Goal: Task Accomplishment & Management: Use online tool/utility

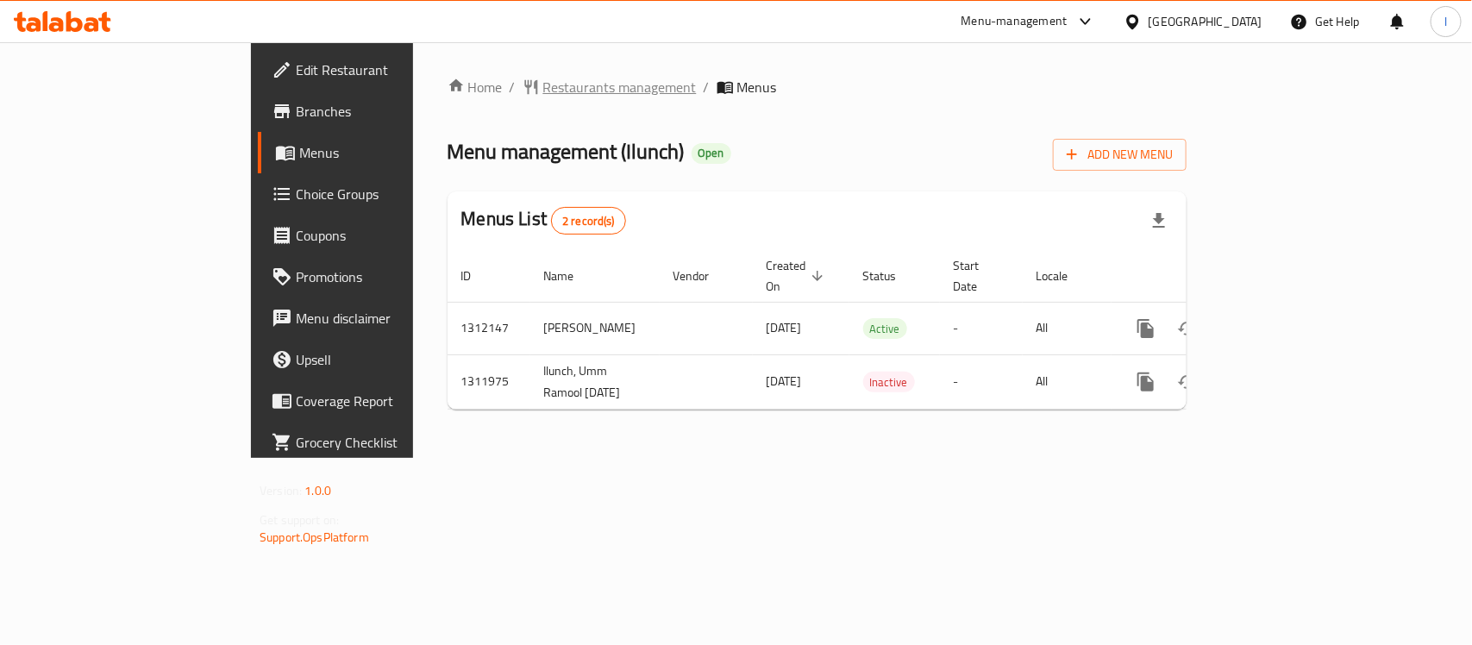
click at [543, 91] on span "Restaurants management" at bounding box center [619, 87] width 153 height 21
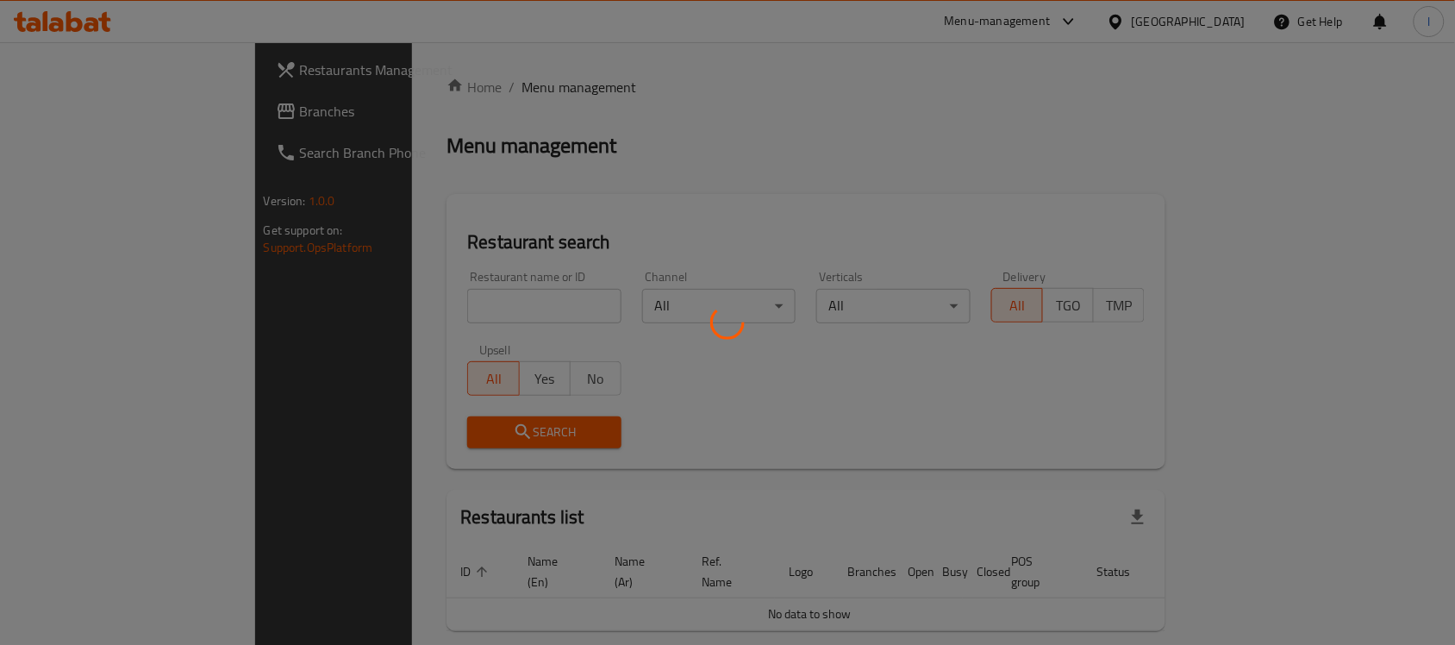
click at [391, 303] on div at bounding box center [727, 322] width 1455 height 645
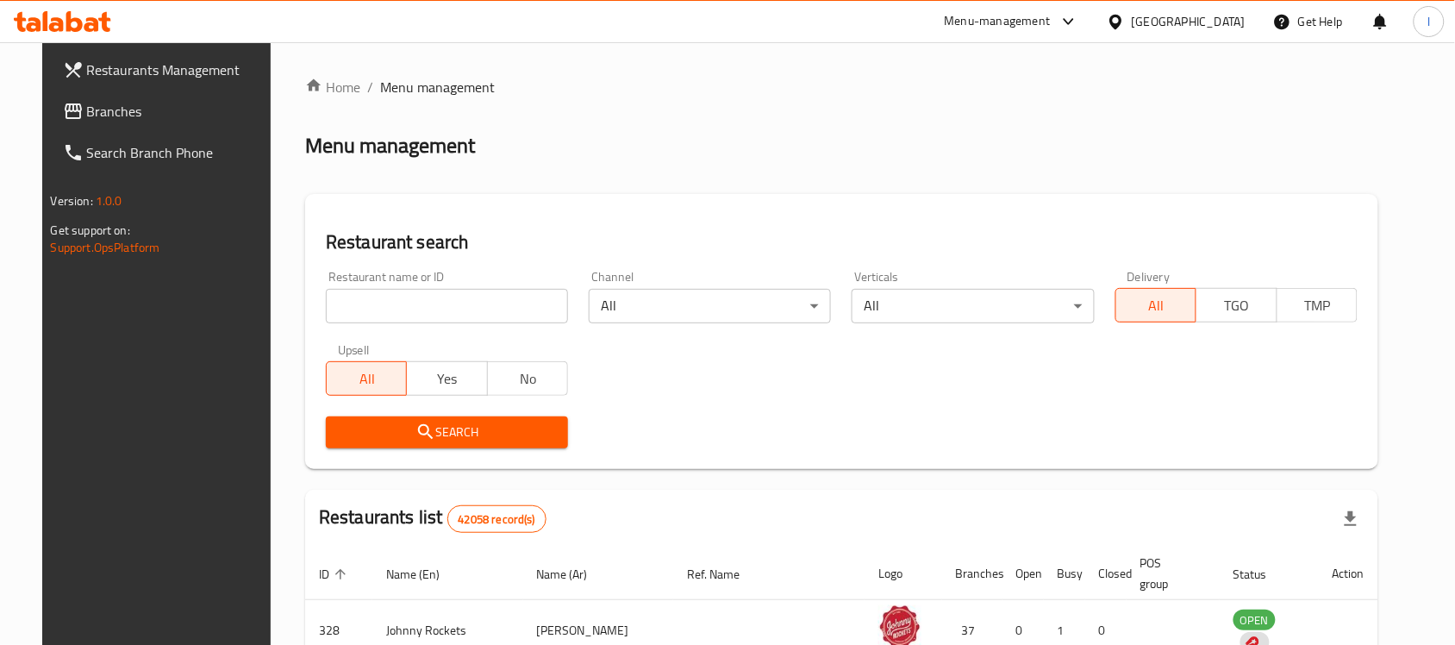
click at [391, 299] on input "search" at bounding box center [447, 306] width 242 height 34
paste input "705975"
type input "705975"
click button "Search" at bounding box center [447, 432] width 242 height 32
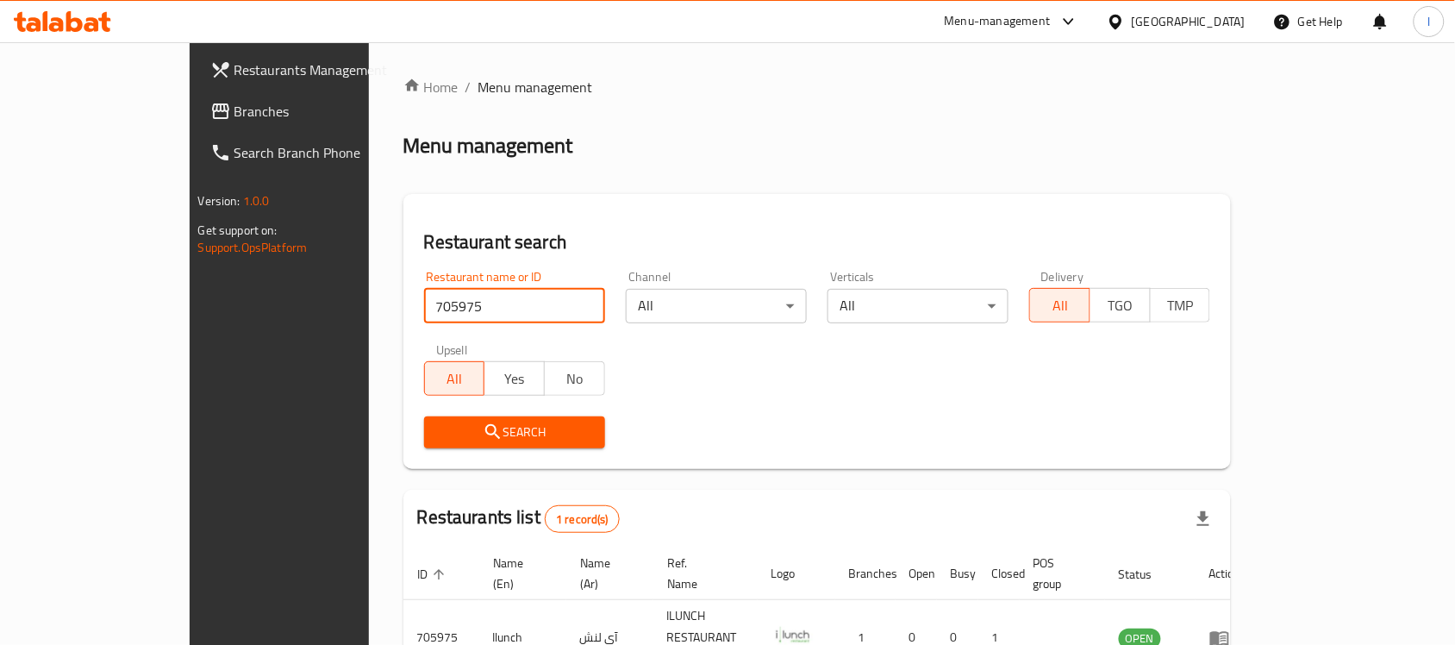
click at [235, 109] on span "Branches" at bounding box center [327, 111] width 184 height 21
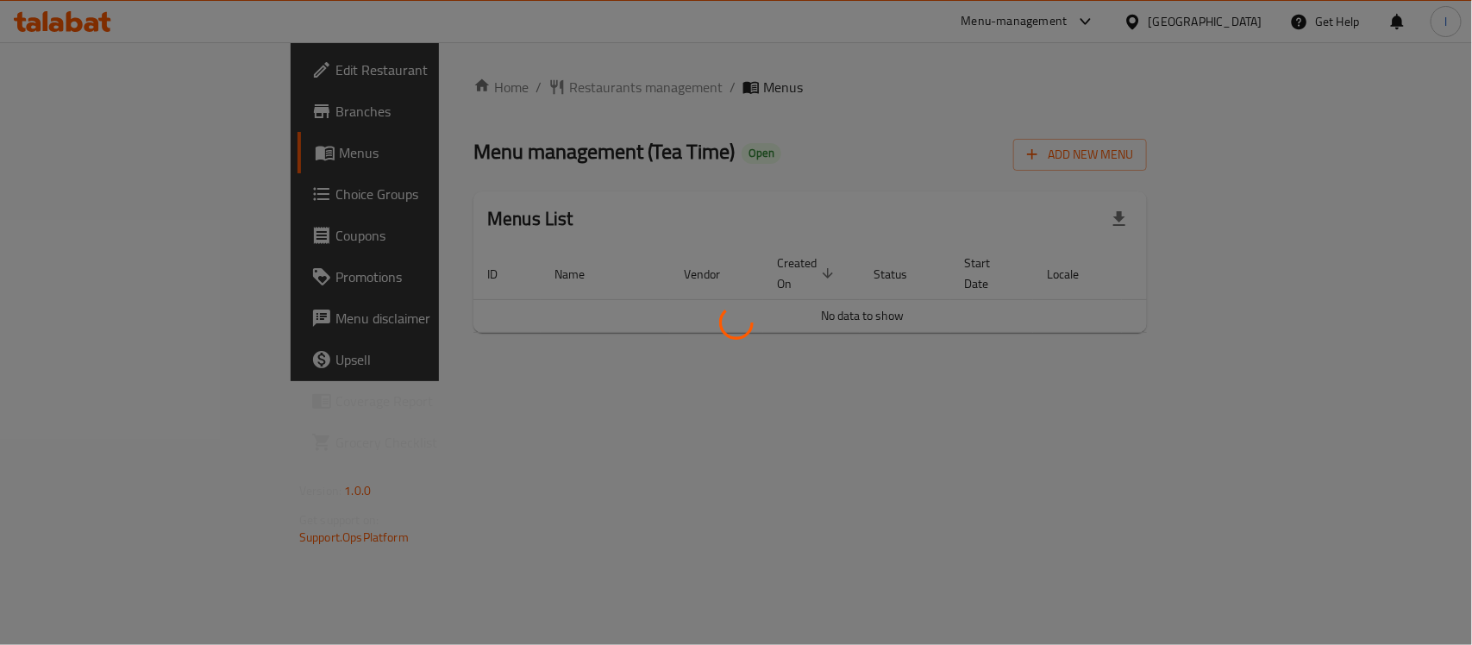
click at [429, 123] on div at bounding box center [736, 322] width 1472 height 645
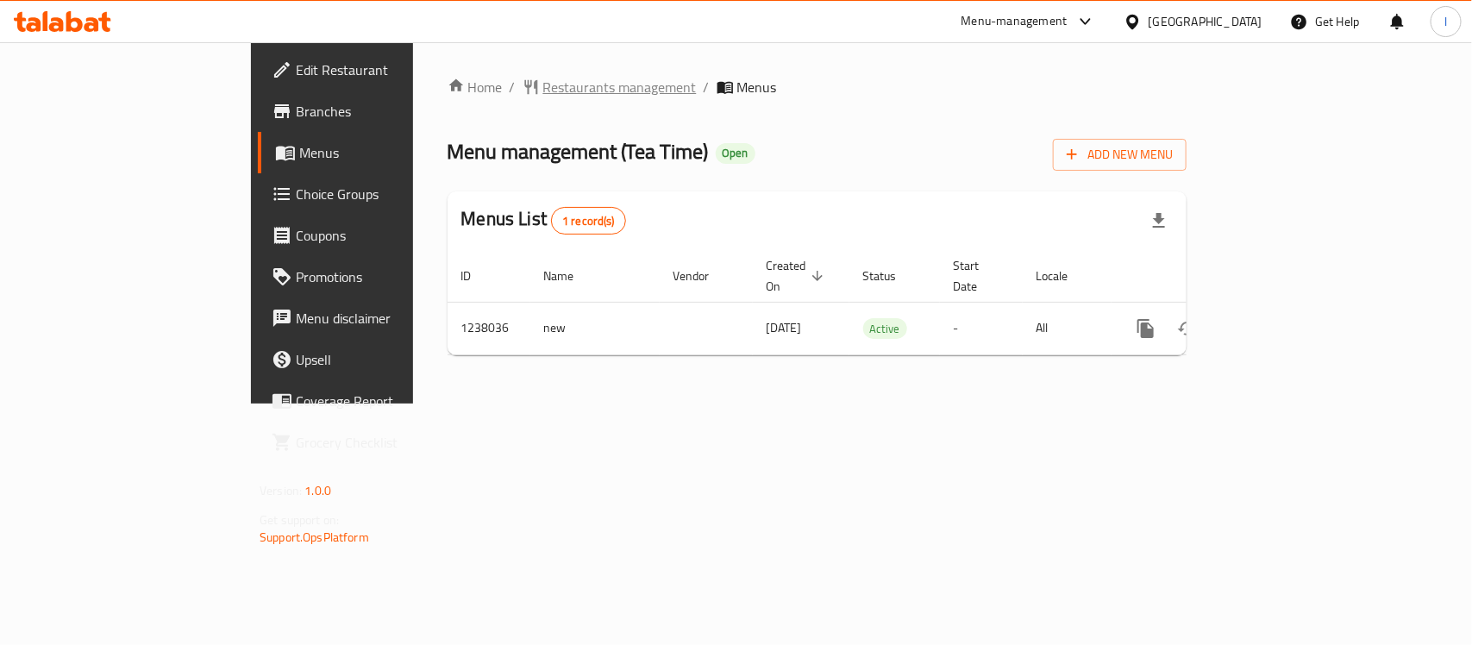
click at [543, 77] on span "Restaurants management" at bounding box center [619, 87] width 153 height 21
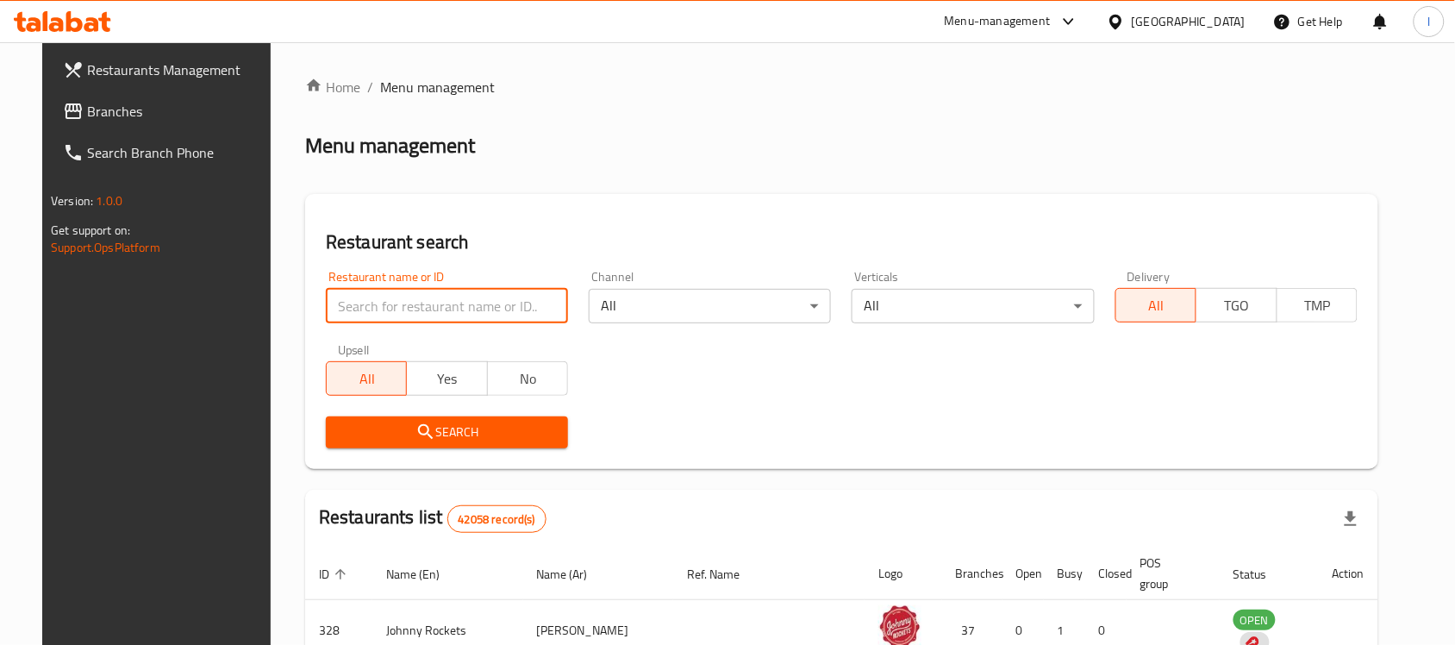
click at [406, 315] on input "search" at bounding box center [447, 306] width 242 height 34
paste input "679557"
type input "679557"
click button "Search" at bounding box center [447, 432] width 242 height 32
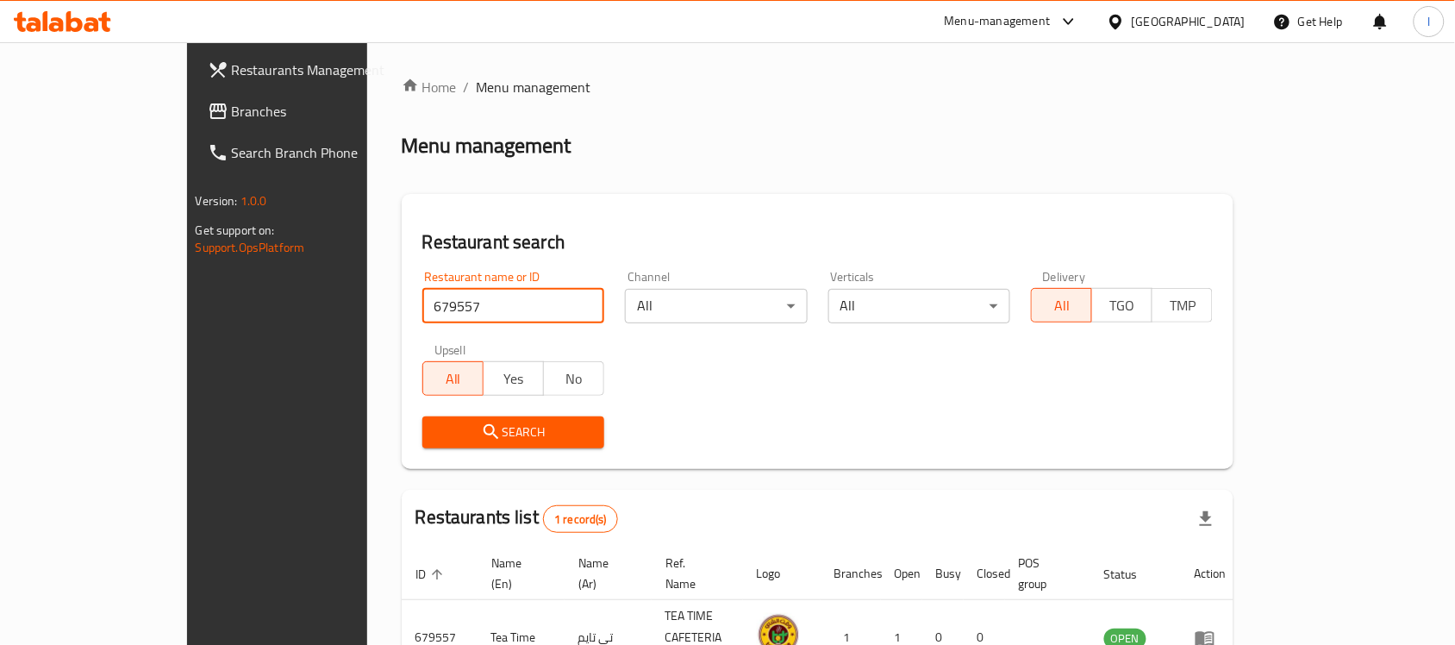
click at [232, 101] on span "Branches" at bounding box center [324, 111] width 184 height 21
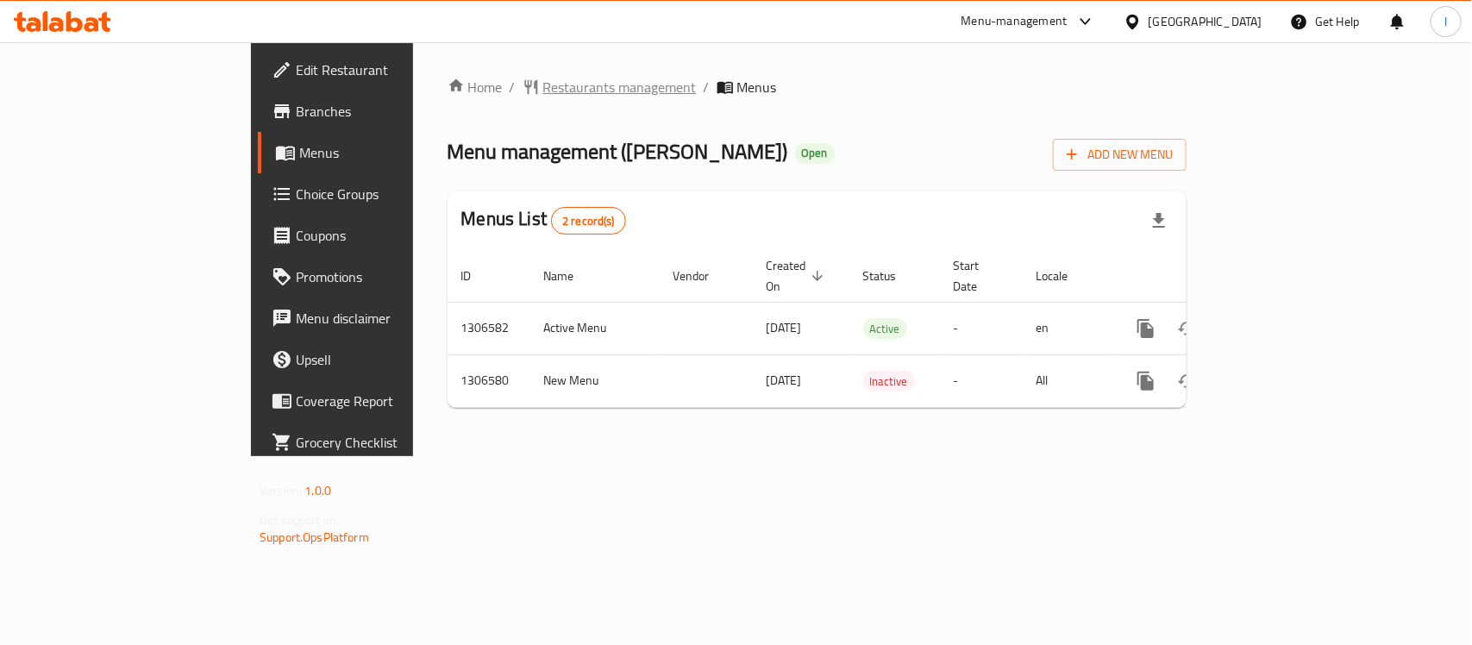
click at [543, 88] on span "Restaurants management" at bounding box center [619, 87] width 153 height 21
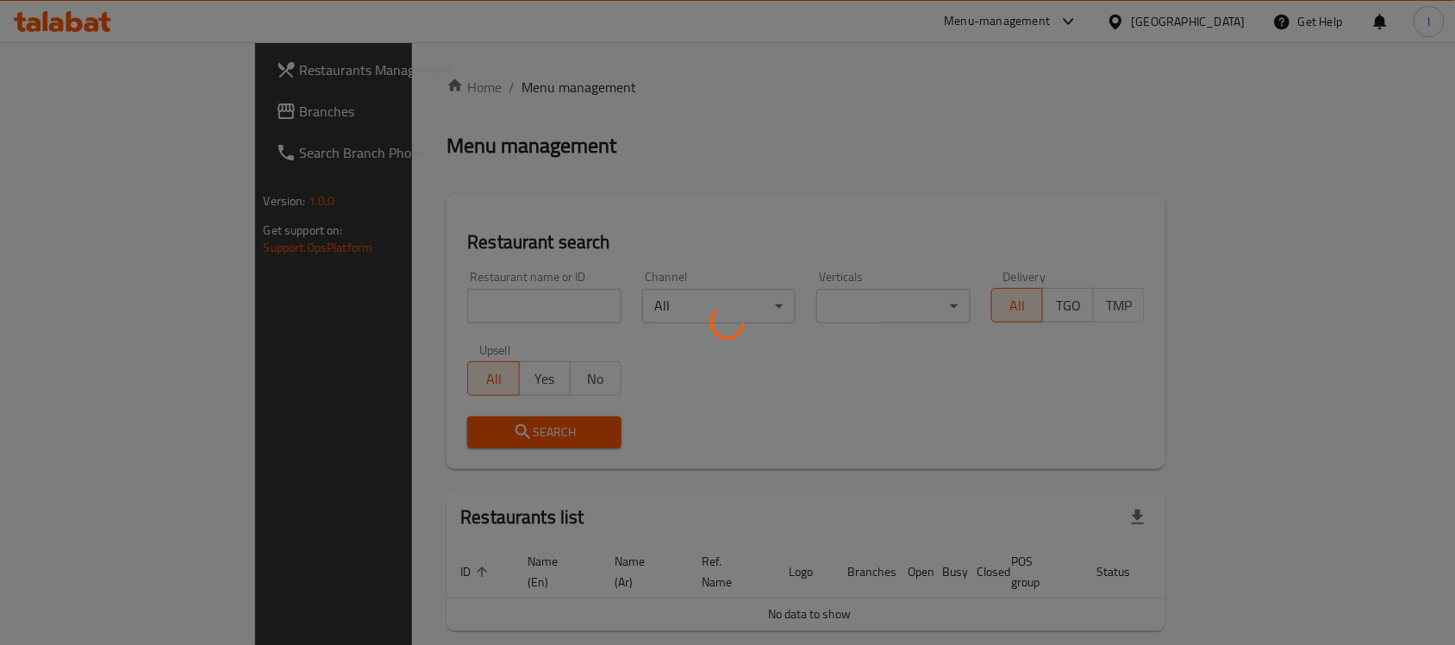
click at [451, 297] on div at bounding box center [727, 322] width 1455 height 645
click at [395, 300] on div at bounding box center [727, 322] width 1455 height 645
click at [394, 303] on div at bounding box center [727, 322] width 1455 height 645
click at [390, 303] on div at bounding box center [727, 322] width 1455 height 645
click at [371, 285] on div at bounding box center [727, 322] width 1455 height 645
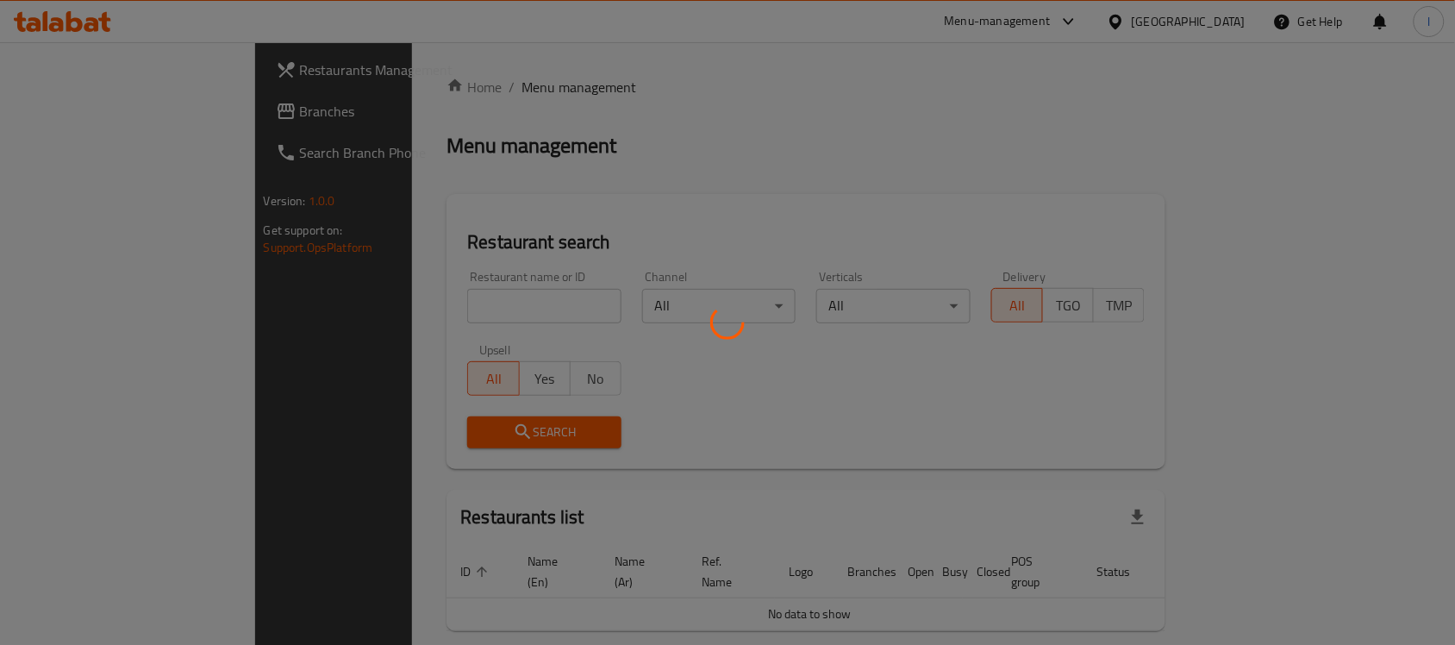
click at [432, 303] on div at bounding box center [727, 322] width 1455 height 645
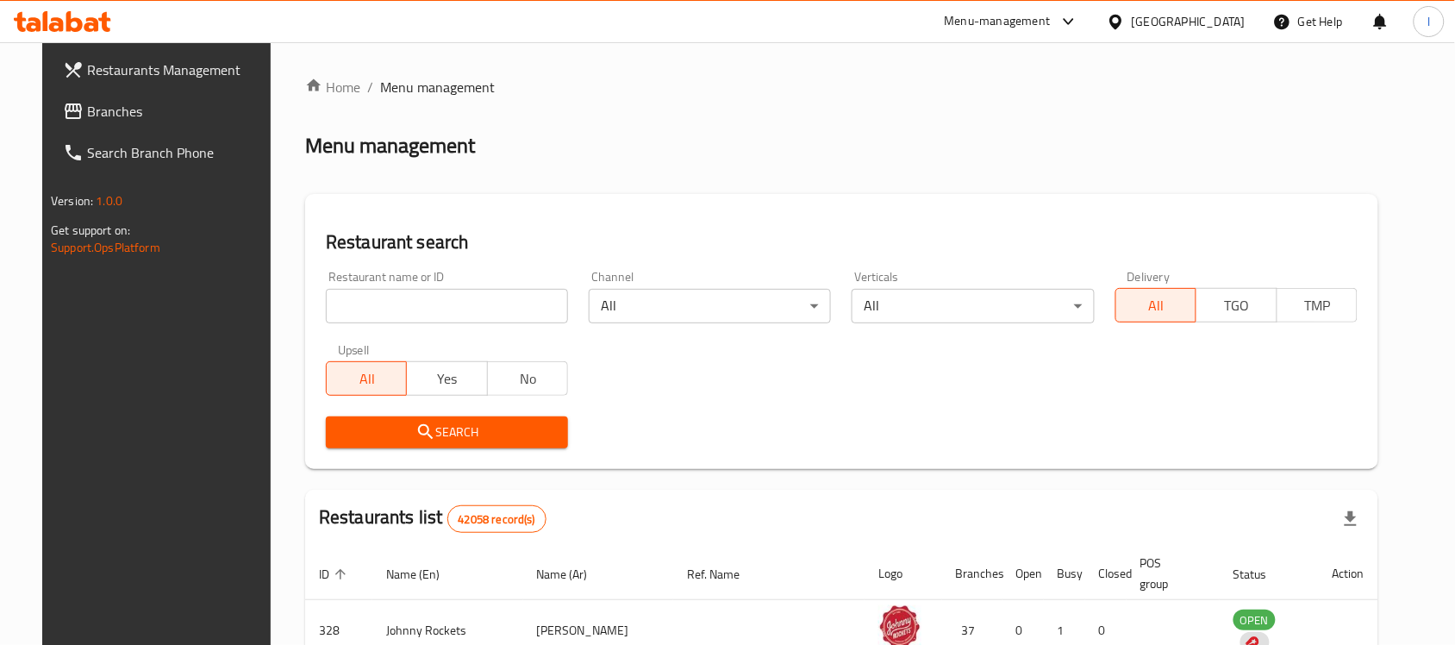
drag, startPoint x: 470, startPoint y: 278, endPoint x: 467, endPoint y: 299, distance: 21.7
click at [468, 294] on div "Restaurant name or ID Restaurant name or ID" at bounding box center [447, 297] width 242 height 53
click at [467, 299] on input "search" at bounding box center [447, 306] width 242 height 34
paste input "703941"
type input "703941"
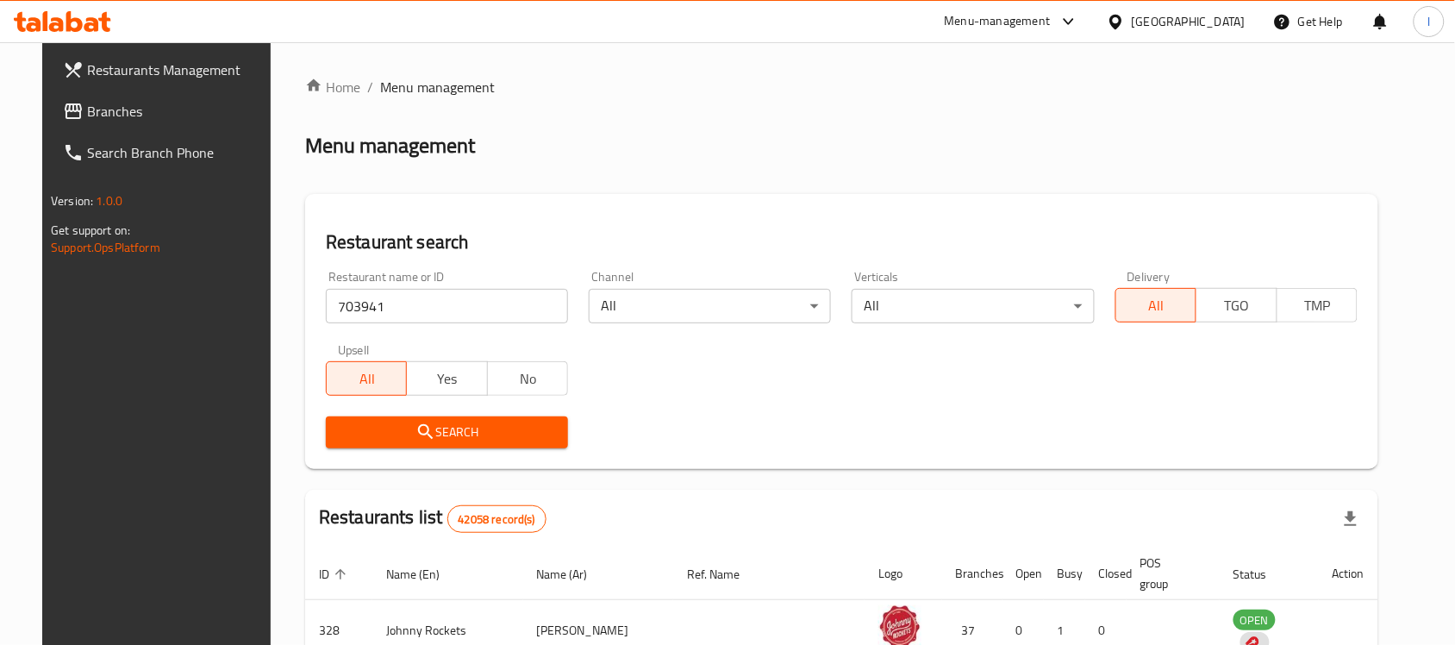
click at [481, 444] on button "Search" at bounding box center [447, 432] width 242 height 32
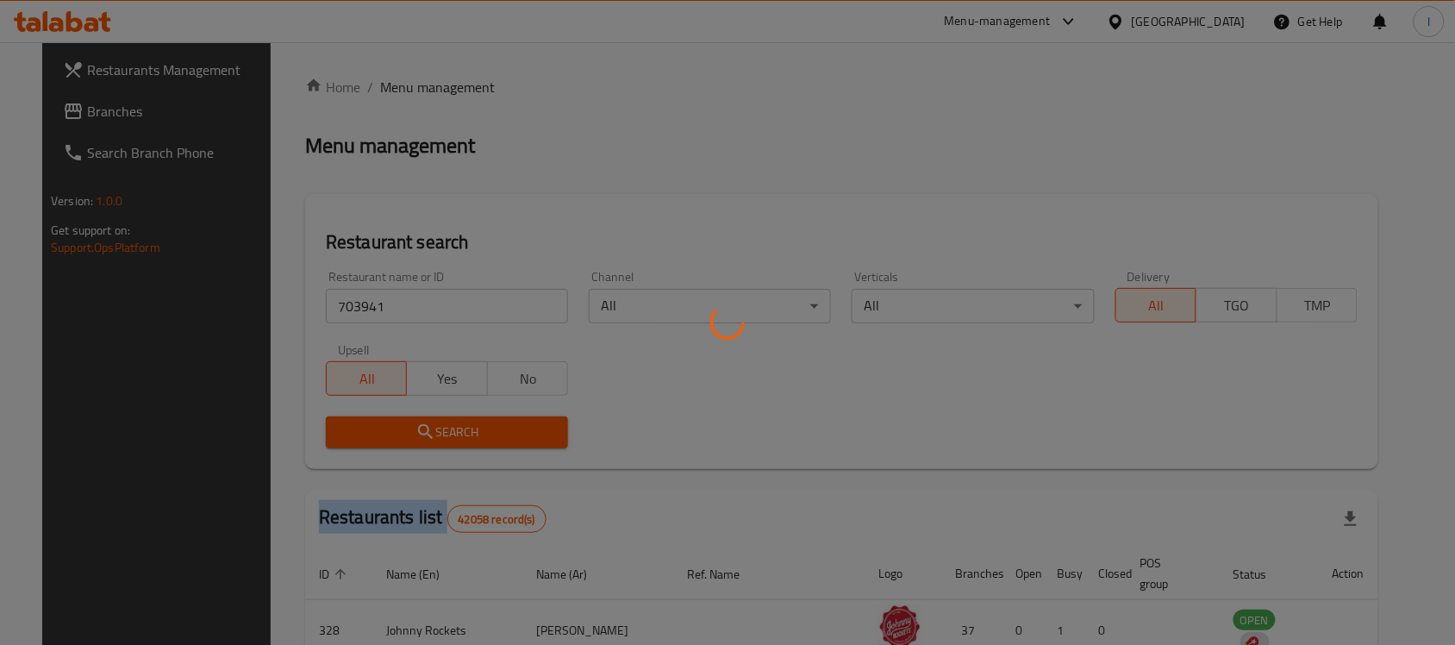
click at [481, 444] on div at bounding box center [727, 322] width 1455 height 645
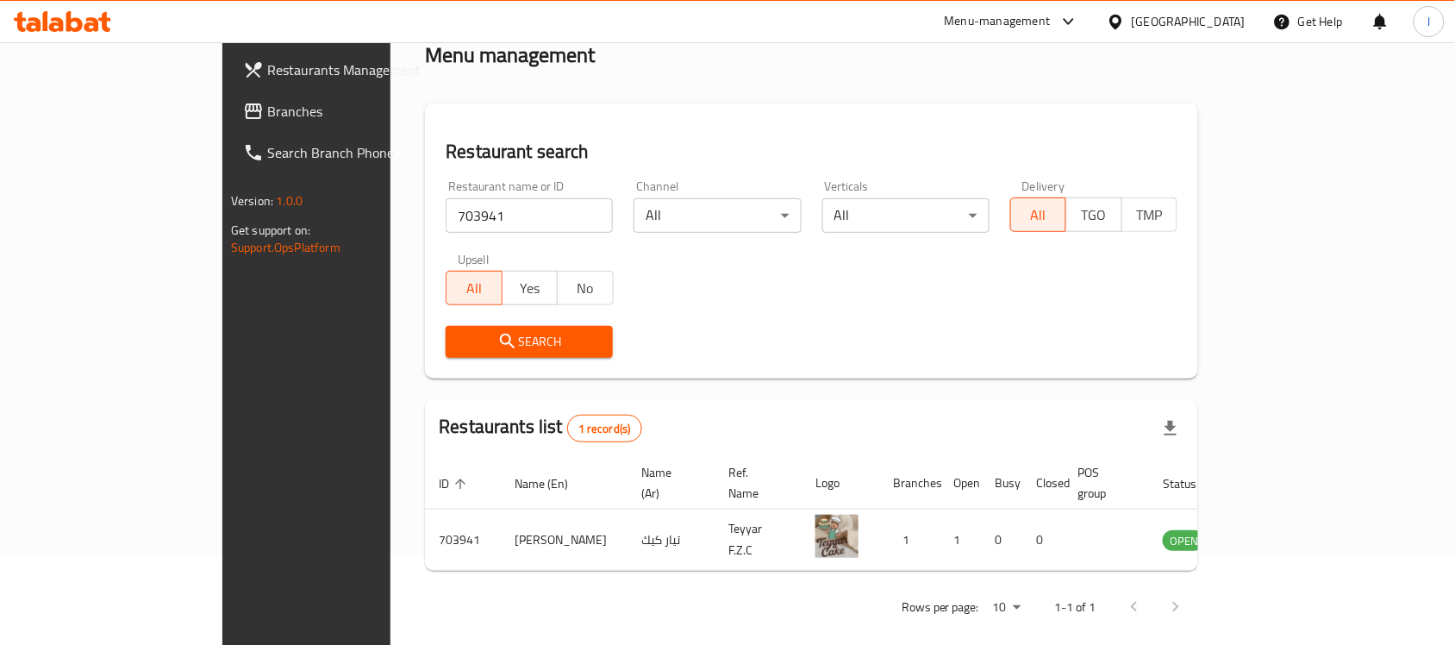
click at [685, 324] on div "Search" at bounding box center [811, 342] width 753 height 53
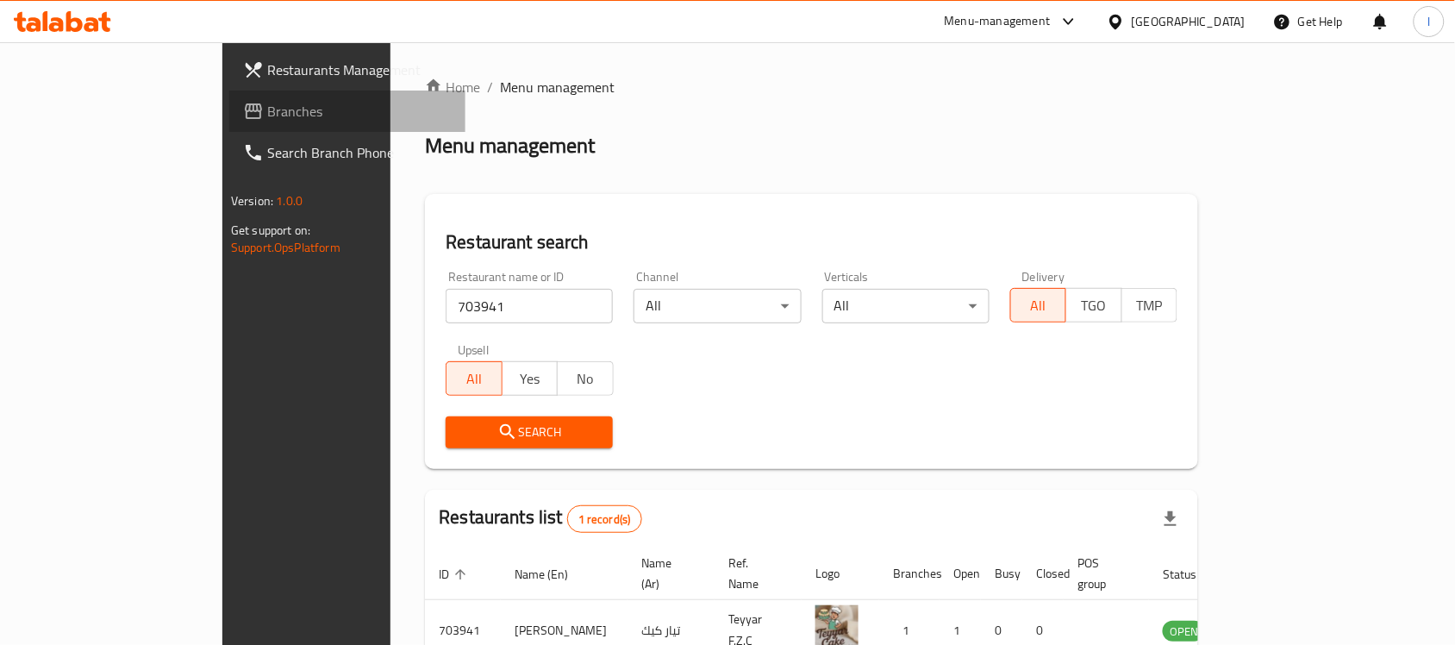
click at [229, 97] on link "Branches" at bounding box center [347, 111] width 236 height 41
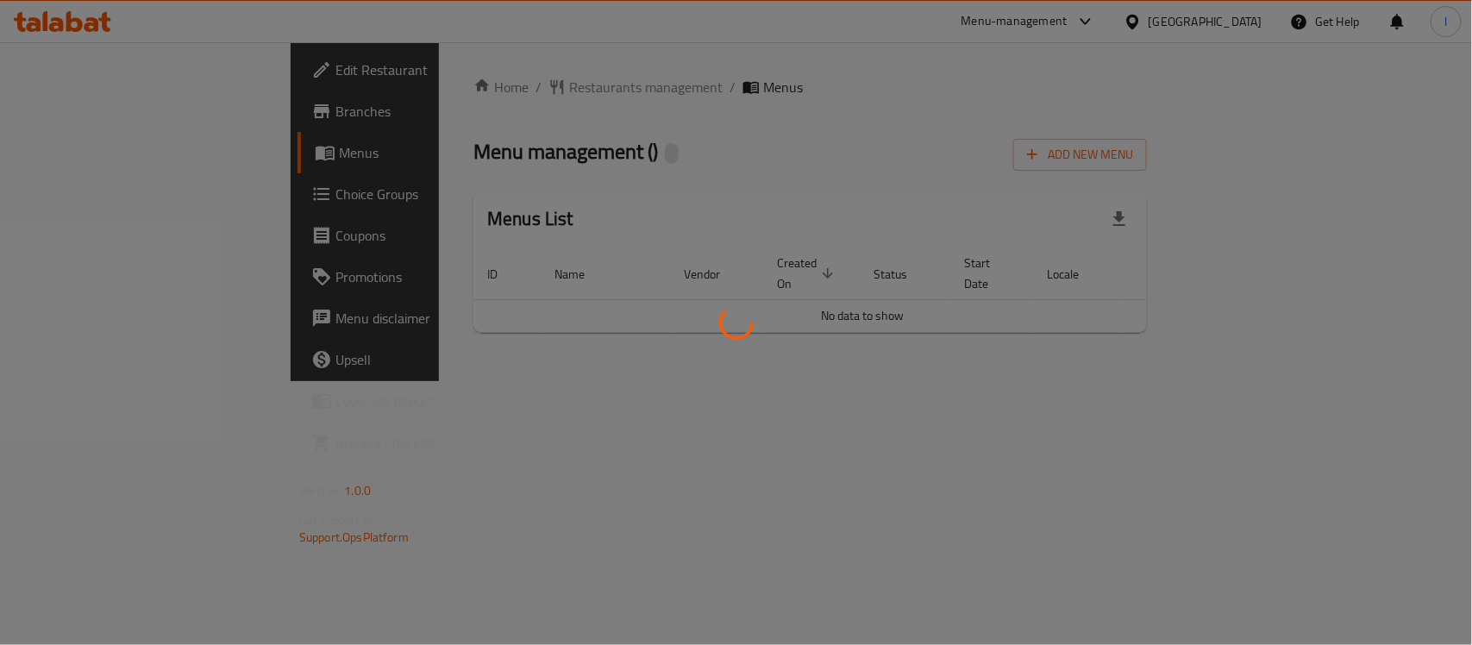
click at [451, 82] on div at bounding box center [736, 322] width 1472 height 645
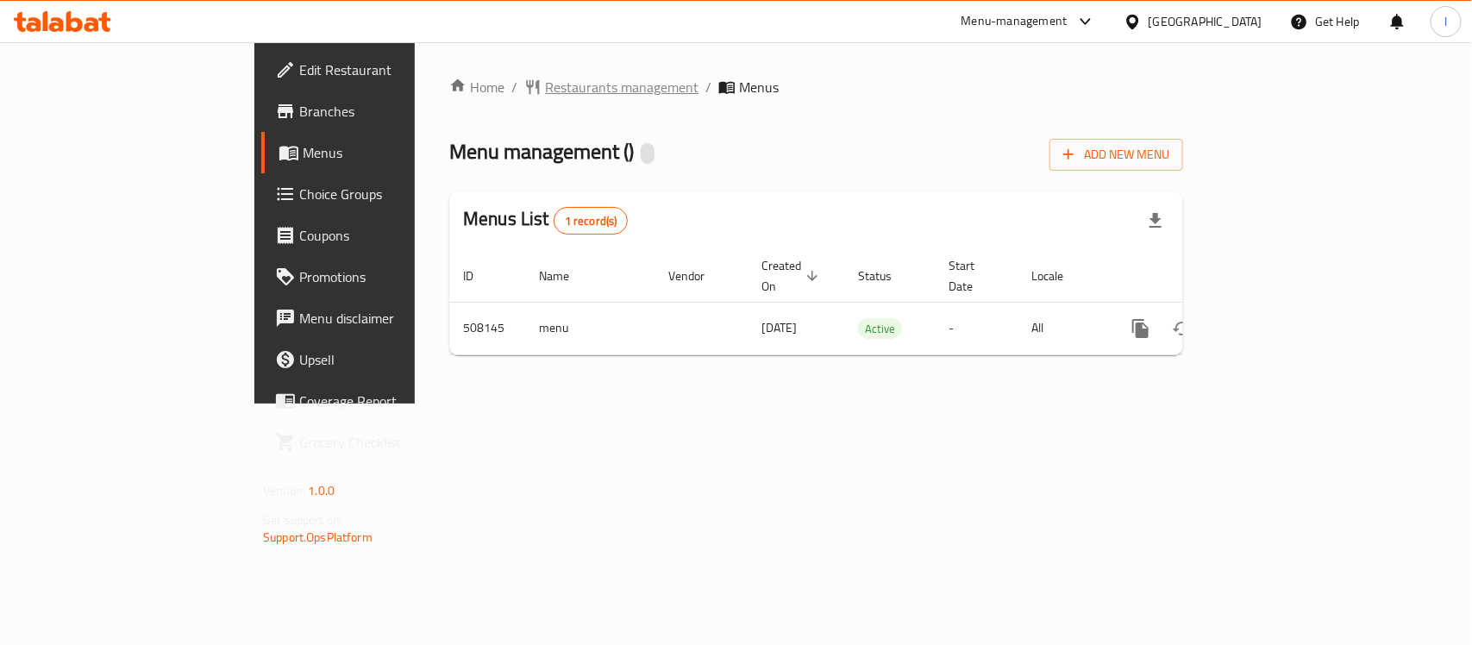
click at [545, 79] on span "Restaurants management" at bounding box center [621, 87] width 153 height 21
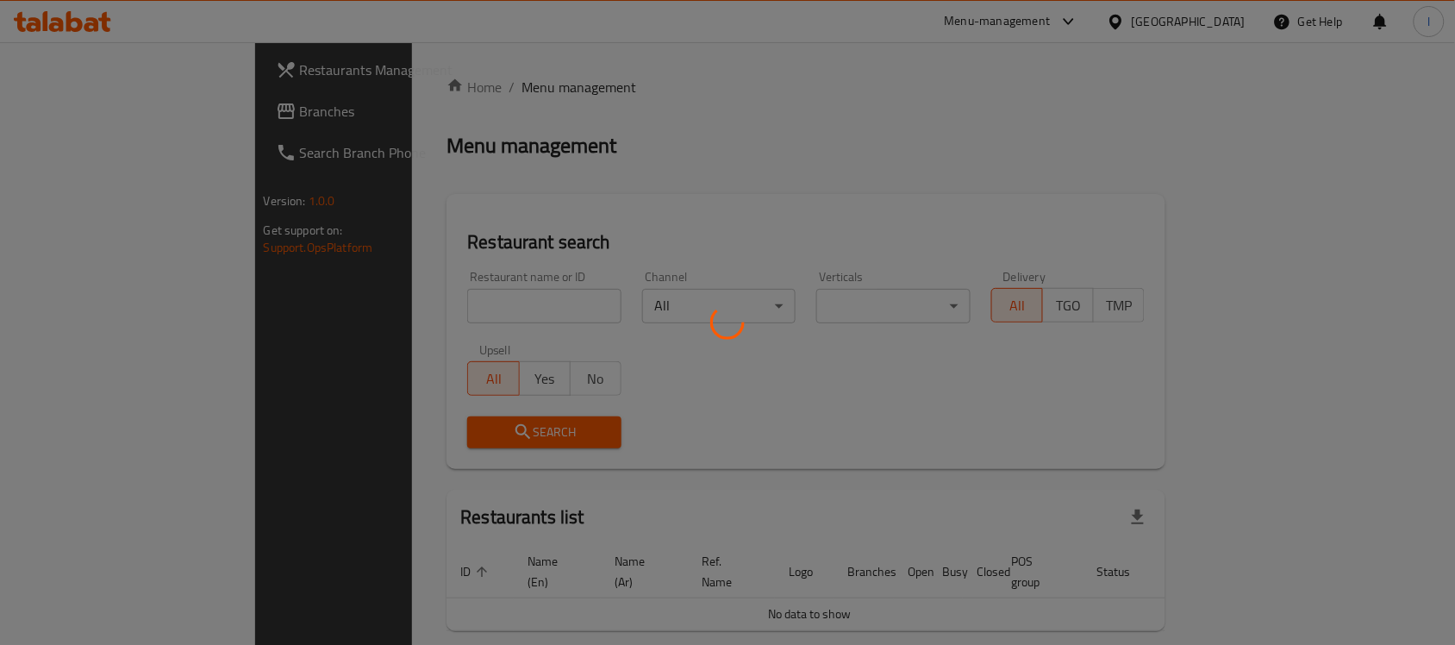
click at [416, 303] on div at bounding box center [727, 322] width 1455 height 645
click at [392, 297] on div at bounding box center [727, 322] width 1455 height 645
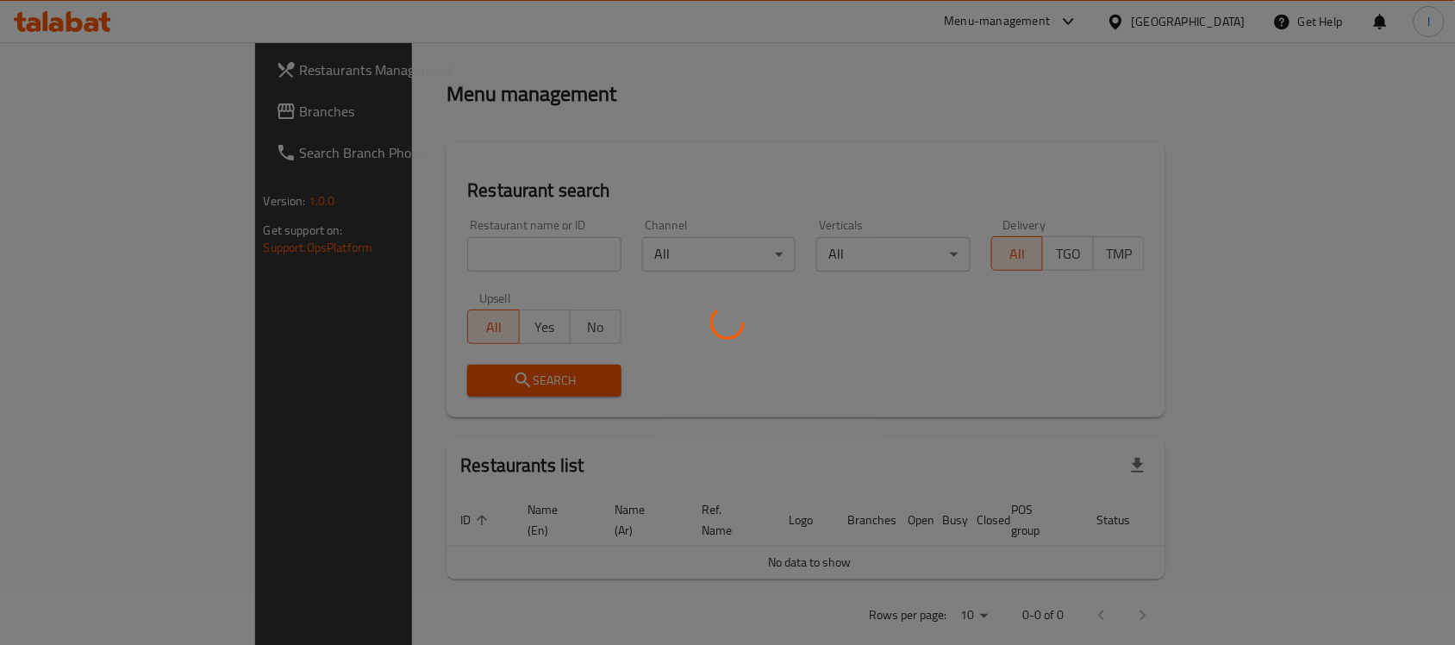
scroll to position [59, 0]
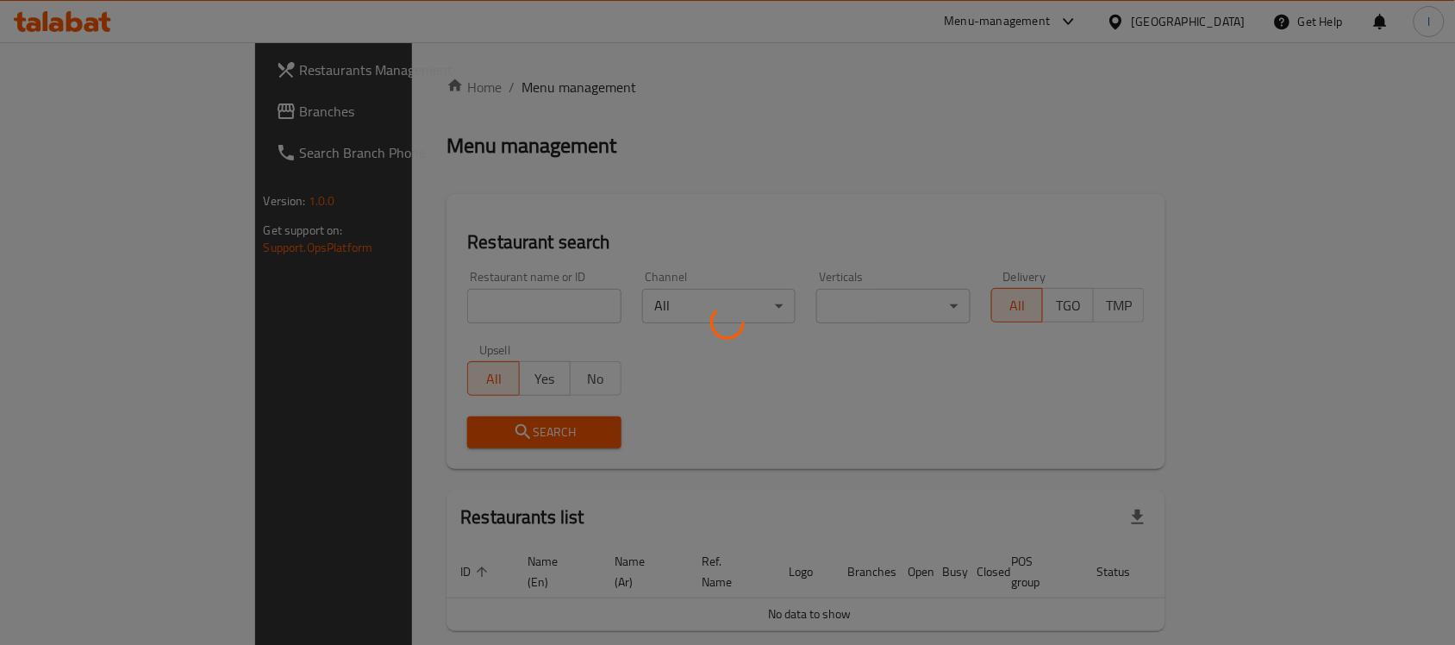
click at [463, 302] on div at bounding box center [727, 322] width 1455 height 645
click at [479, 308] on div at bounding box center [727, 322] width 1455 height 645
click at [549, 233] on div at bounding box center [727, 322] width 1455 height 645
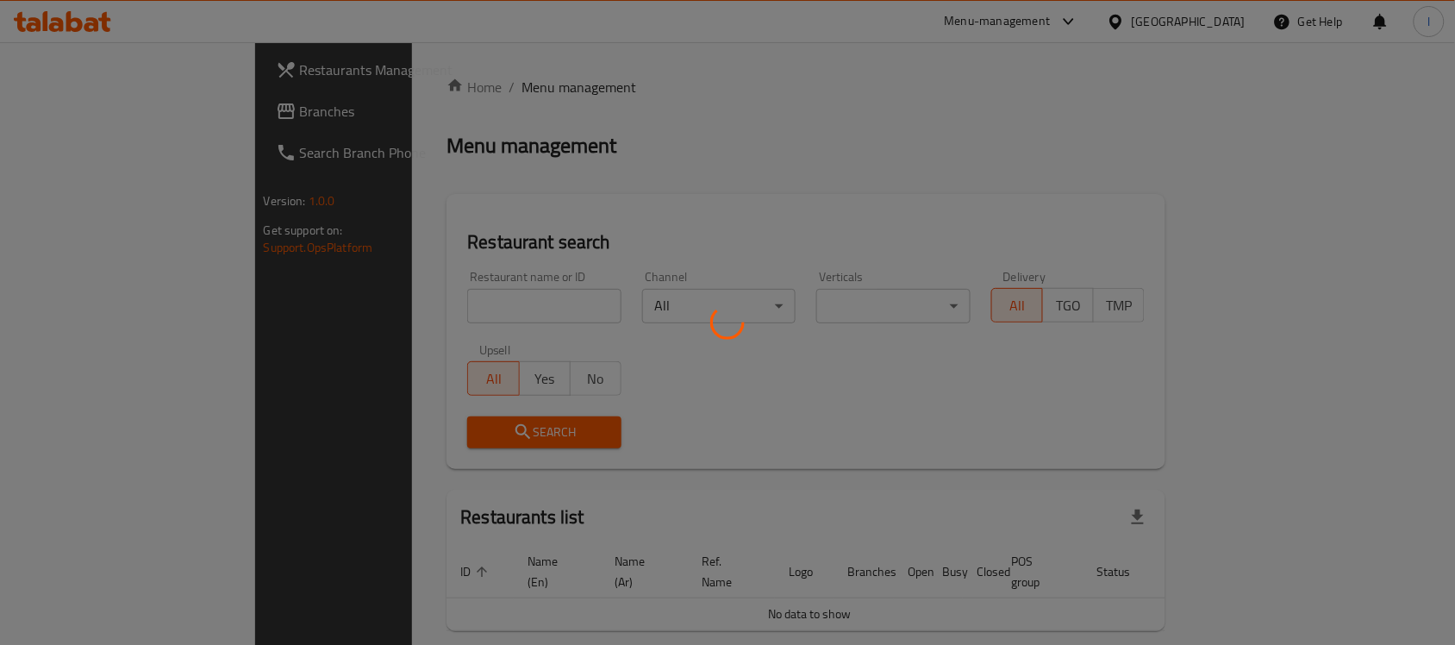
click at [406, 309] on div at bounding box center [727, 322] width 1455 height 645
click at [558, 216] on div at bounding box center [727, 322] width 1455 height 645
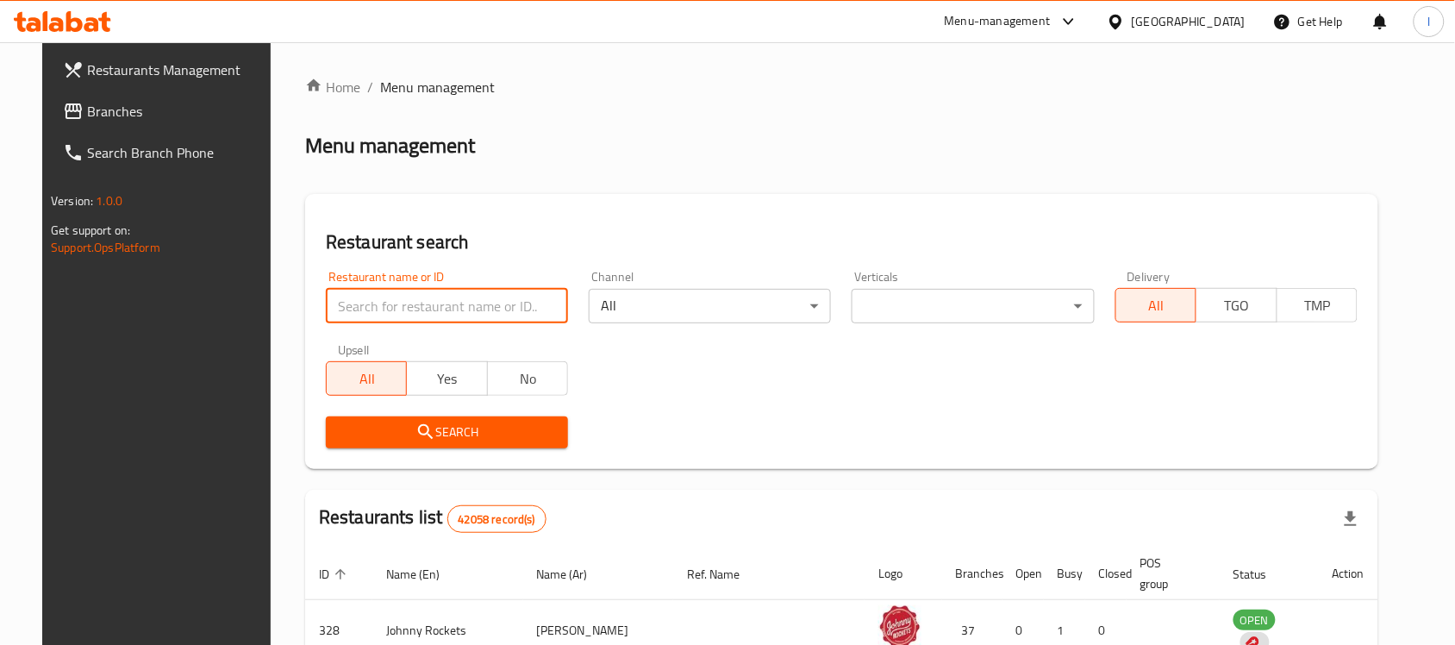
click at [458, 297] on input "search" at bounding box center [447, 306] width 242 height 34
paste input "634731"
type input "634731"
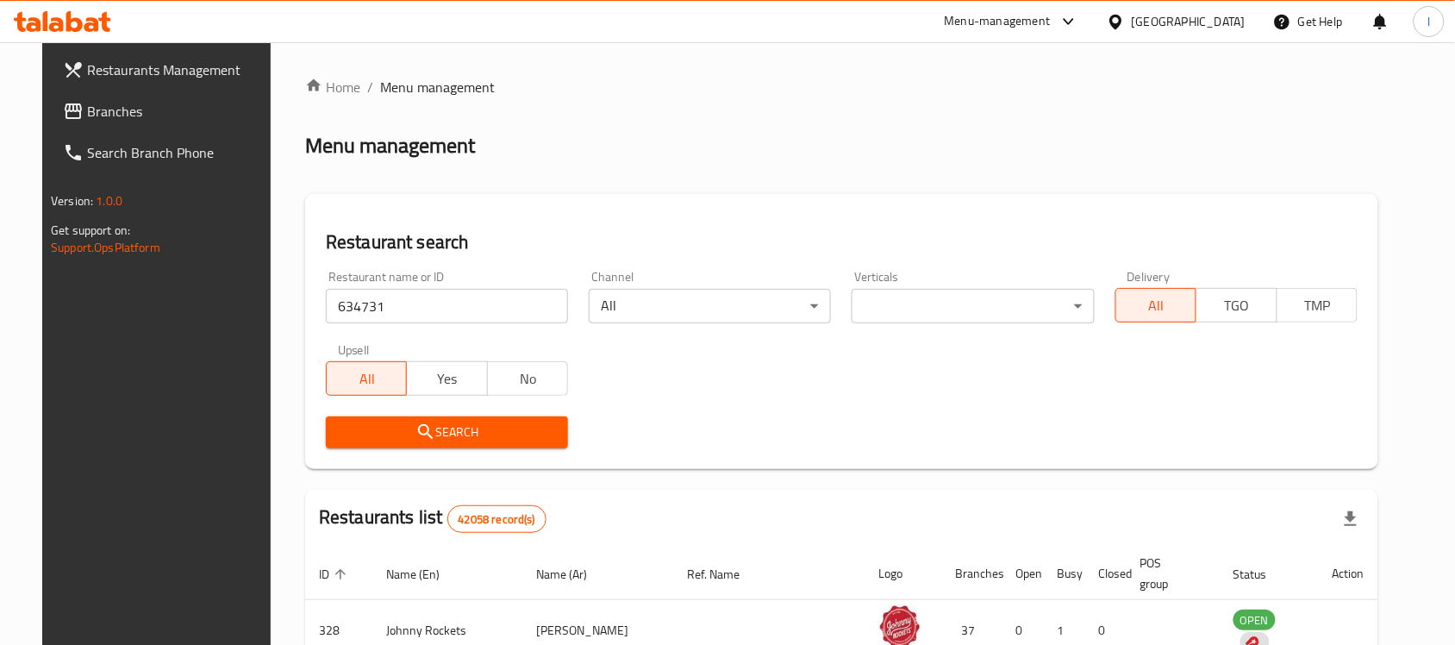
click at [480, 423] on span "Search" at bounding box center [447, 433] width 215 height 22
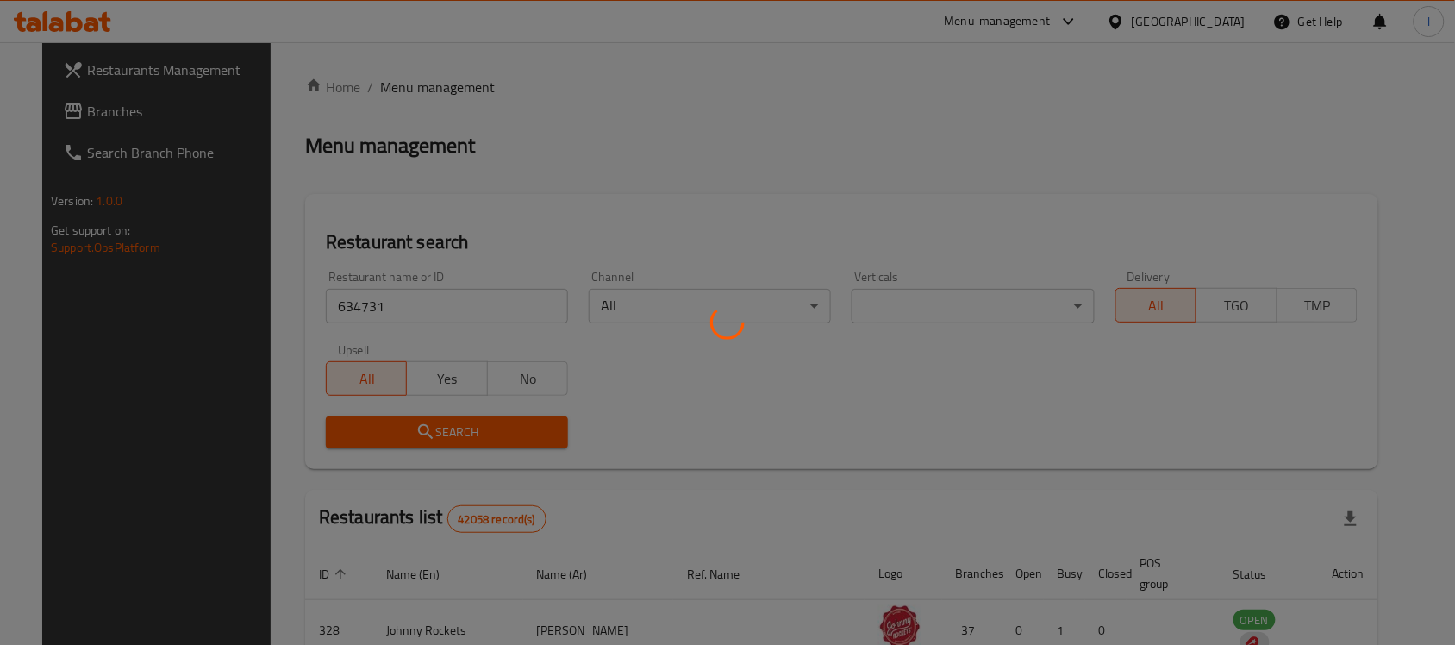
click at [480, 423] on div at bounding box center [727, 322] width 1455 height 645
click at [785, 156] on div at bounding box center [727, 322] width 1455 height 645
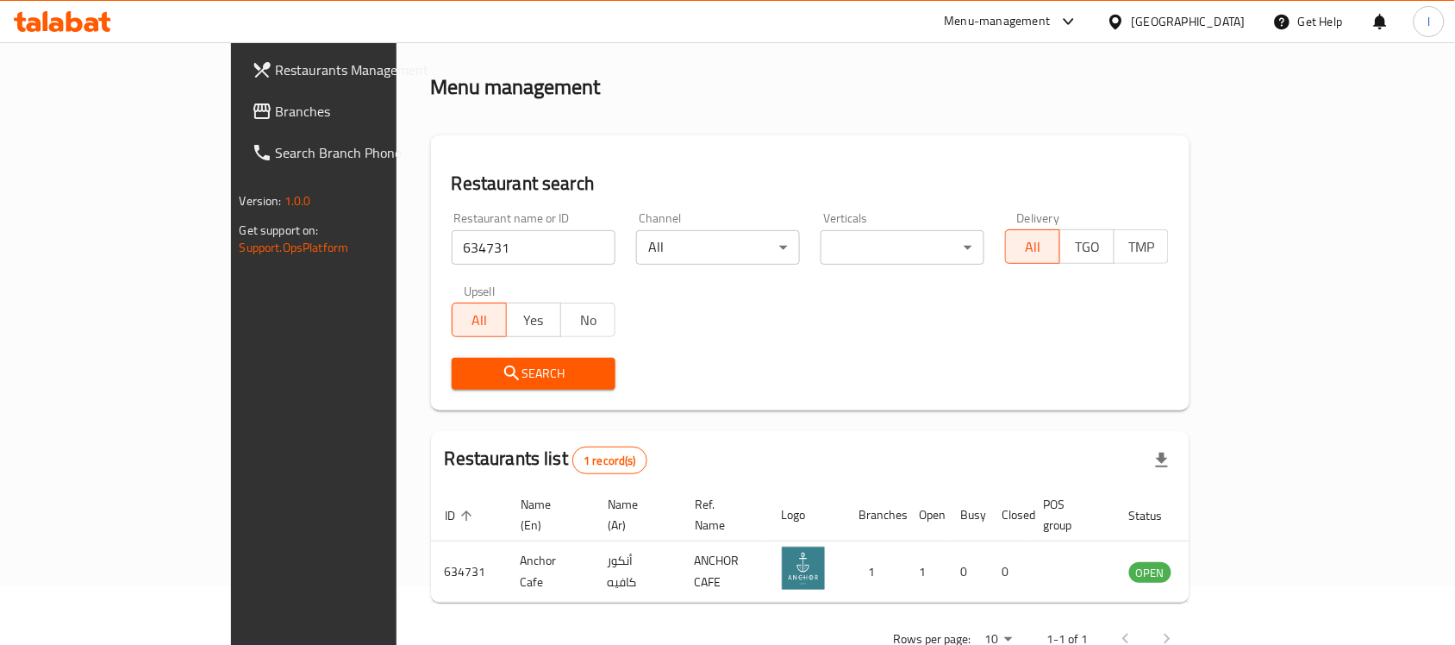
scroll to position [91, 0]
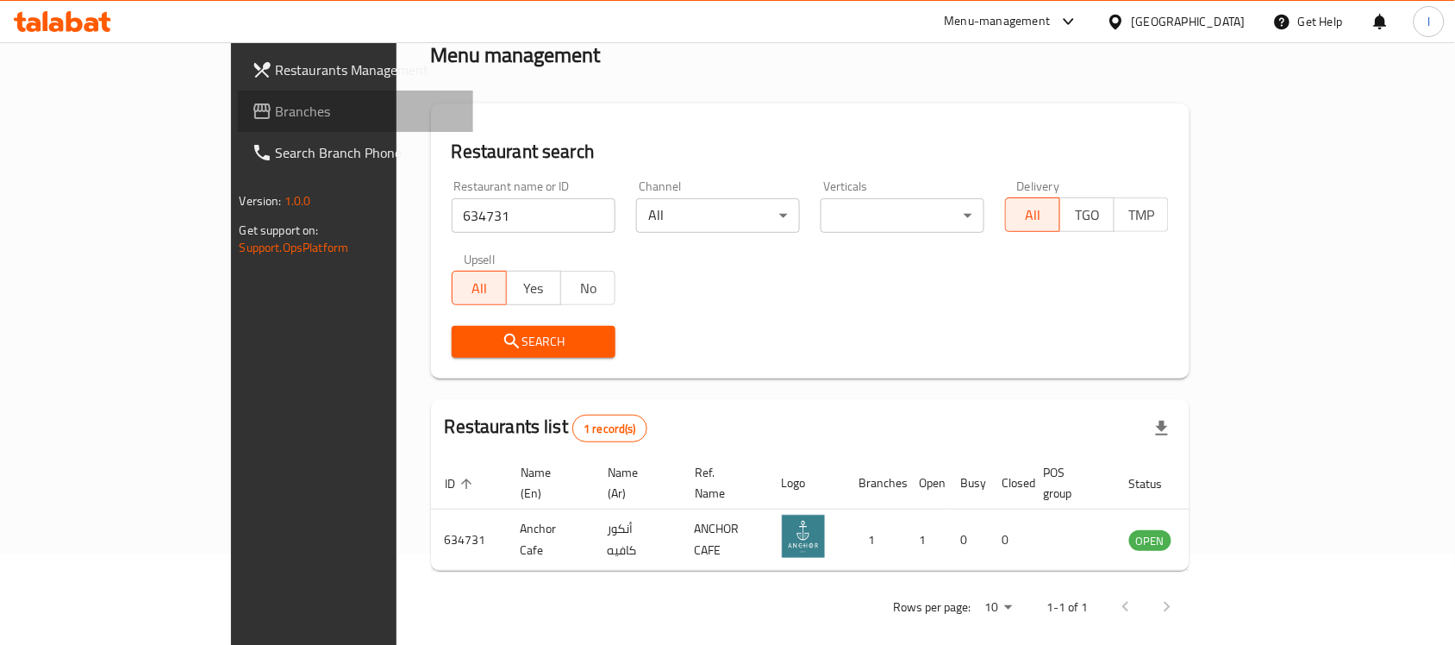
click at [276, 121] on span "Branches" at bounding box center [368, 111] width 184 height 21
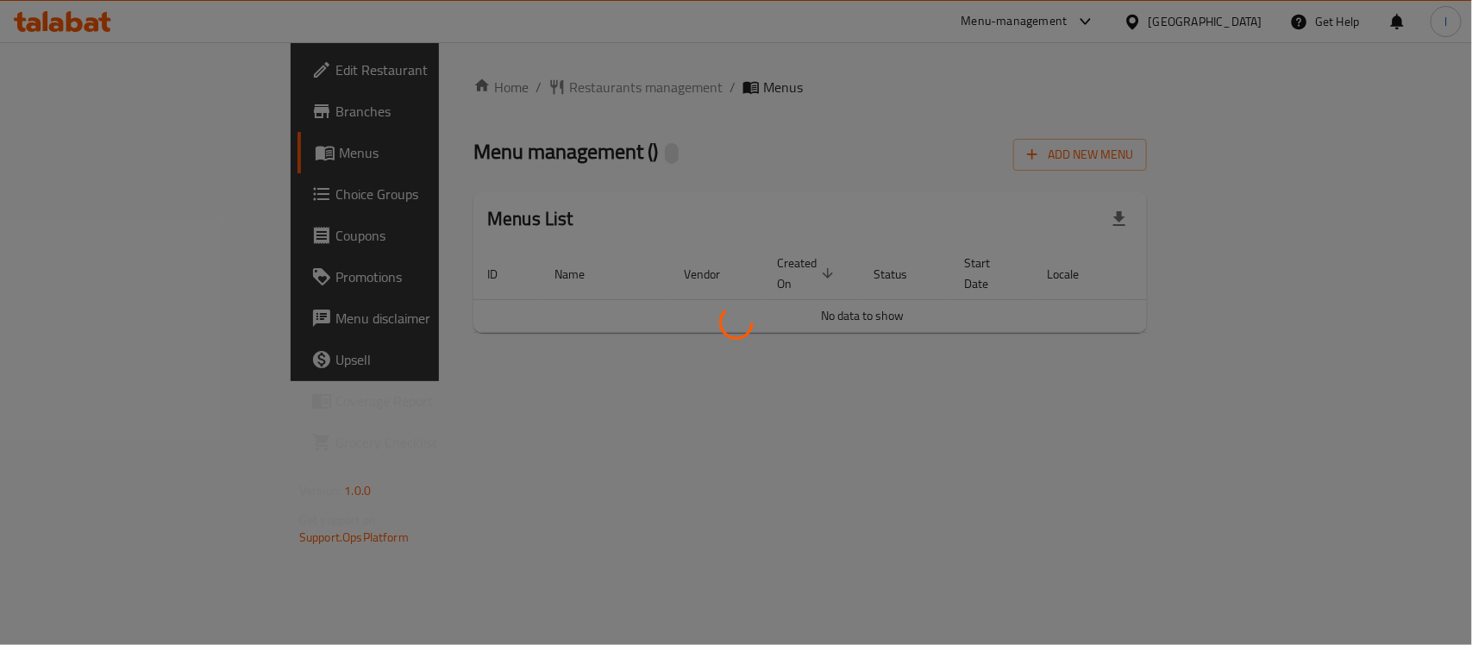
click at [700, 125] on div at bounding box center [736, 322] width 1472 height 645
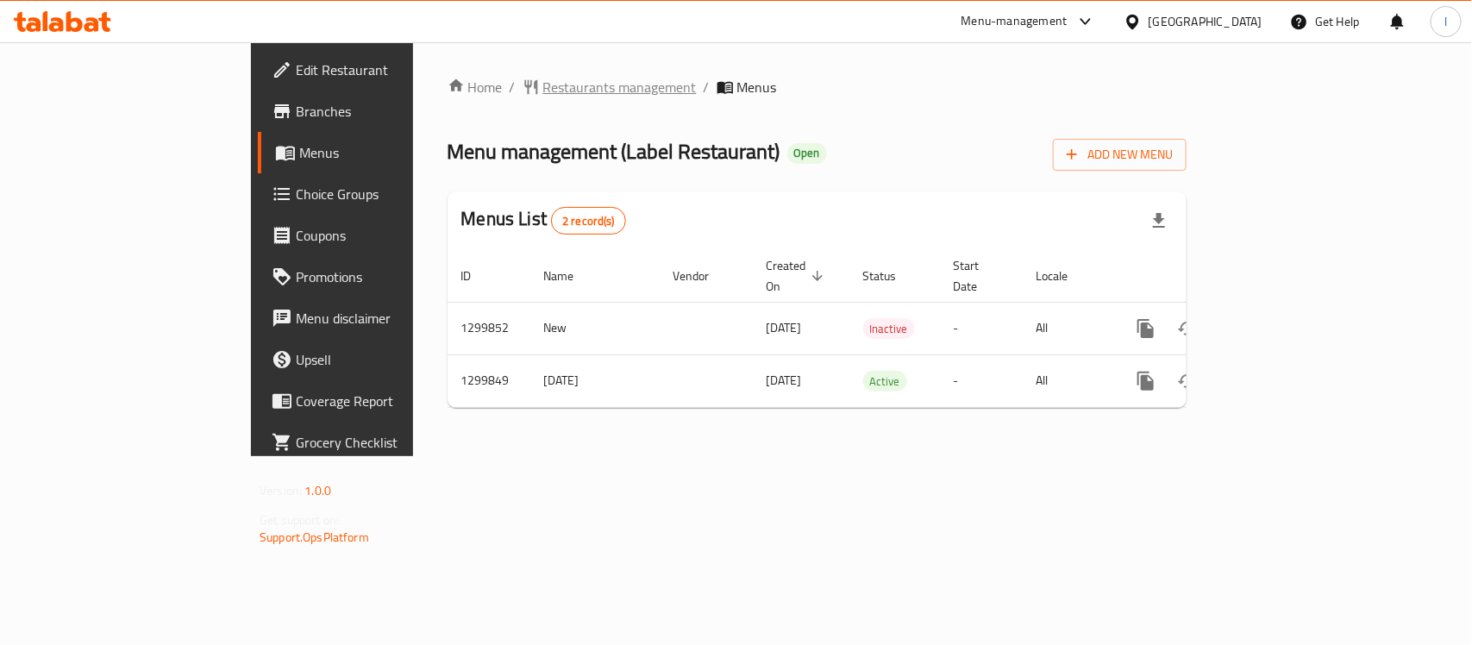
click at [543, 92] on span "Restaurants management" at bounding box center [619, 87] width 153 height 21
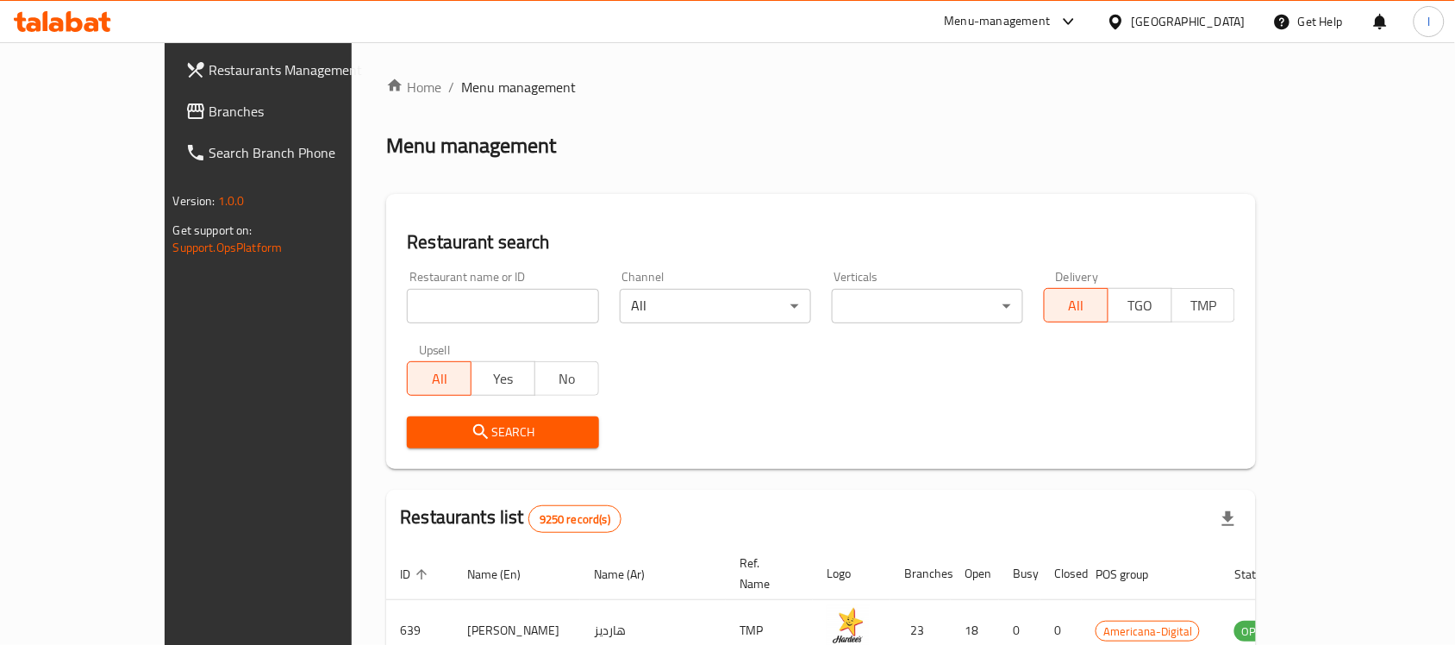
click at [209, 119] on span "Branches" at bounding box center [301, 111] width 184 height 21
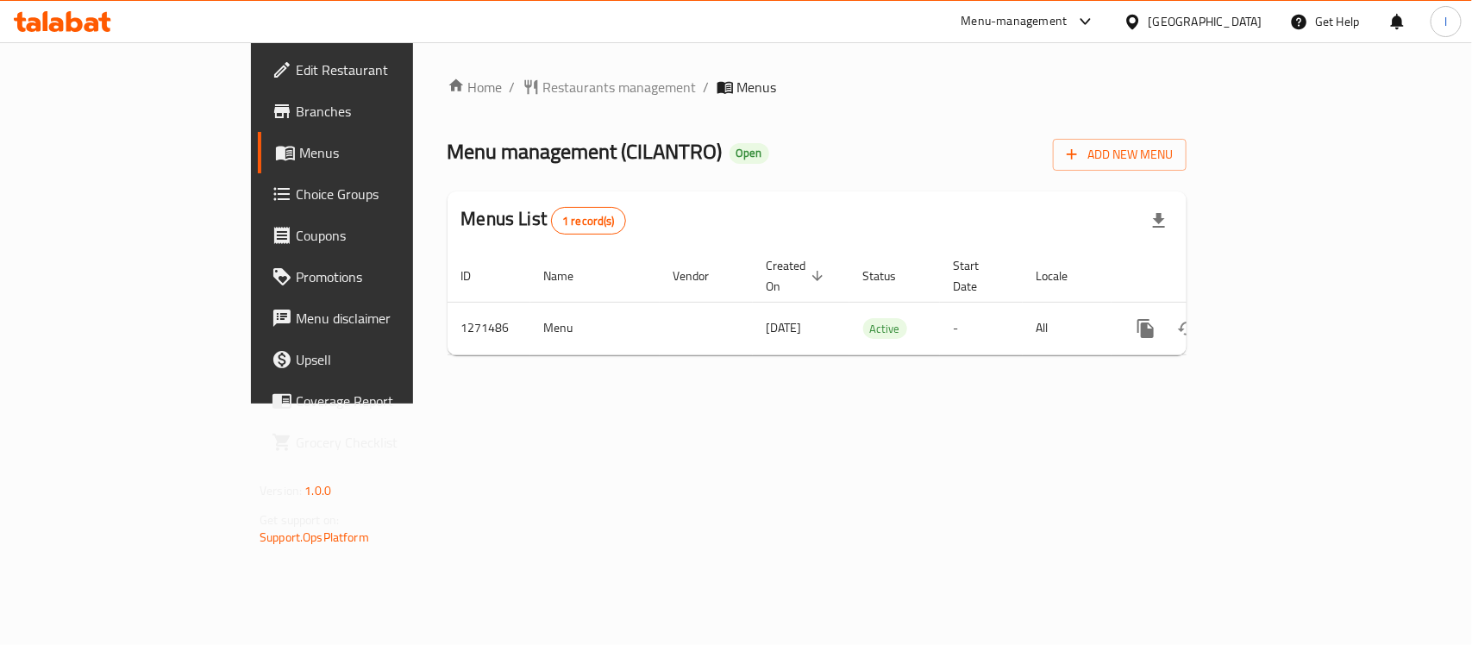
drag, startPoint x: 398, startPoint y: 54, endPoint x: 458, endPoint y: 103, distance: 77.2
click at [413, 73] on div "Home / Restaurants management / Menus Menu management ( CILANTRO ) Open Add New…" at bounding box center [817, 222] width 808 height 361
click at [543, 83] on span "Restaurants management" at bounding box center [619, 87] width 153 height 21
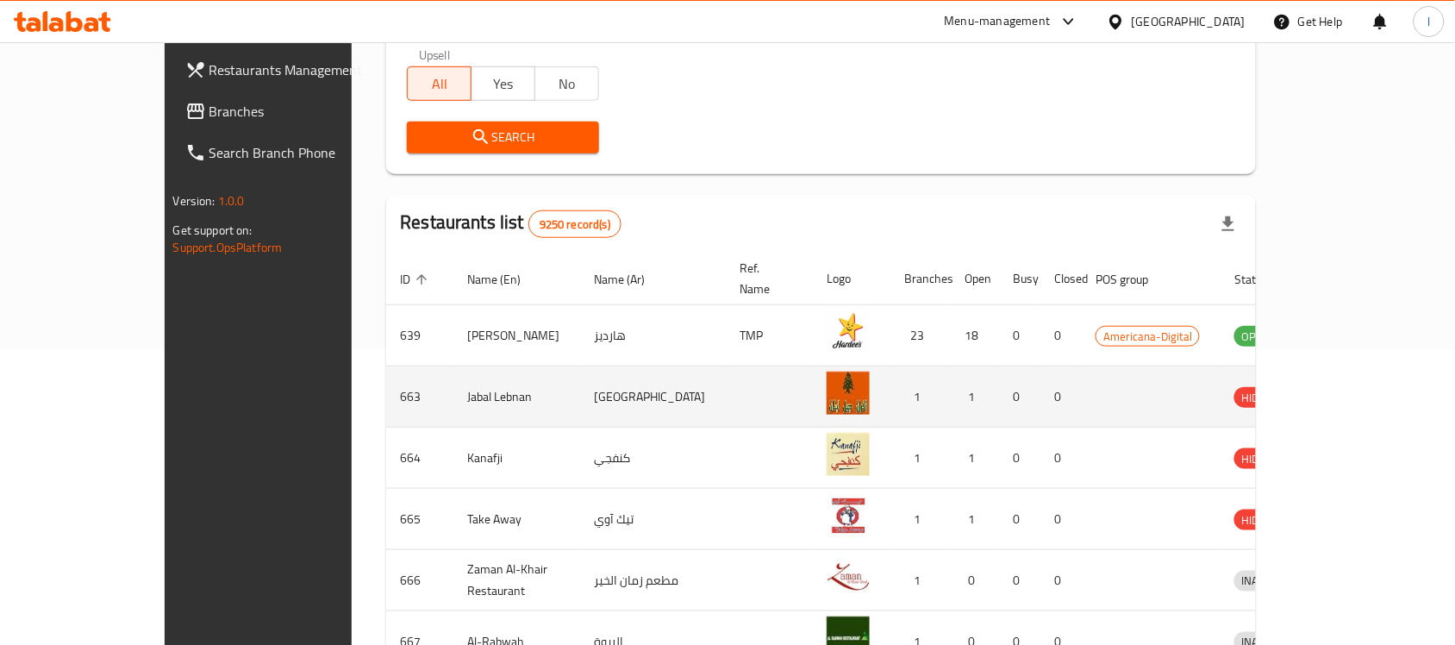
scroll to position [108, 0]
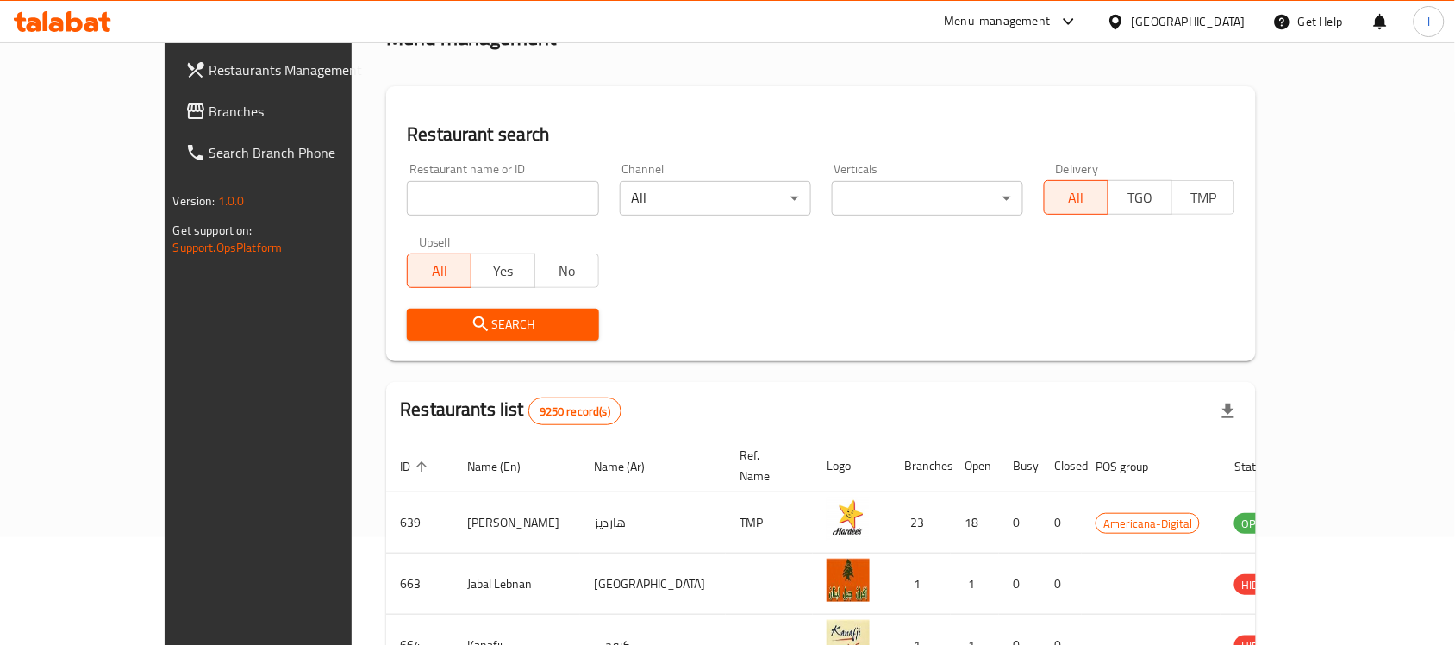
click at [429, 205] on input "search" at bounding box center [502, 198] width 191 height 34
paste input "689759"
type input "689759"
click button "Search" at bounding box center [502, 325] width 191 height 32
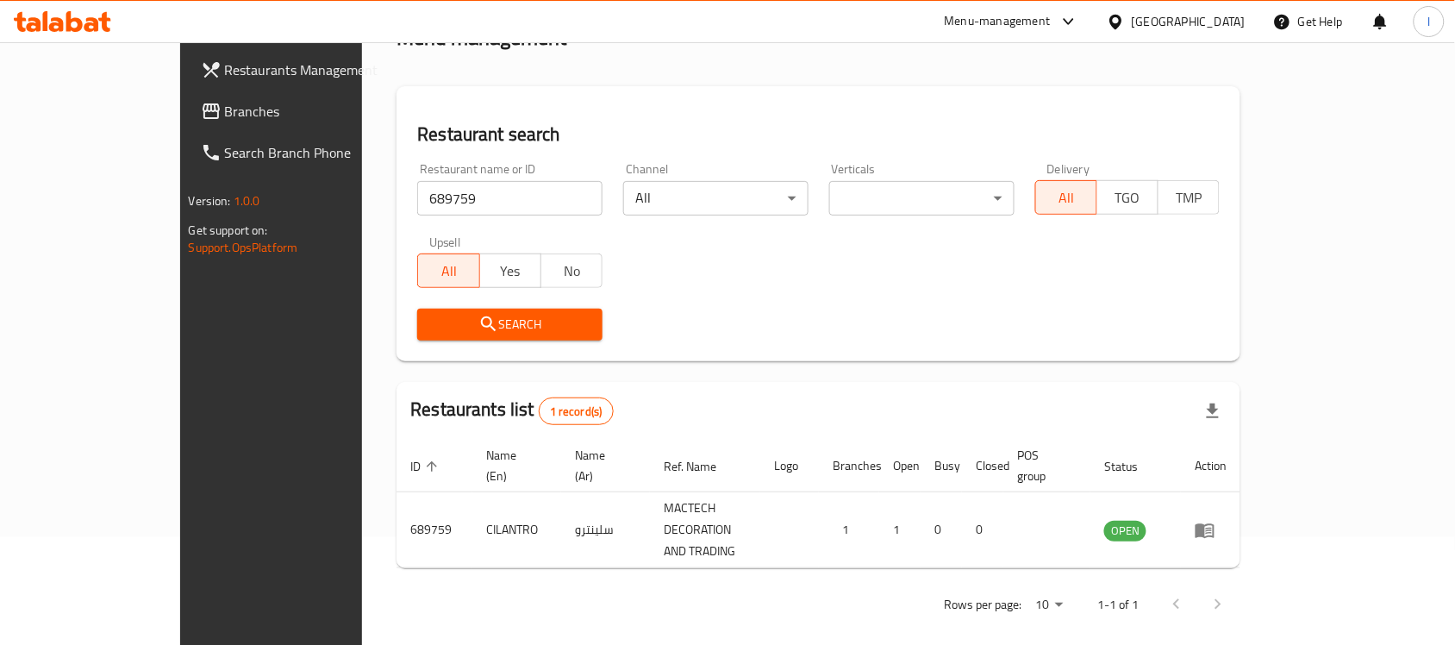
scroll to position [91, 0]
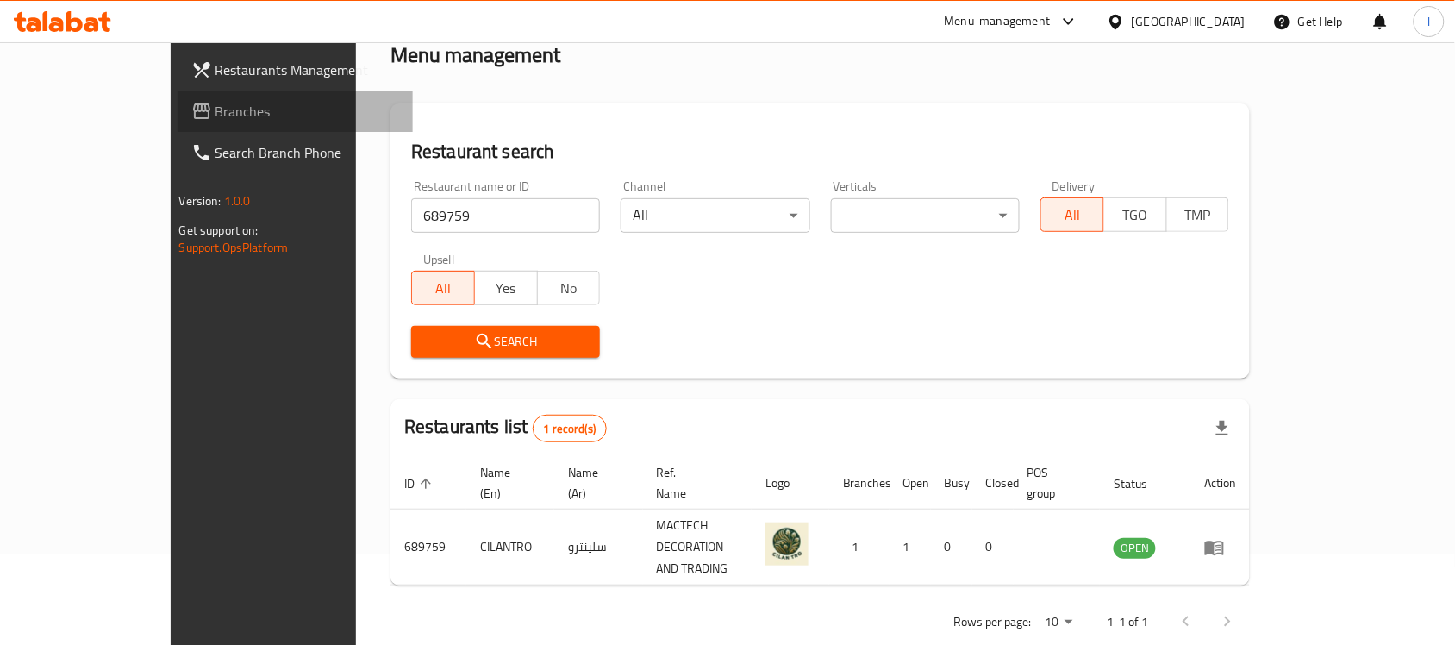
click at [216, 109] on span "Branches" at bounding box center [308, 111] width 184 height 21
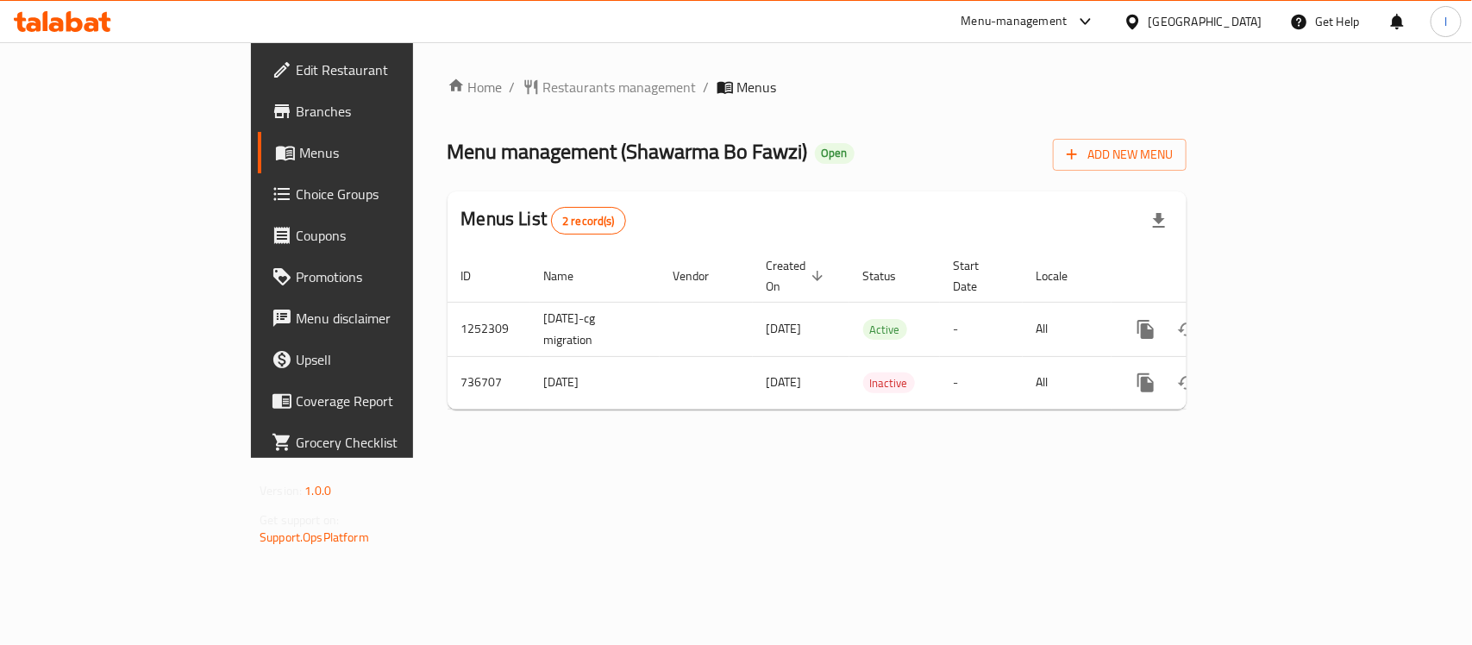
click at [296, 196] on span "Choice Groups" at bounding box center [389, 194] width 187 height 21
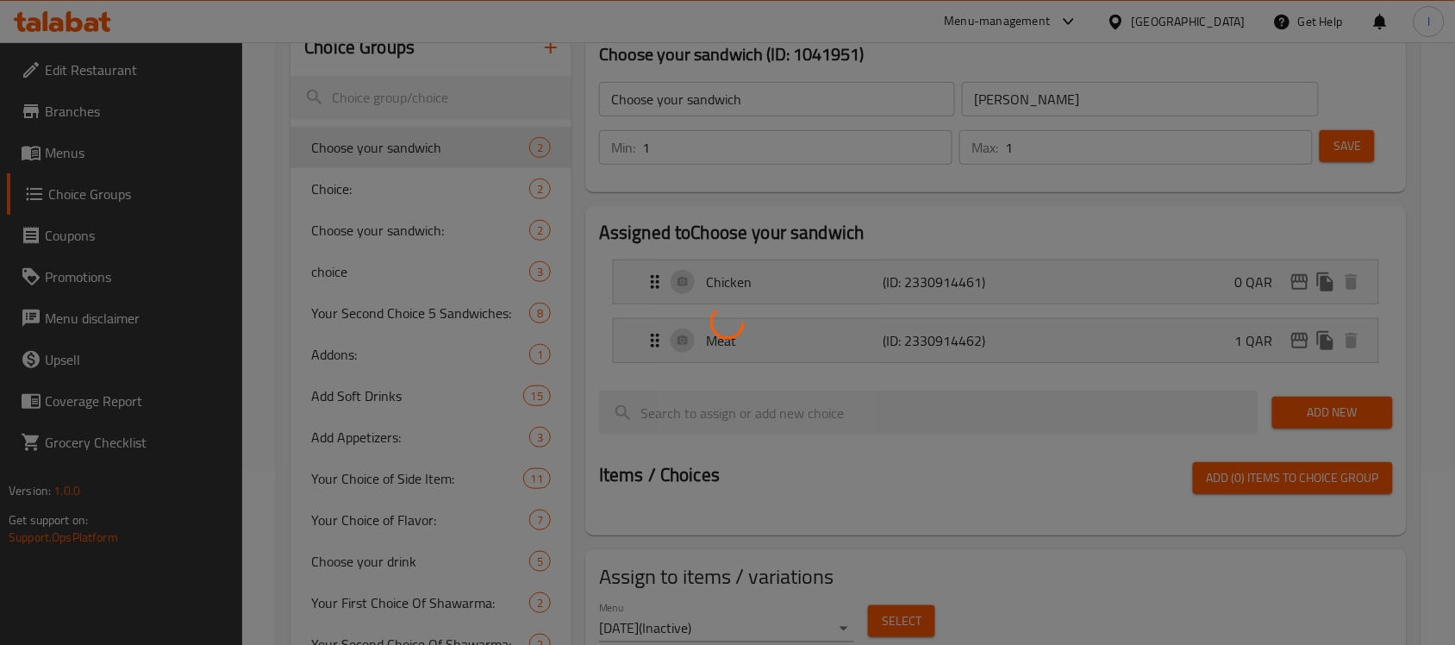
scroll to position [134, 0]
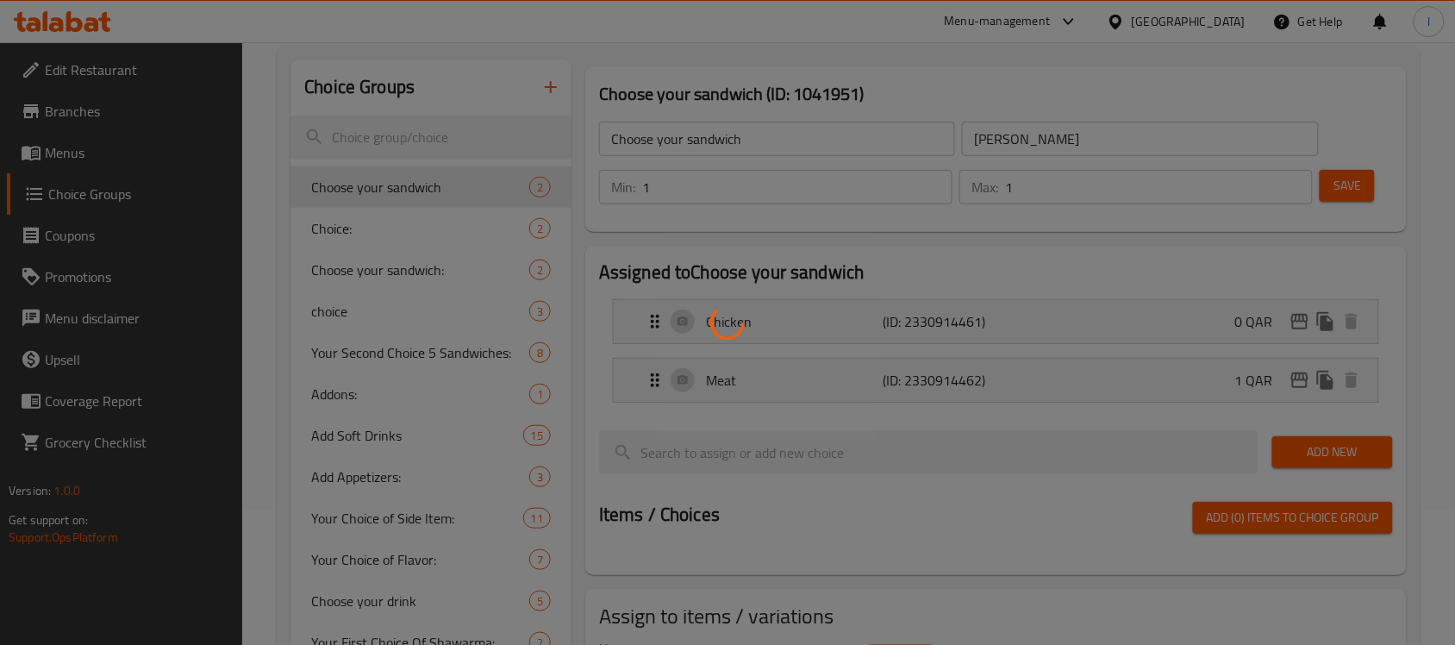
click at [403, 349] on div at bounding box center [727, 322] width 1455 height 645
click at [449, 342] on div at bounding box center [727, 322] width 1455 height 645
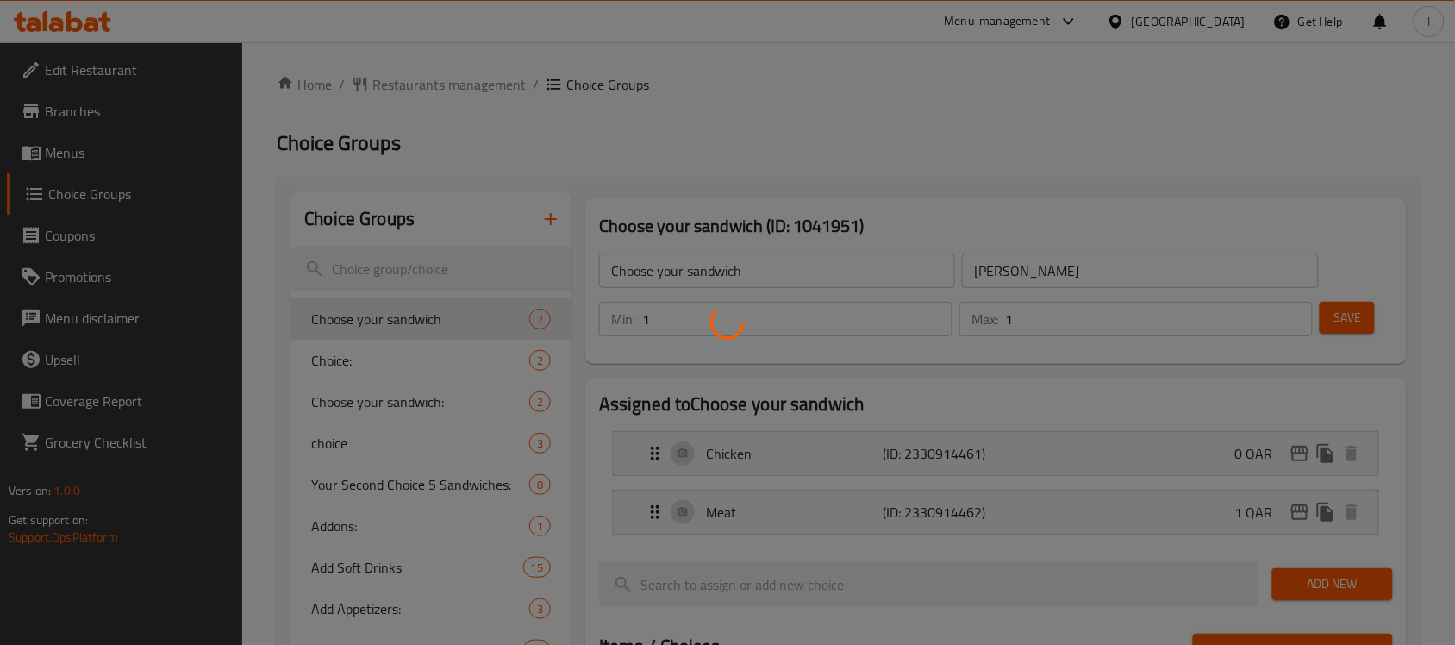
scroll to position [0, 0]
click at [464, 291] on div at bounding box center [727, 322] width 1455 height 645
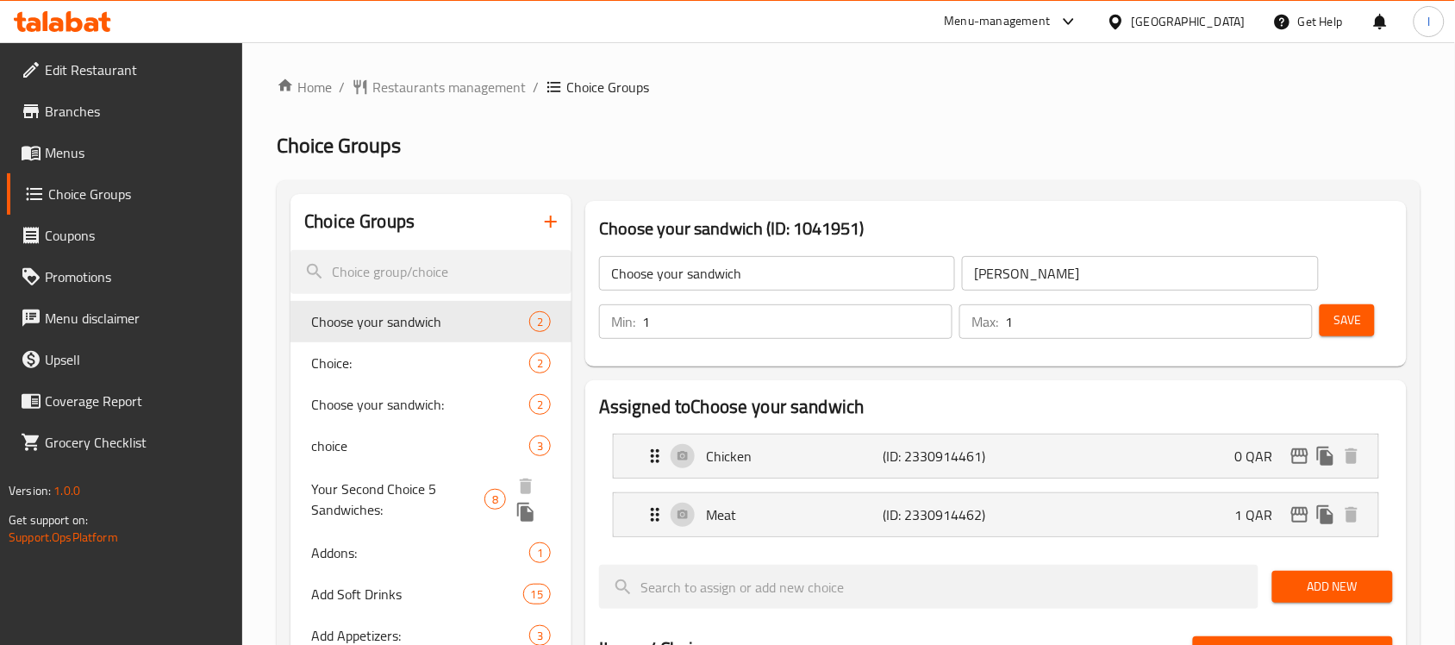
drag, startPoint x: 431, startPoint y: 491, endPoint x: 476, endPoint y: 490, distance: 44.9
click at [432, 490] on span "Your Second Choice 5 Sandwiches:" at bounding box center [397, 498] width 173 height 41
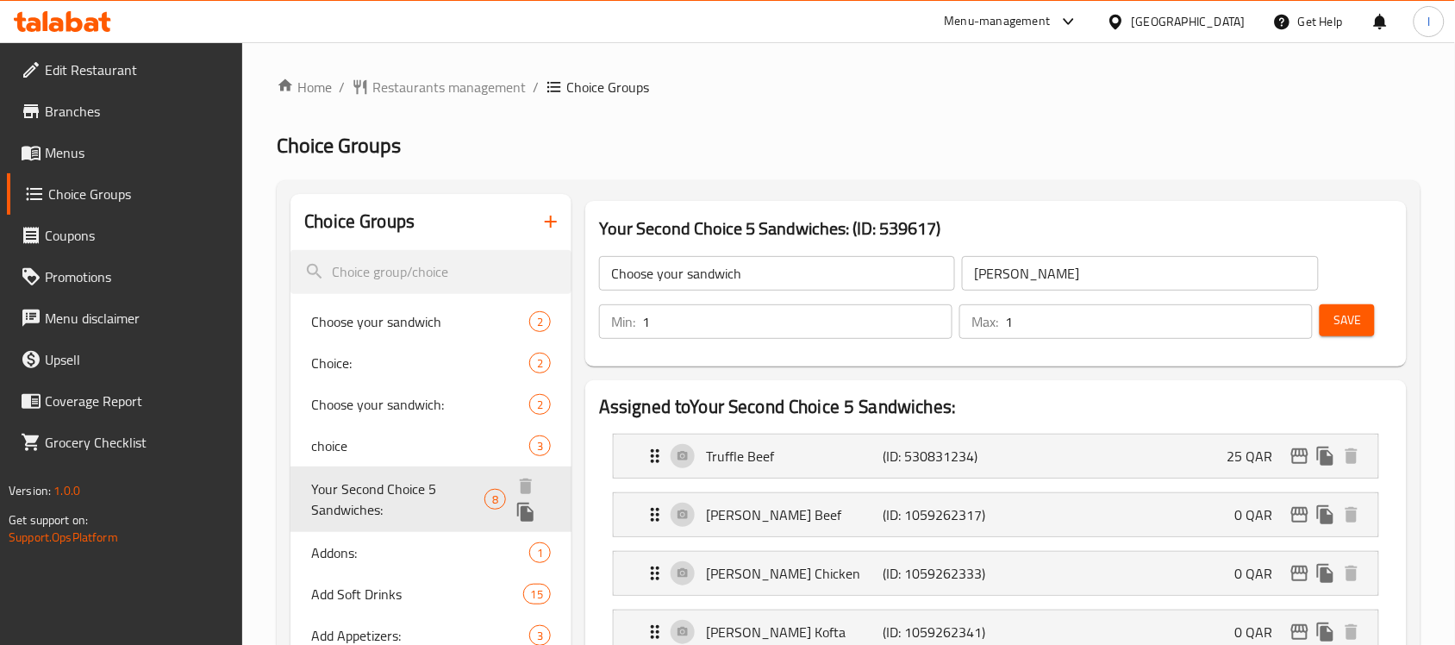
type input "Your Second Choice 5 Sandwiches:"
type input "إختيارك الثاني من 5 سندويتشات:"
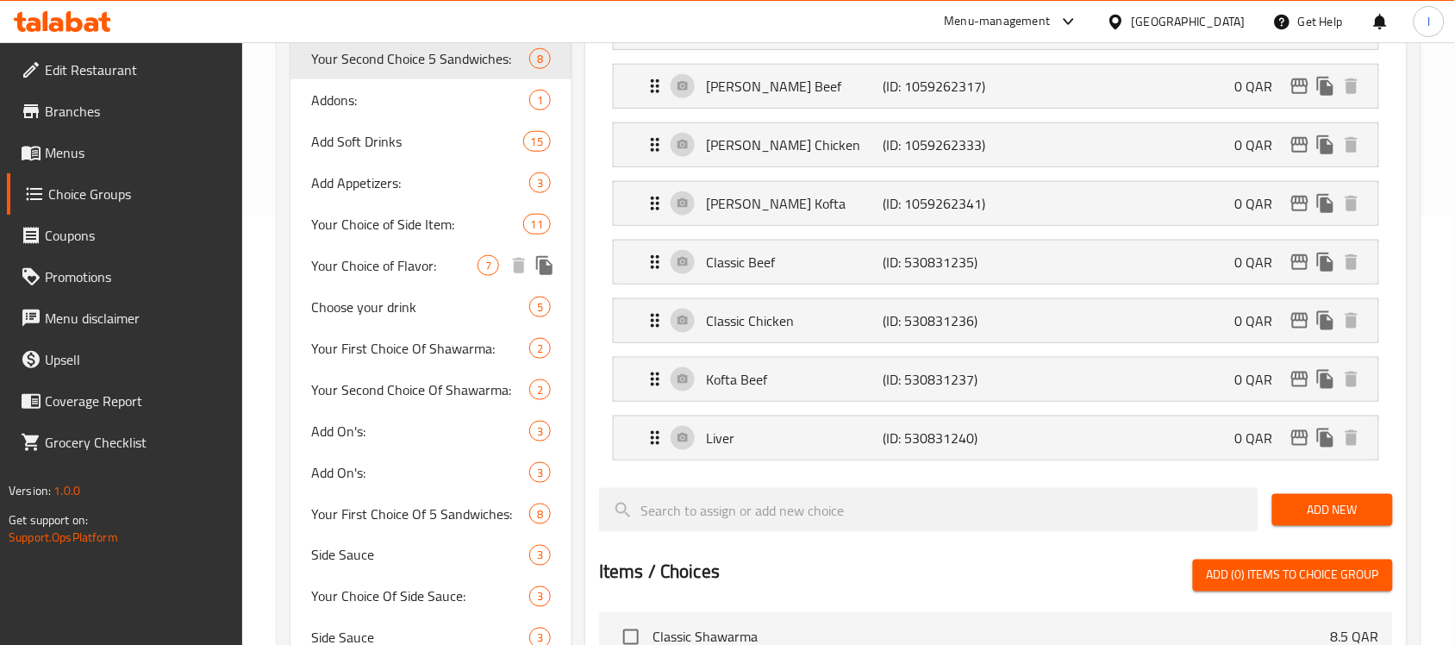
scroll to position [431, 0]
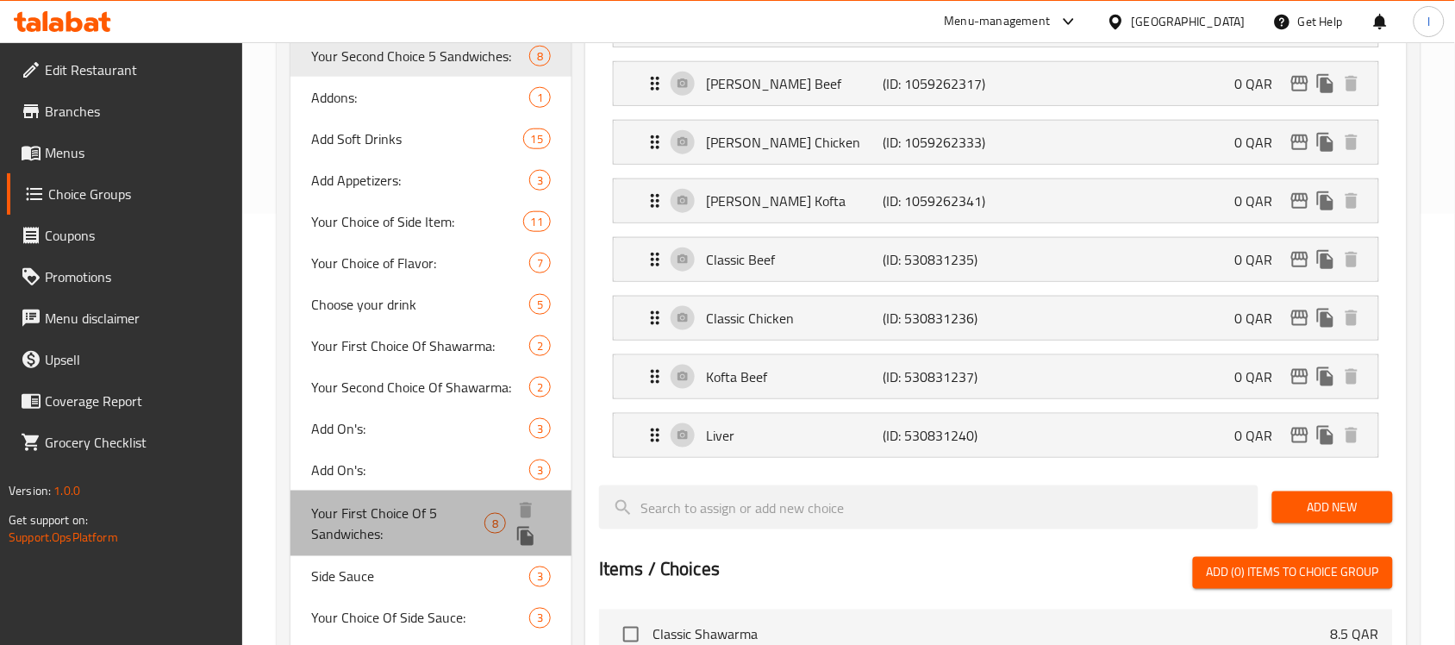
click at [436, 519] on span "Your First Choice Of 5 Sandwiches:" at bounding box center [397, 523] width 173 height 41
type input "Your First Choice Of 5 Sandwiches:"
type input "إختيارك من أول 5 سندويتشات:"
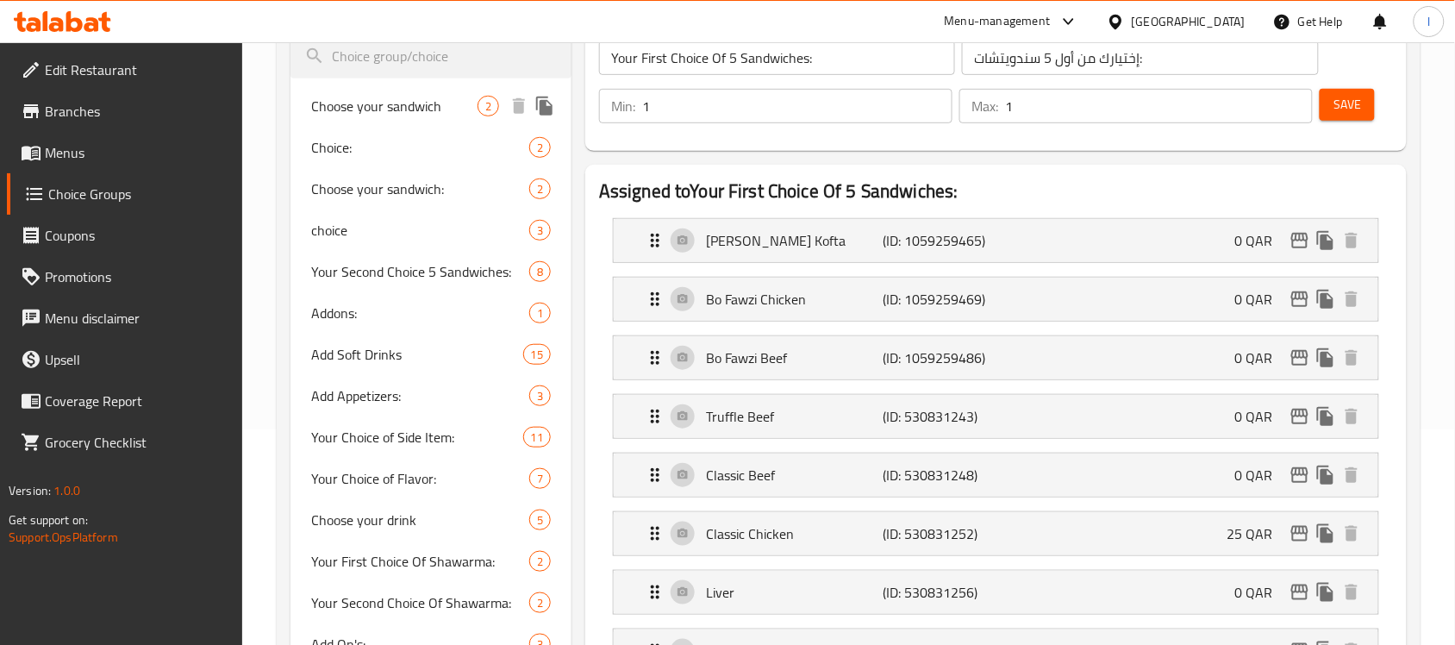
scroll to position [0, 0]
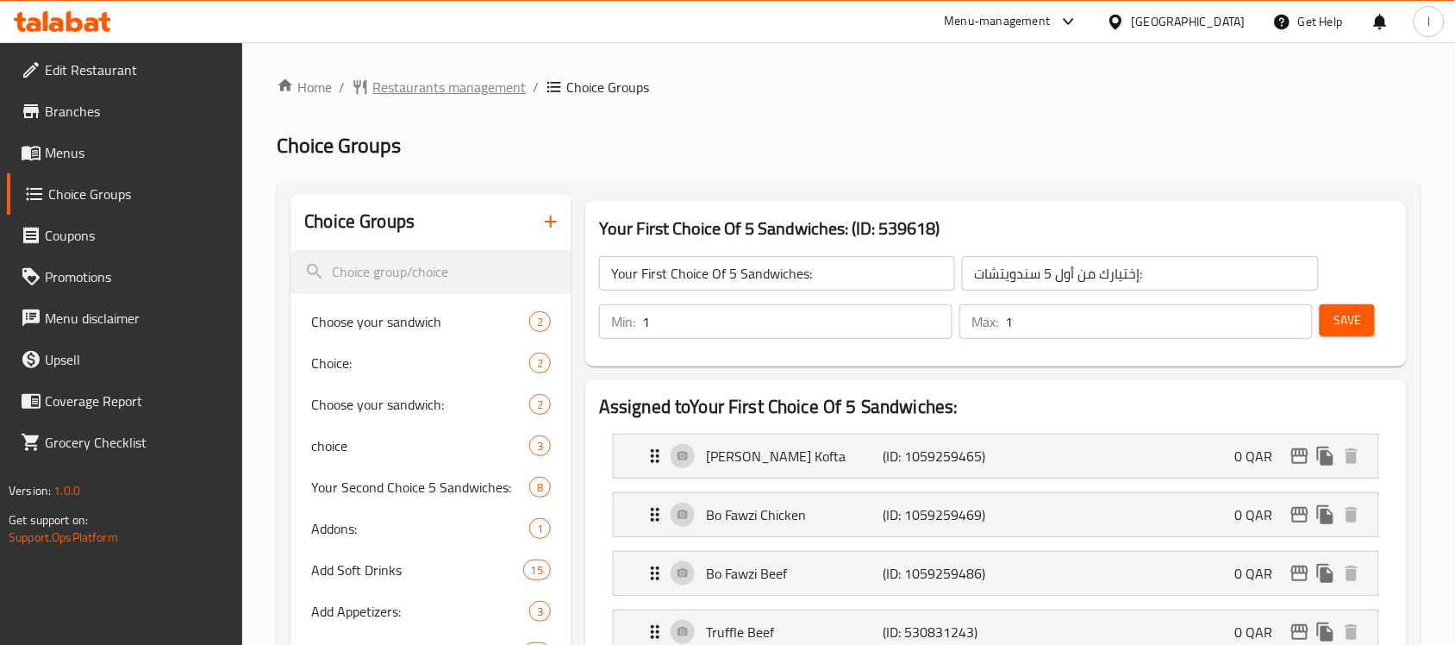
click at [444, 77] on span "Restaurants management" at bounding box center [448, 87] width 153 height 21
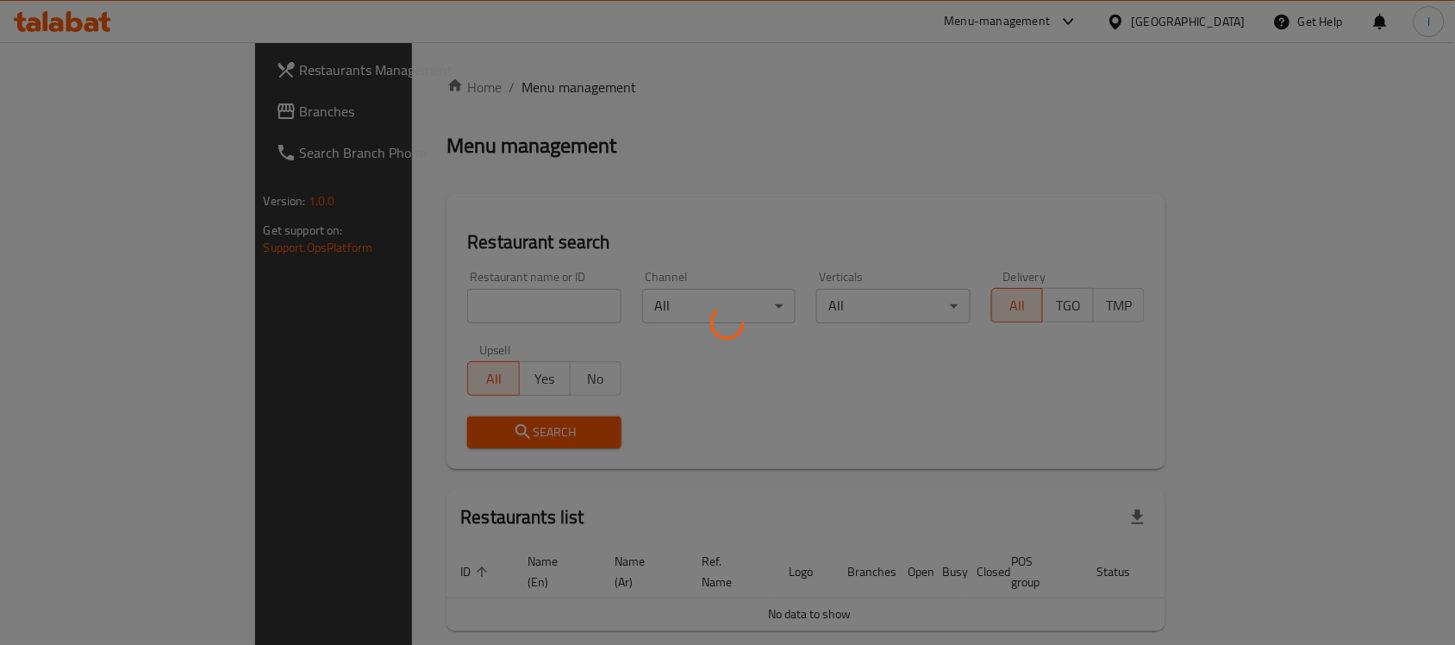
click at [82, 105] on div at bounding box center [727, 322] width 1455 height 645
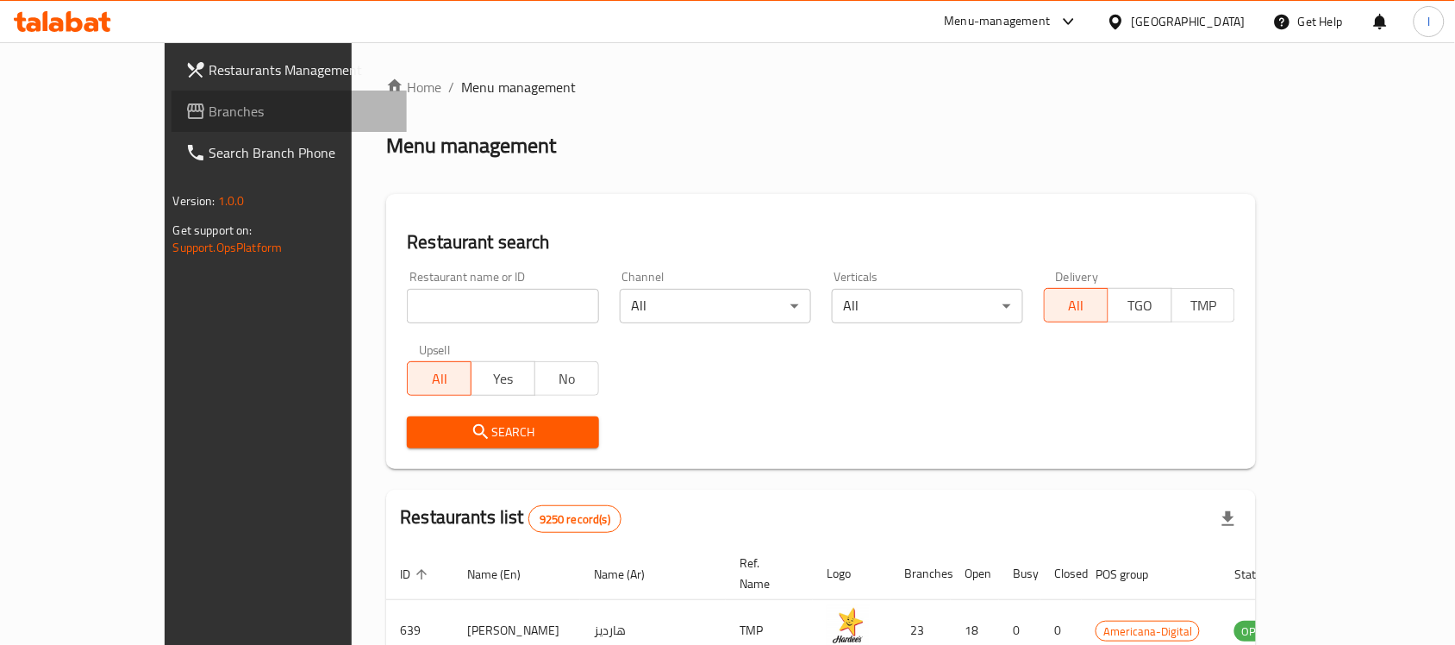
click at [209, 121] on span "Branches" at bounding box center [301, 111] width 184 height 21
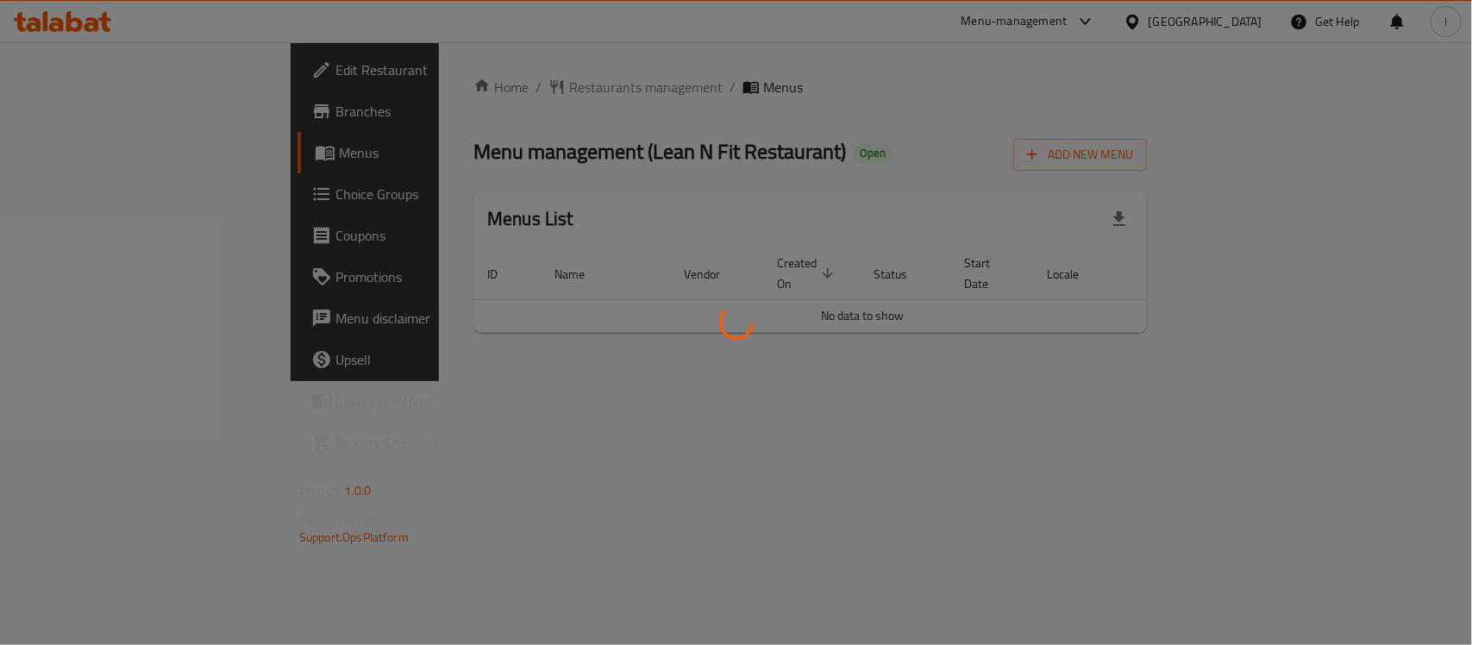
click at [641, 132] on div at bounding box center [736, 322] width 1472 height 645
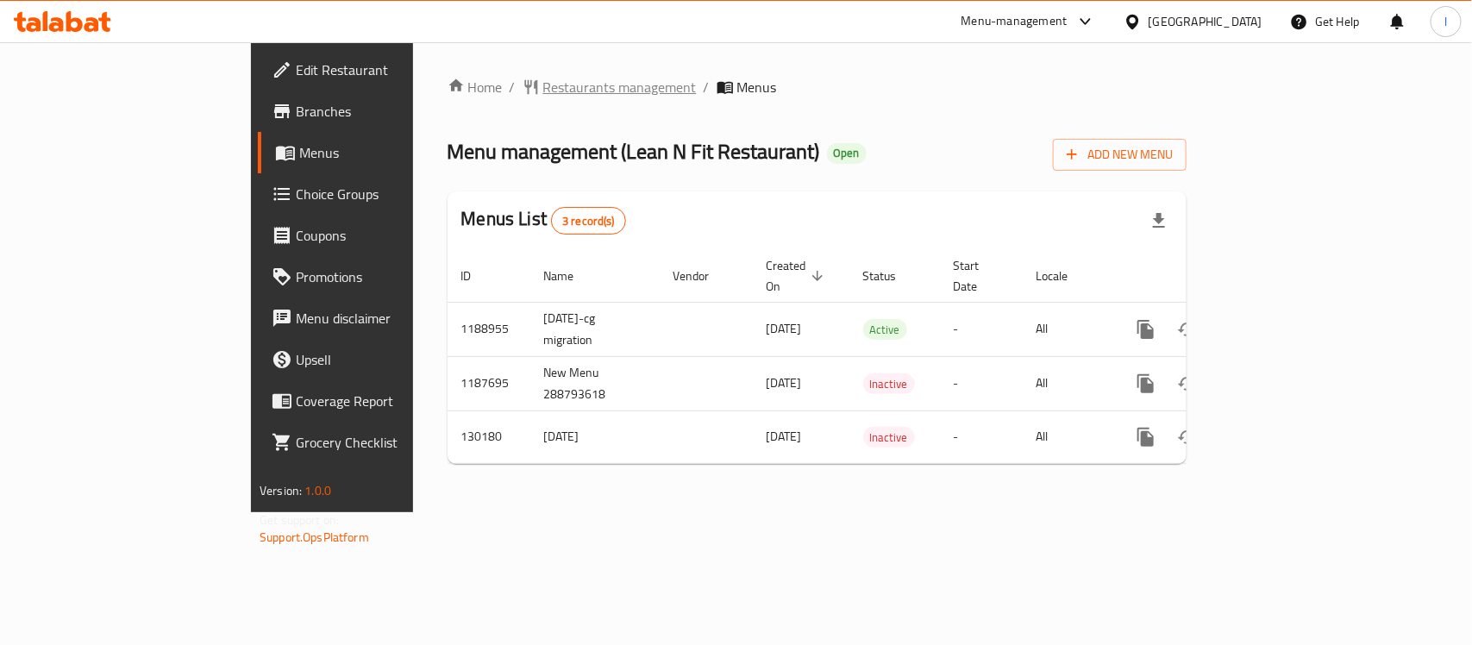
click at [543, 82] on span "Restaurants management" at bounding box center [619, 87] width 153 height 21
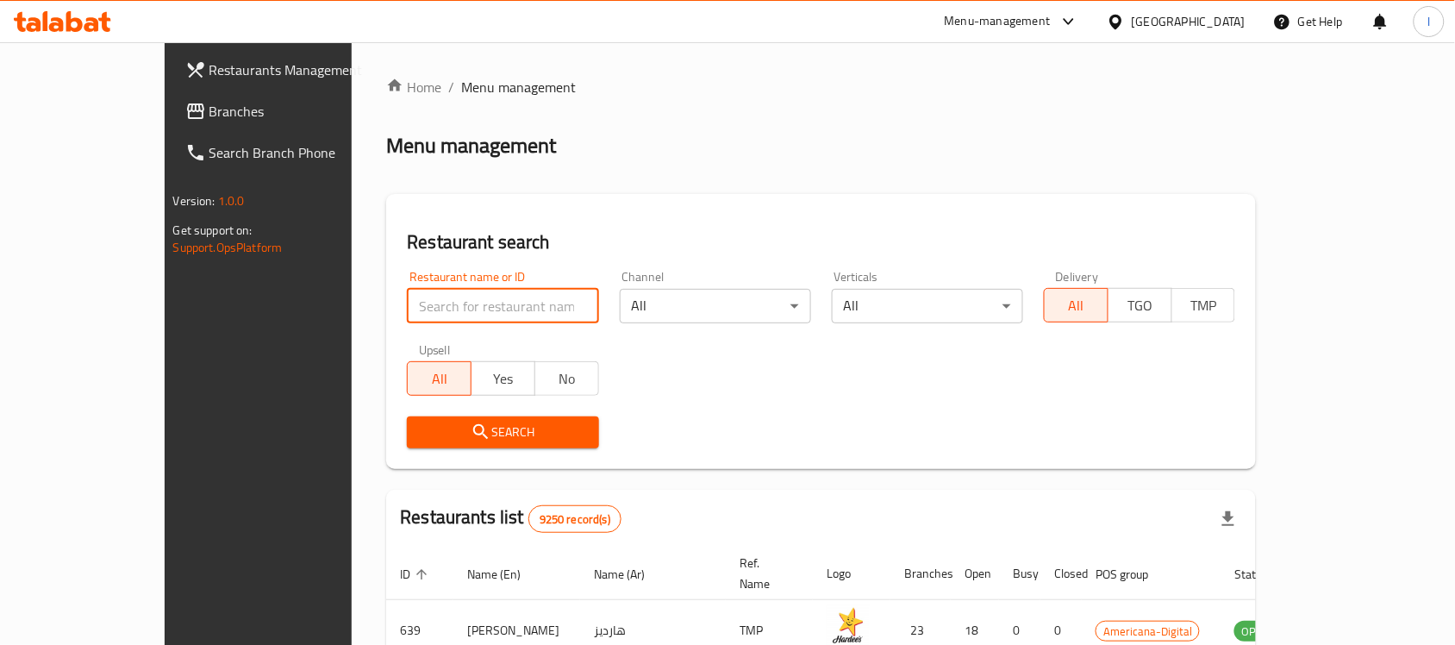
click at [434, 300] on input "search" at bounding box center [502, 306] width 191 height 34
paste input "609667"
type input "609667"
click button "Search" at bounding box center [502, 432] width 191 height 32
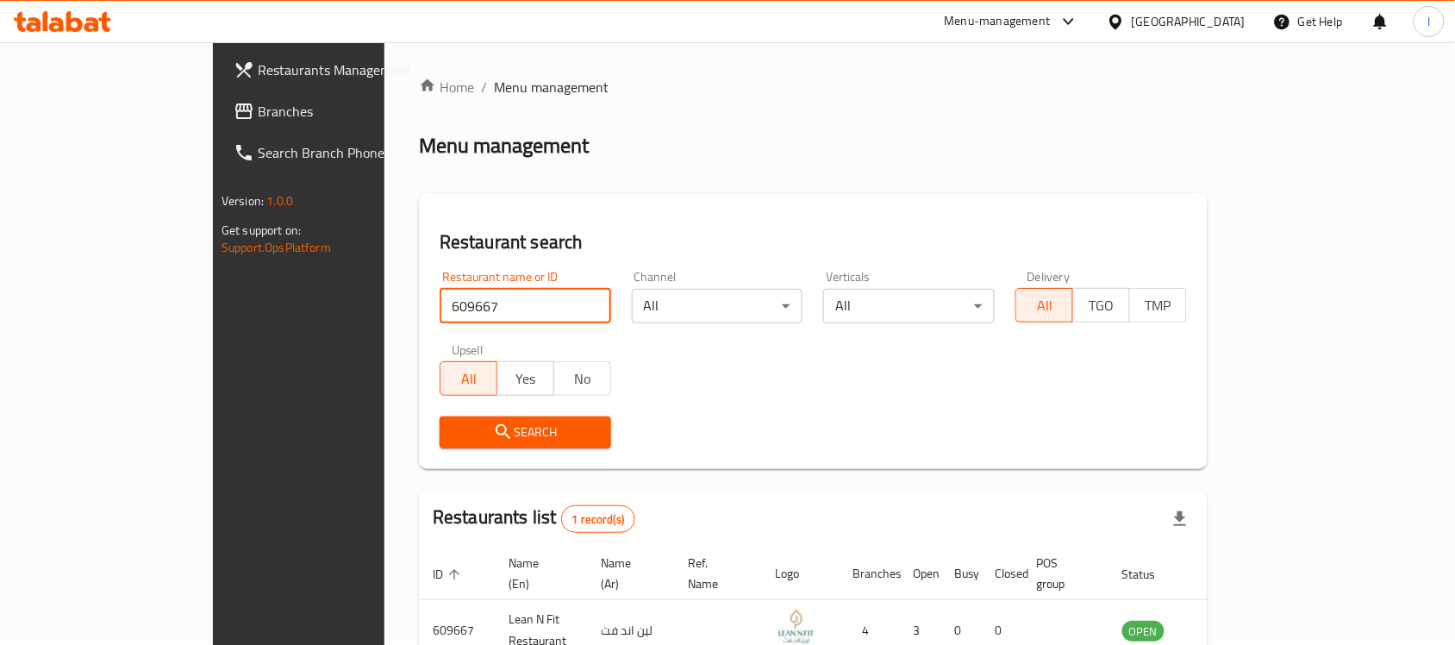
click at [258, 117] on span "Branches" at bounding box center [350, 111] width 184 height 21
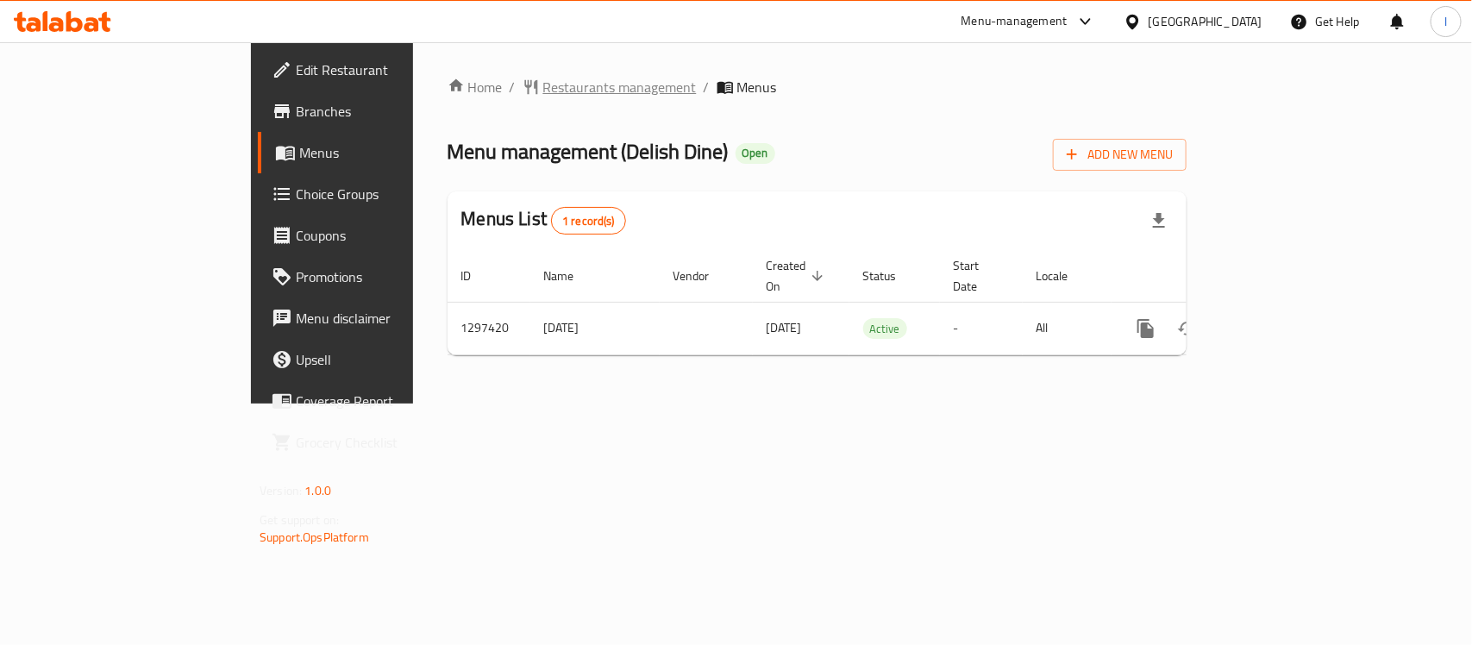
click at [543, 88] on span "Restaurants management" at bounding box center [619, 87] width 153 height 21
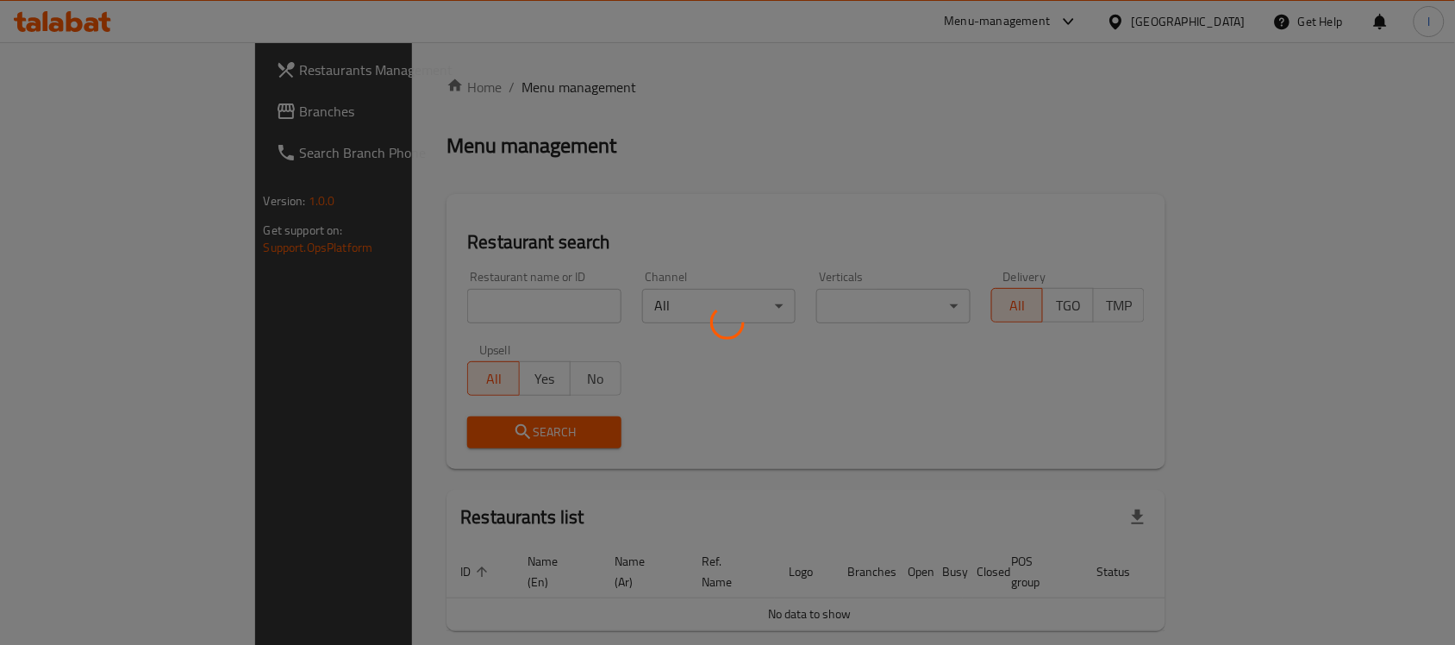
click at [399, 313] on div at bounding box center [727, 322] width 1455 height 645
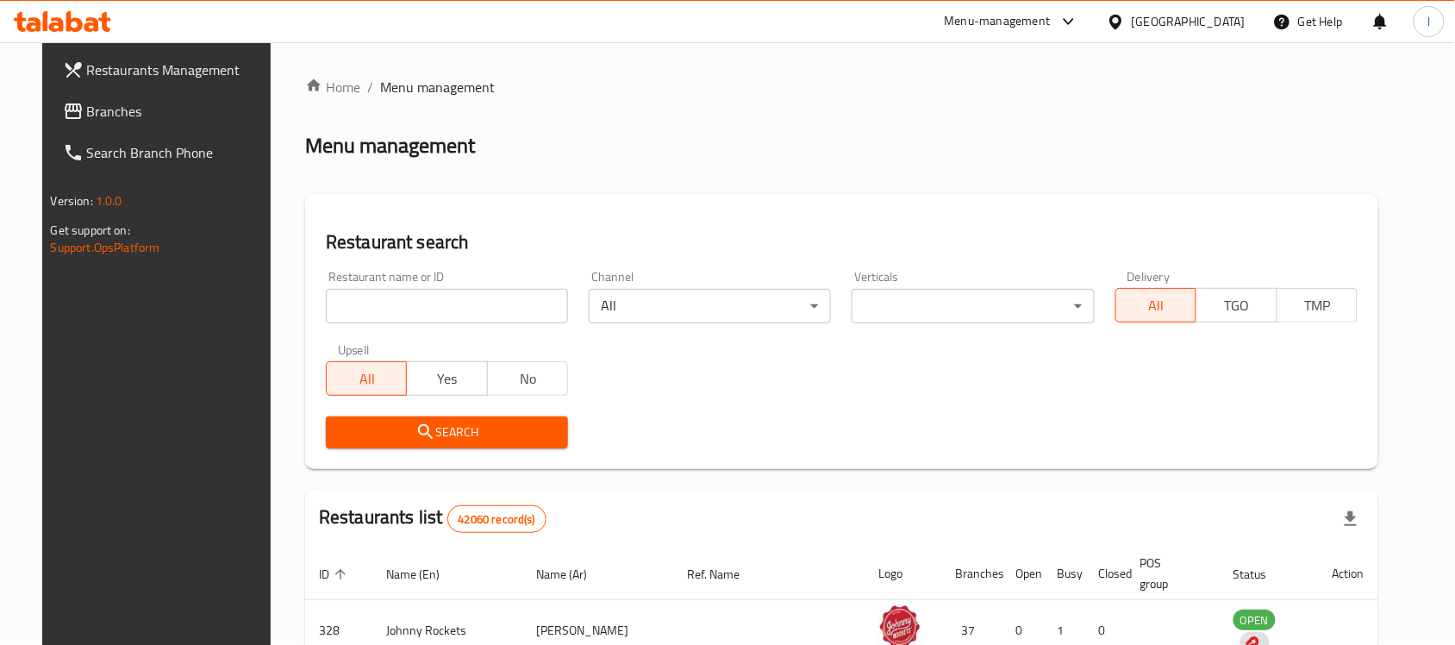
click at [397, 294] on div at bounding box center [727, 322] width 1455 height 645
click at [392, 303] on input "search" at bounding box center [447, 306] width 242 height 34
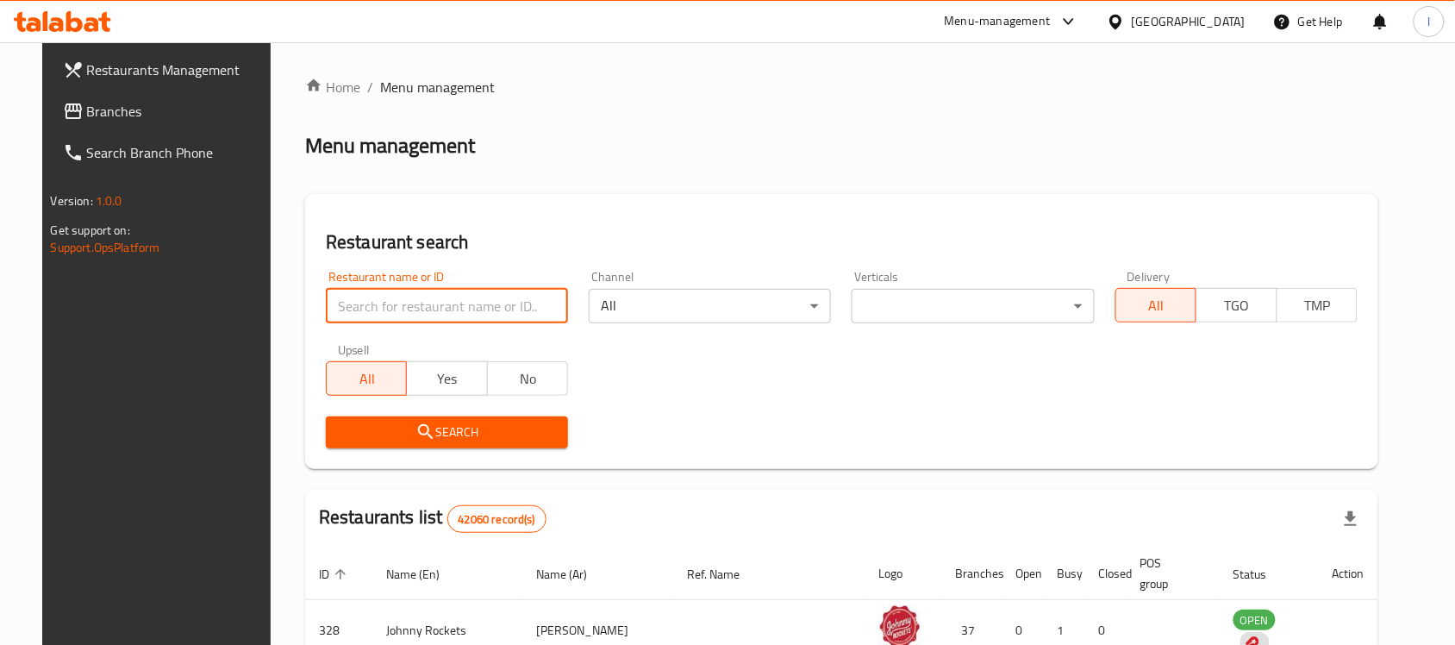
paste input "700454"
type input "700454"
click button "Search" at bounding box center [447, 432] width 242 height 32
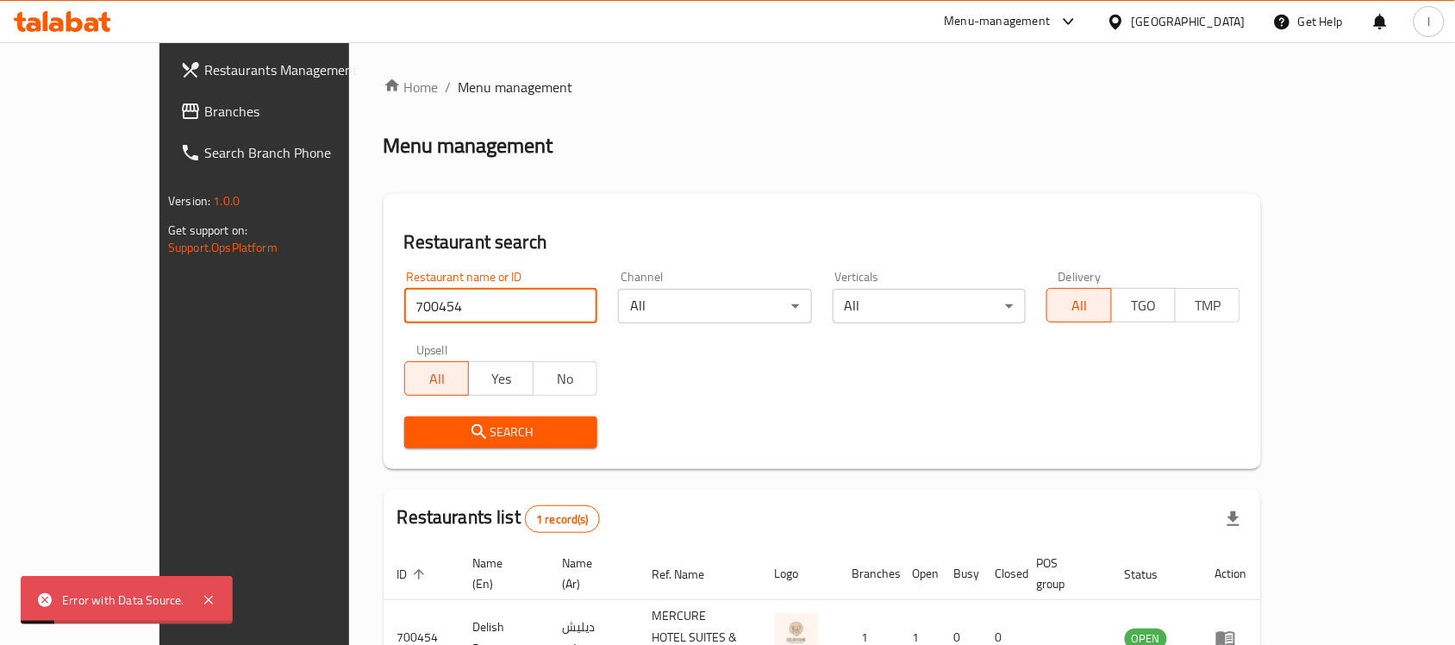
click at [204, 110] on span "Branches" at bounding box center [296, 111] width 184 height 21
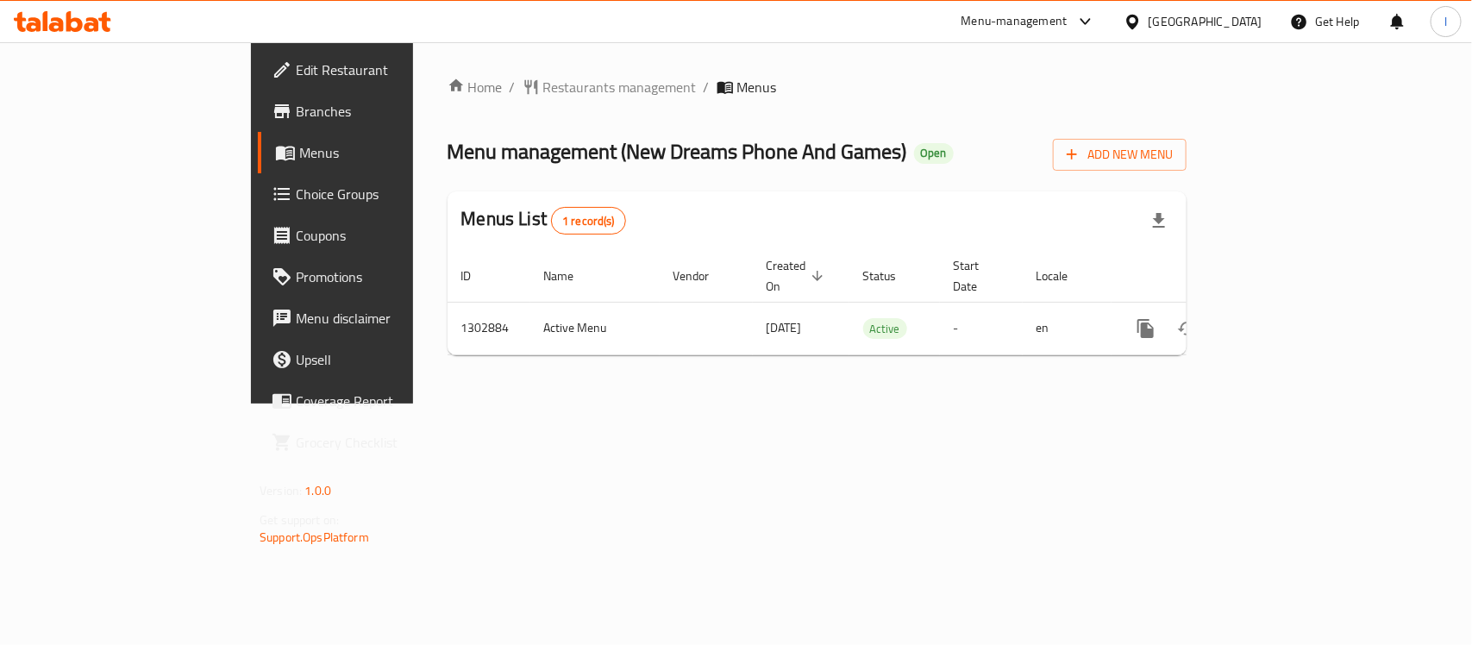
drag, startPoint x: 722, startPoint y: 1, endPoint x: 532, endPoint y: 49, distance: 196.6
click at [532, 49] on div "Home / Restaurants management / Menus Menu management ( New Dreams Phone And Ga…" at bounding box center [817, 222] width 808 height 361
click at [543, 78] on span "Restaurants management" at bounding box center [619, 87] width 153 height 21
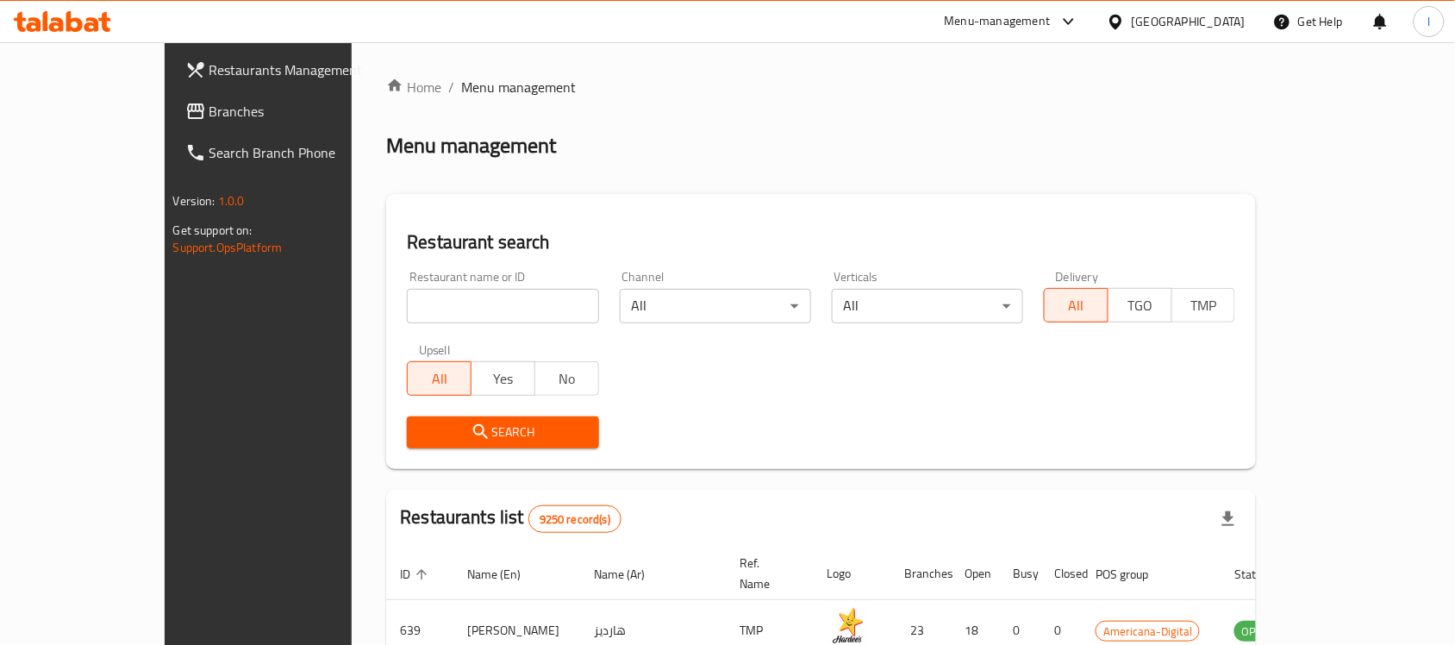
click at [458, 295] on div "Home / Menu management Menu management Restaurant search Restaurant name or ID …" at bounding box center [821, 600] width 870 height 1047
click at [453, 296] on input "search" at bounding box center [502, 306] width 191 height 34
paste input "702560"
type input "702560"
click button "Search" at bounding box center [502, 432] width 191 height 32
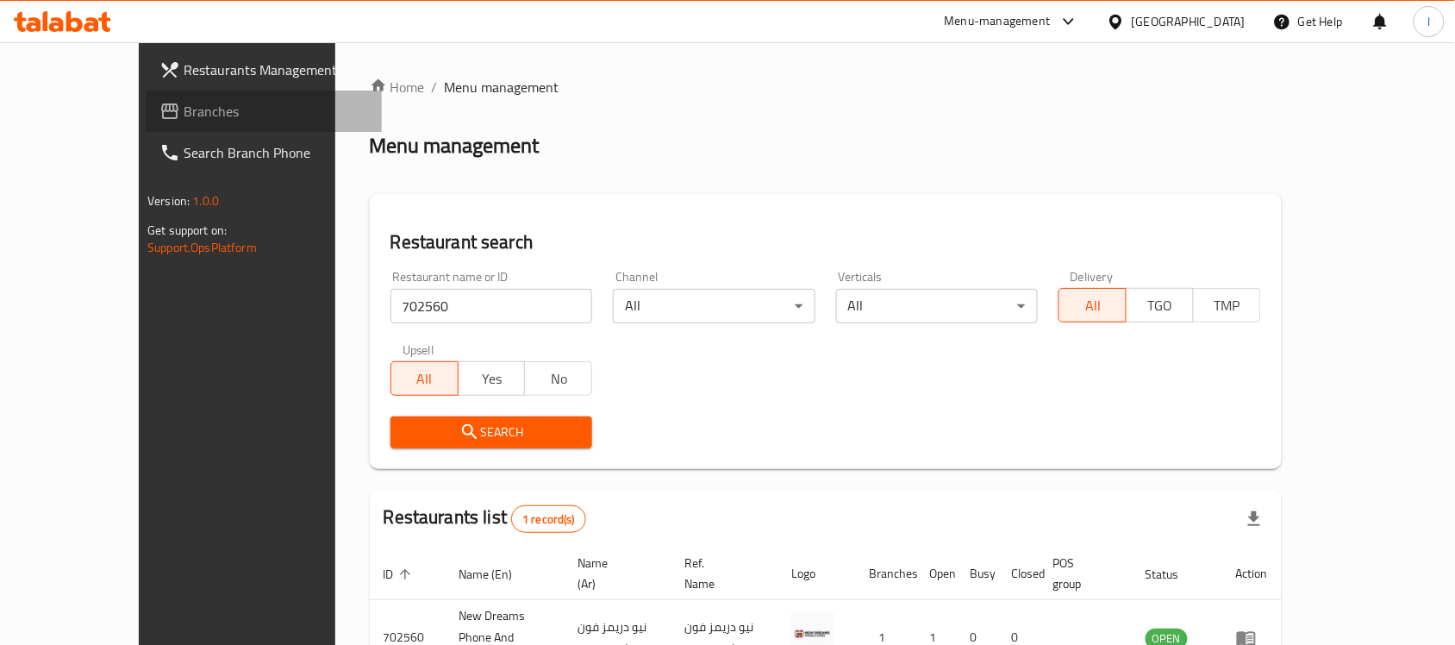
click at [184, 119] on span "Branches" at bounding box center [276, 111] width 184 height 21
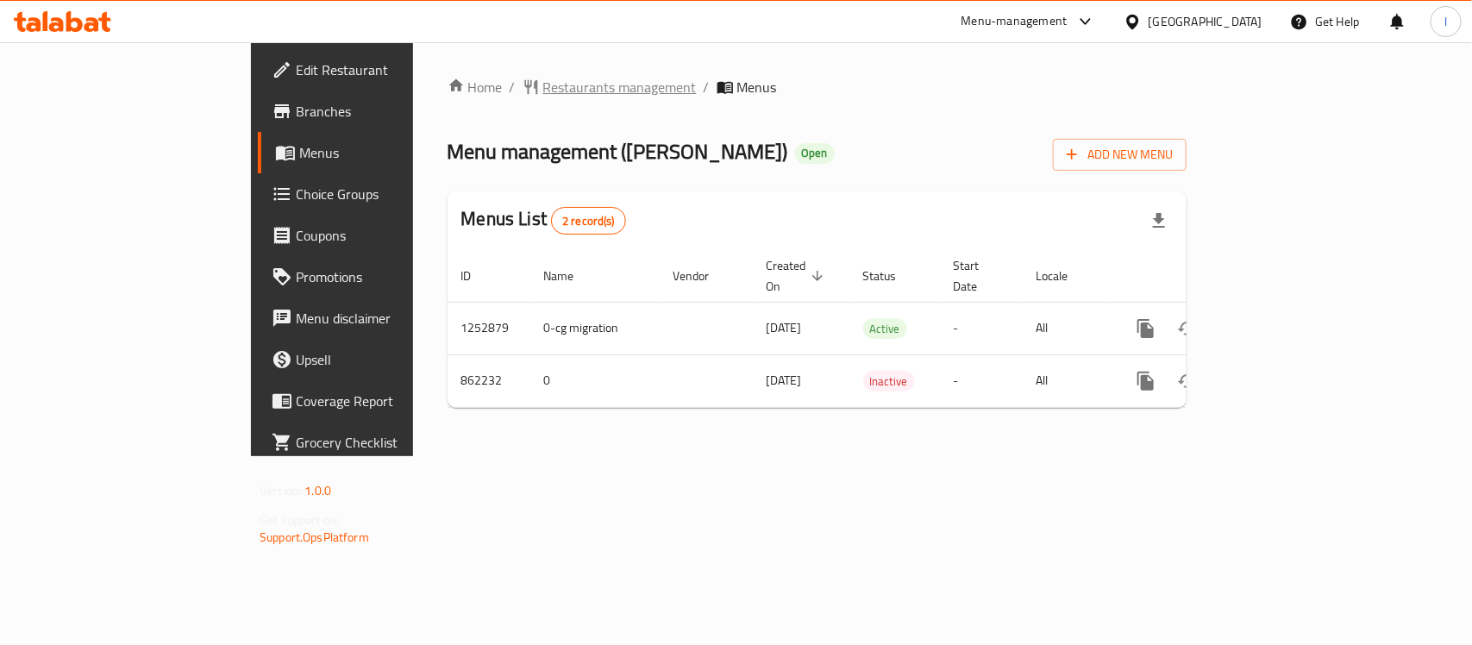
click at [543, 82] on span "Restaurants management" at bounding box center [619, 87] width 153 height 21
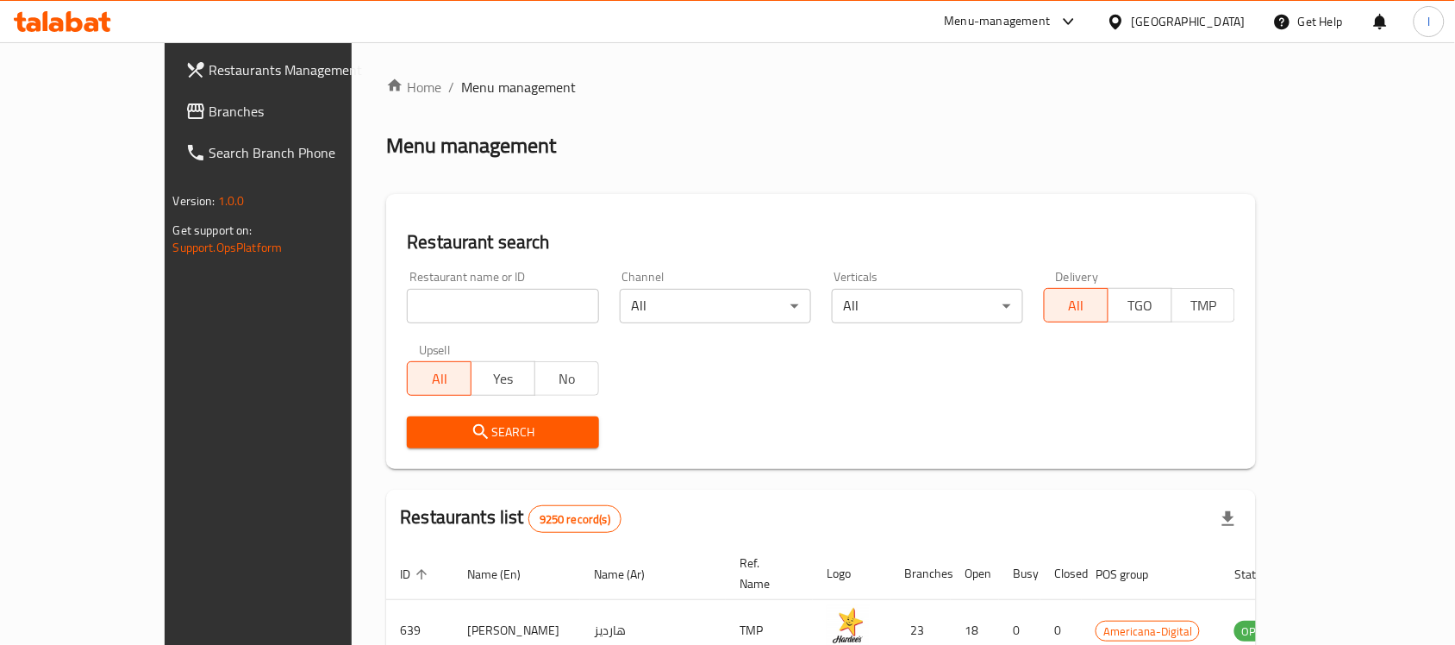
click at [407, 307] on input "search" at bounding box center [502, 306] width 191 height 34
paste input "656906"
type input "656906"
click button "Search" at bounding box center [502, 432] width 191 height 32
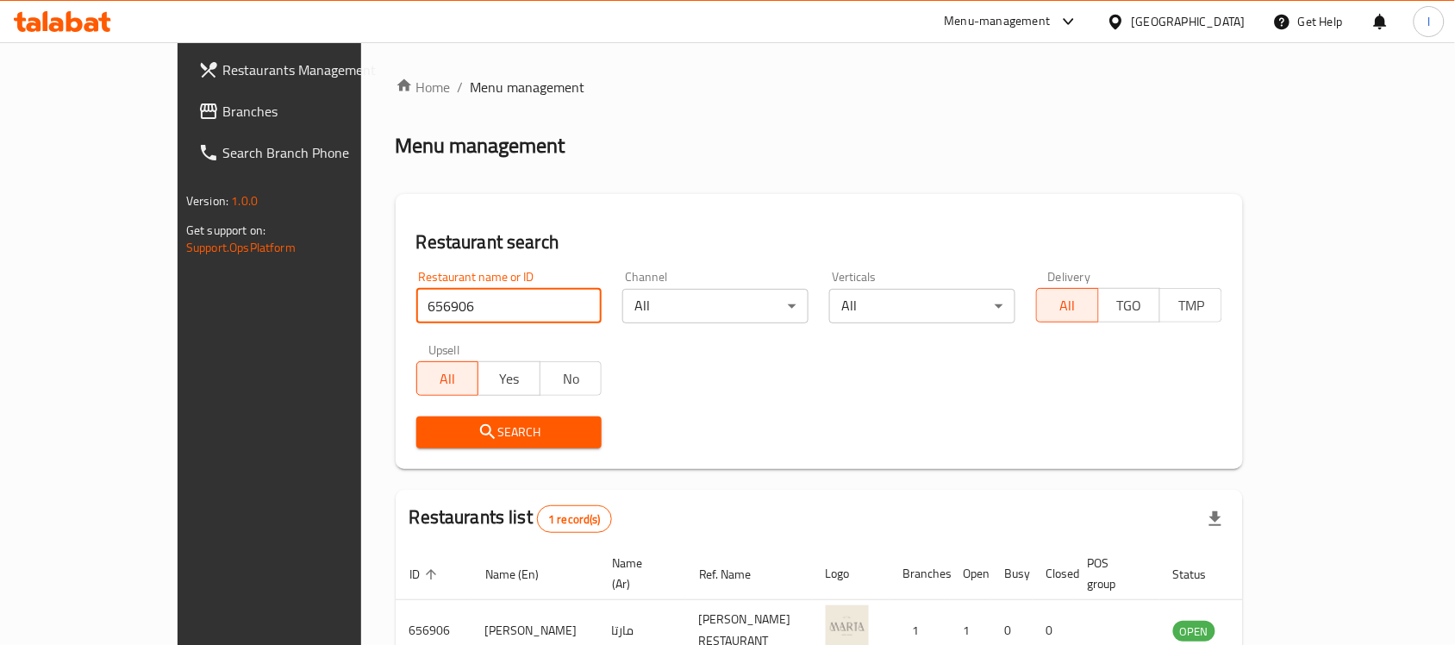
click at [222, 121] on span "Branches" at bounding box center [314, 111] width 184 height 21
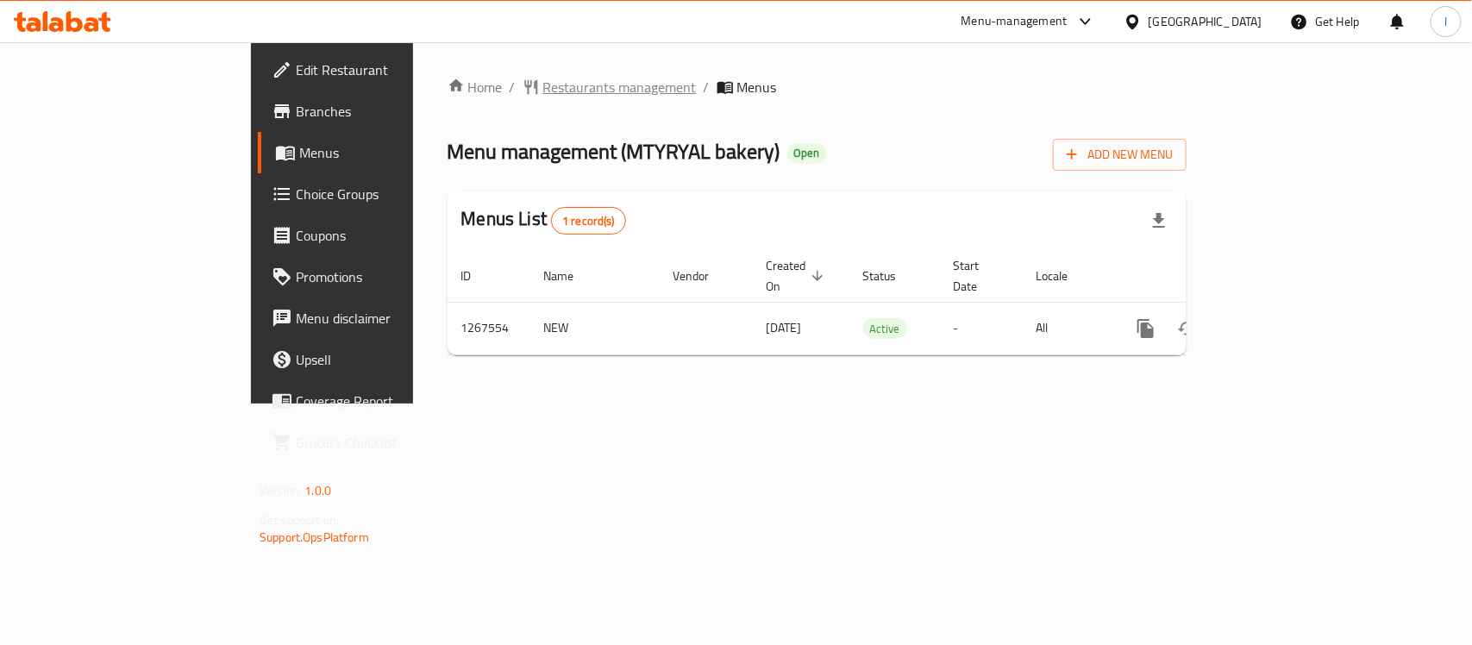
click at [543, 95] on span "Restaurants management" at bounding box center [619, 87] width 153 height 21
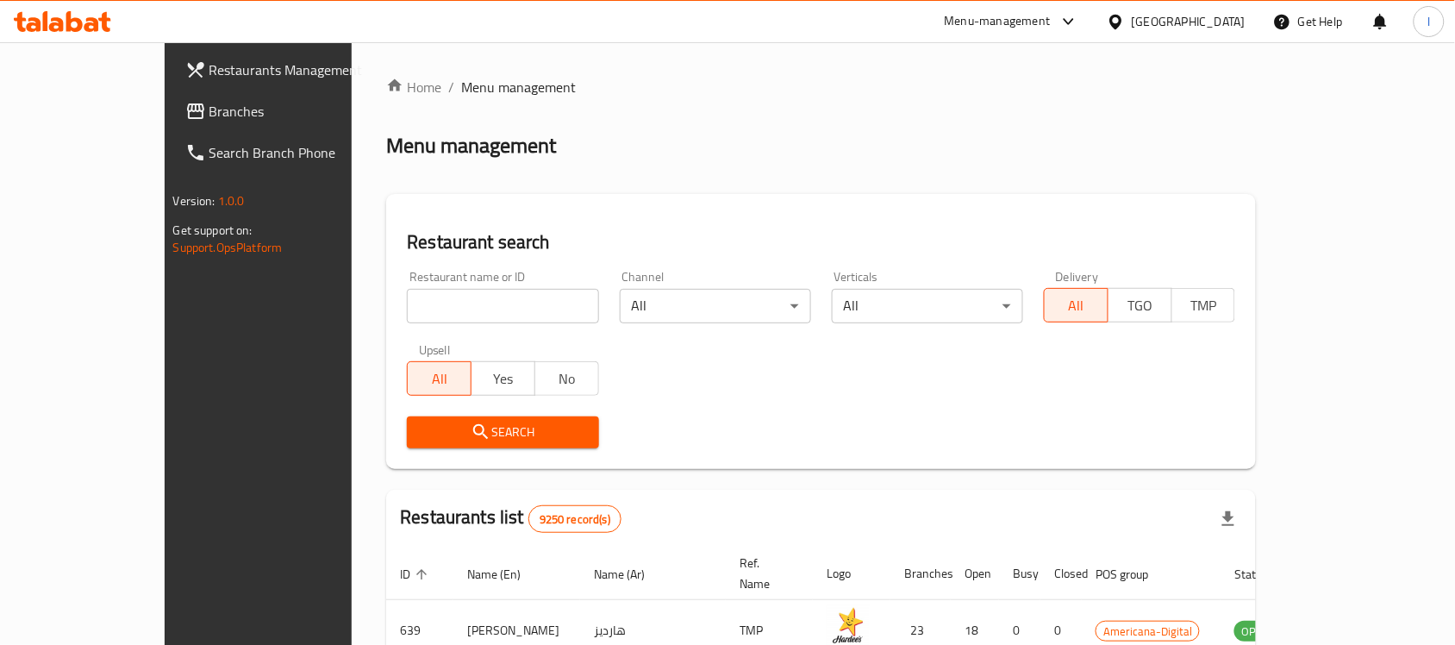
click at [433, 298] on input "search" at bounding box center [502, 306] width 191 height 34
paste input "687707"
type input "687707"
click at [489, 425] on span "Search" at bounding box center [503, 433] width 164 height 22
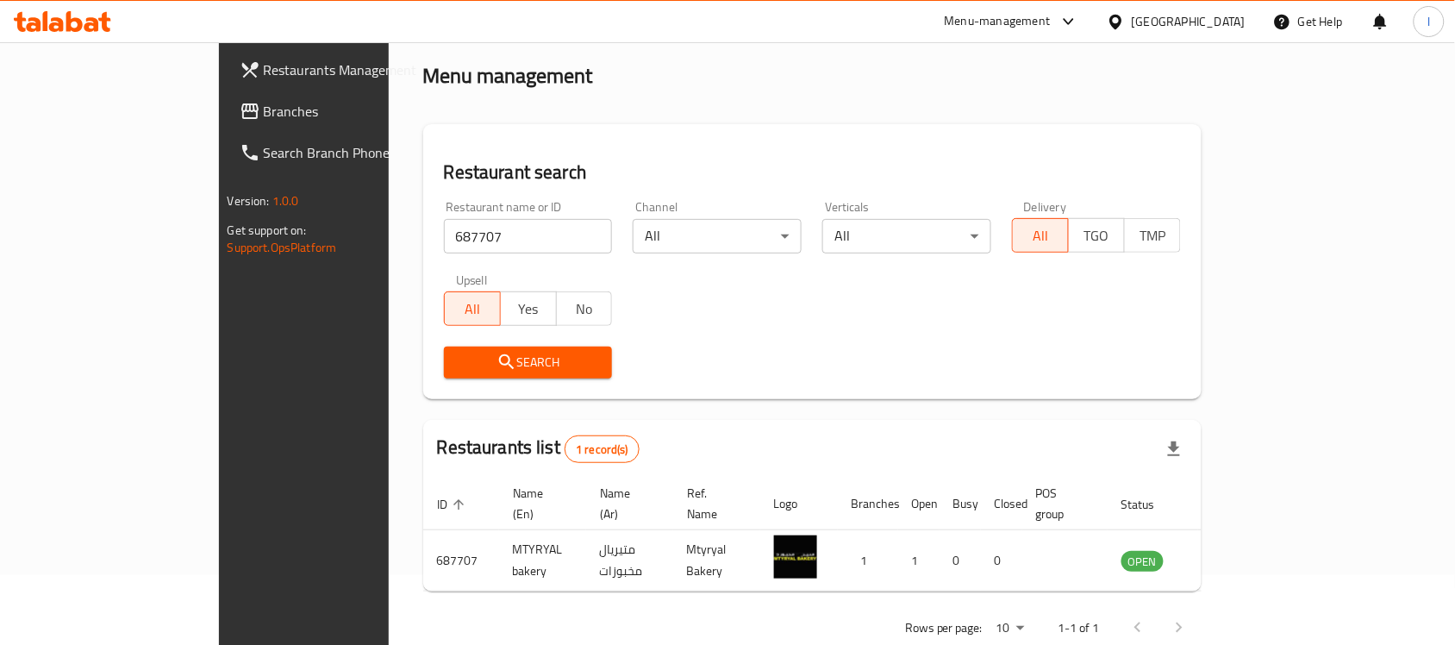
scroll to position [91, 0]
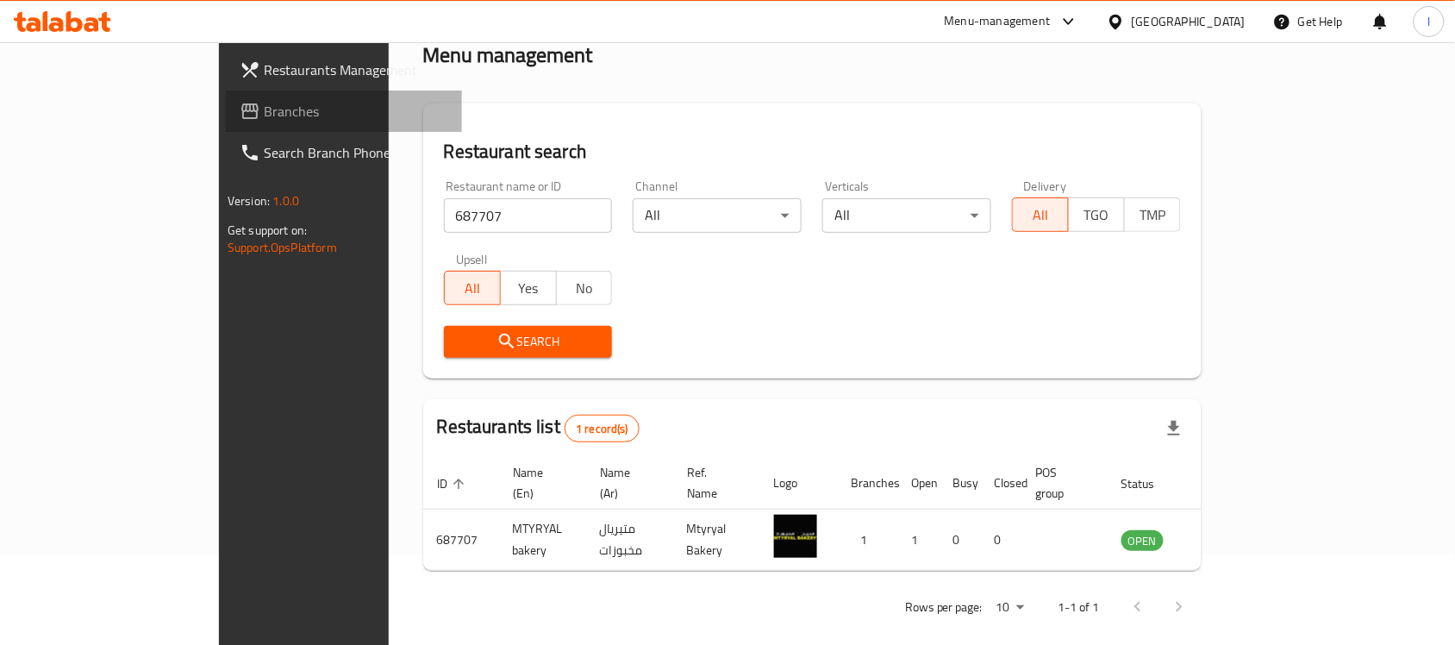
click at [264, 116] on span "Branches" at bounding box center [356, 111] width 184 height 21
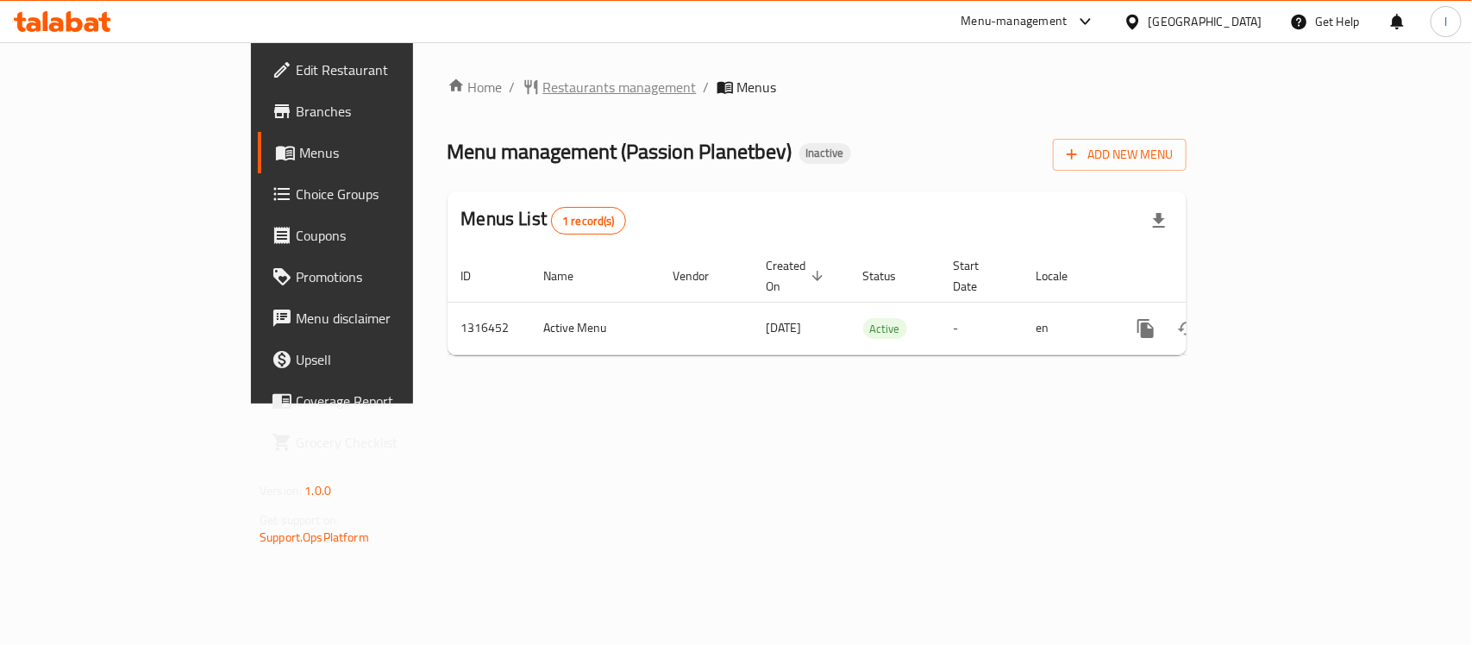
click at [543, 83] on span "Restaurants management" at bounding box center [619, 87] width 153 height 21
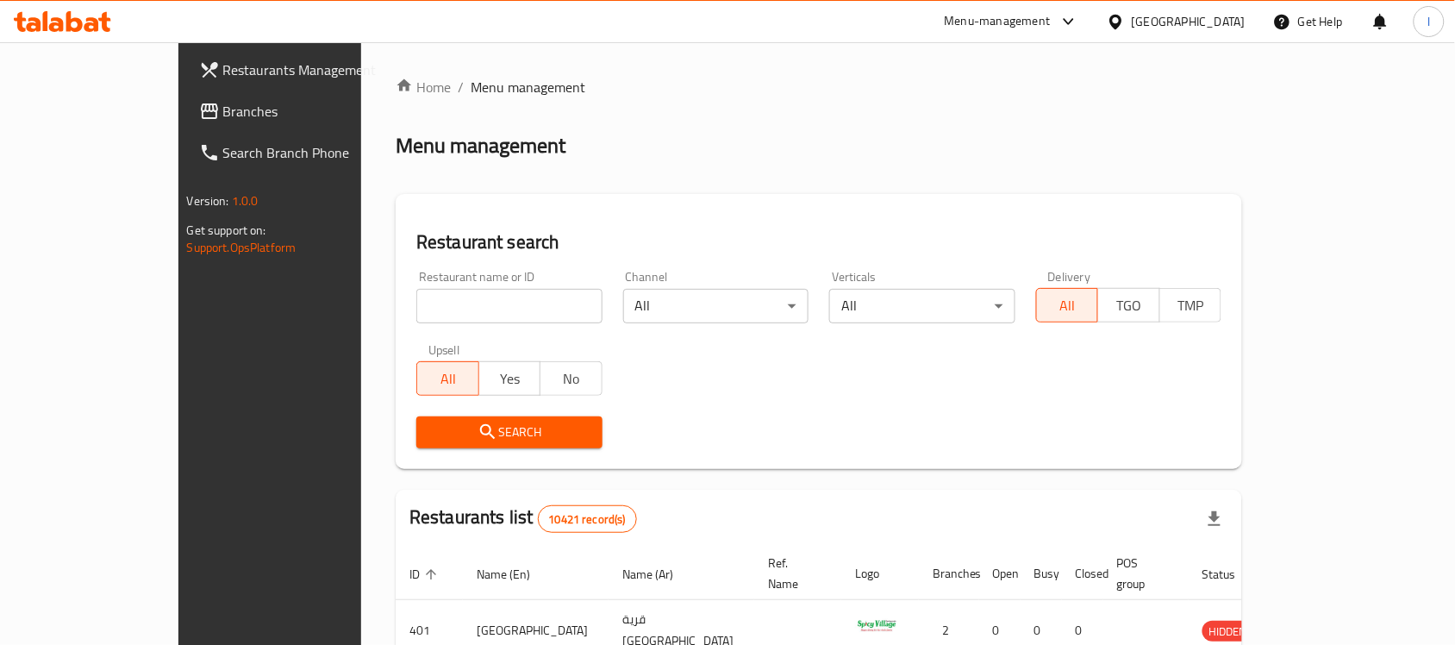
click at [461, 298] on input "search" at bounding box center [509, 306] width 186 height 34
paste input "707689"
type input "707689"
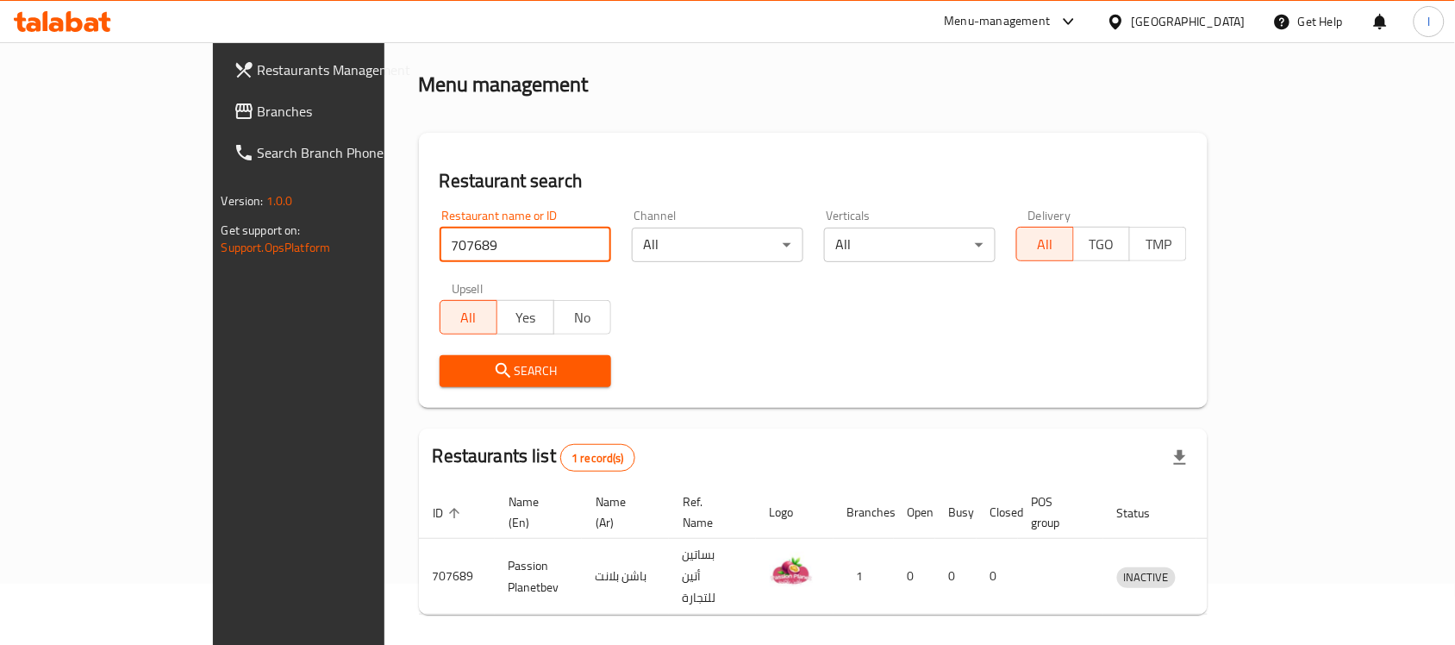
scroll to position [91, 0]
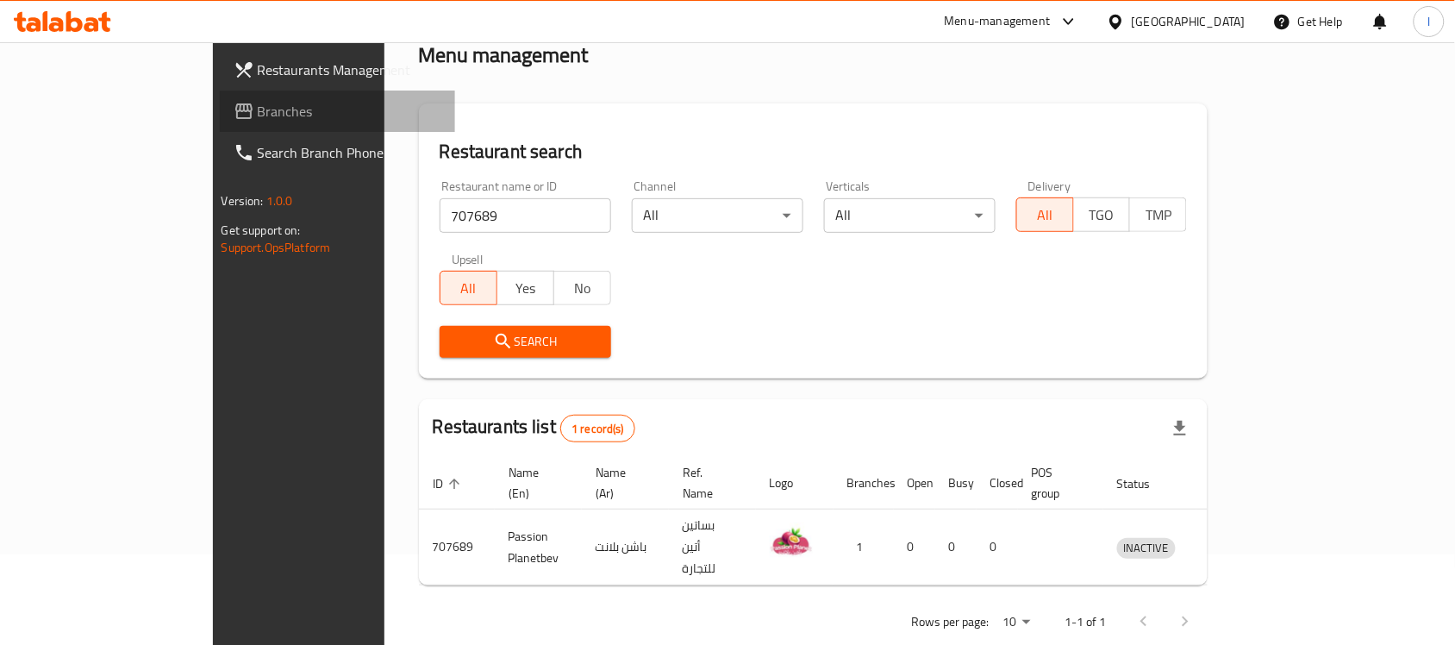
click at [258, 115] on span "Branches" at bounding box center [350, 111] width 184 height 21
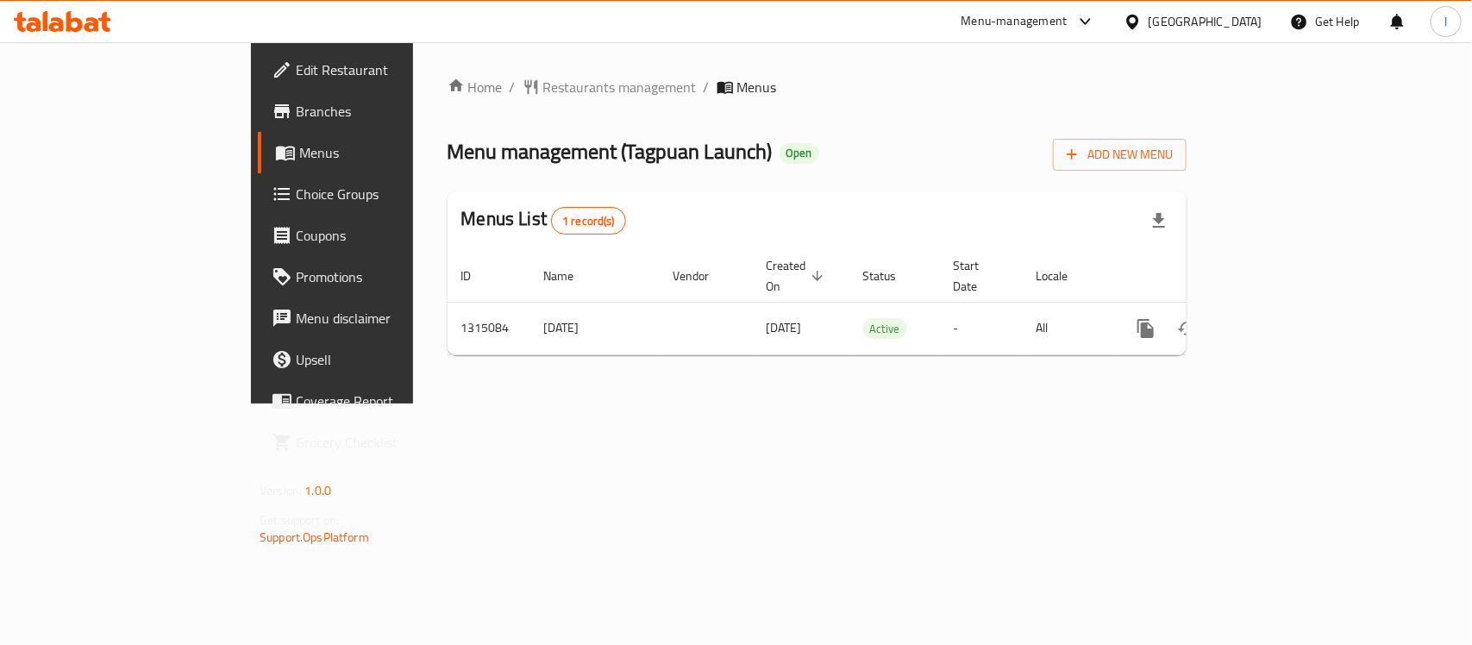
click at [532, 101] on div "Home / Restaurants management / Menus Menu management ( Tagpuan Launch ) Open A…" at bounding box center [816, 223] width 739 height 292
click at [543, 82] on span "Restaurants management" at bounding box center [619, 87] width 153 height 21
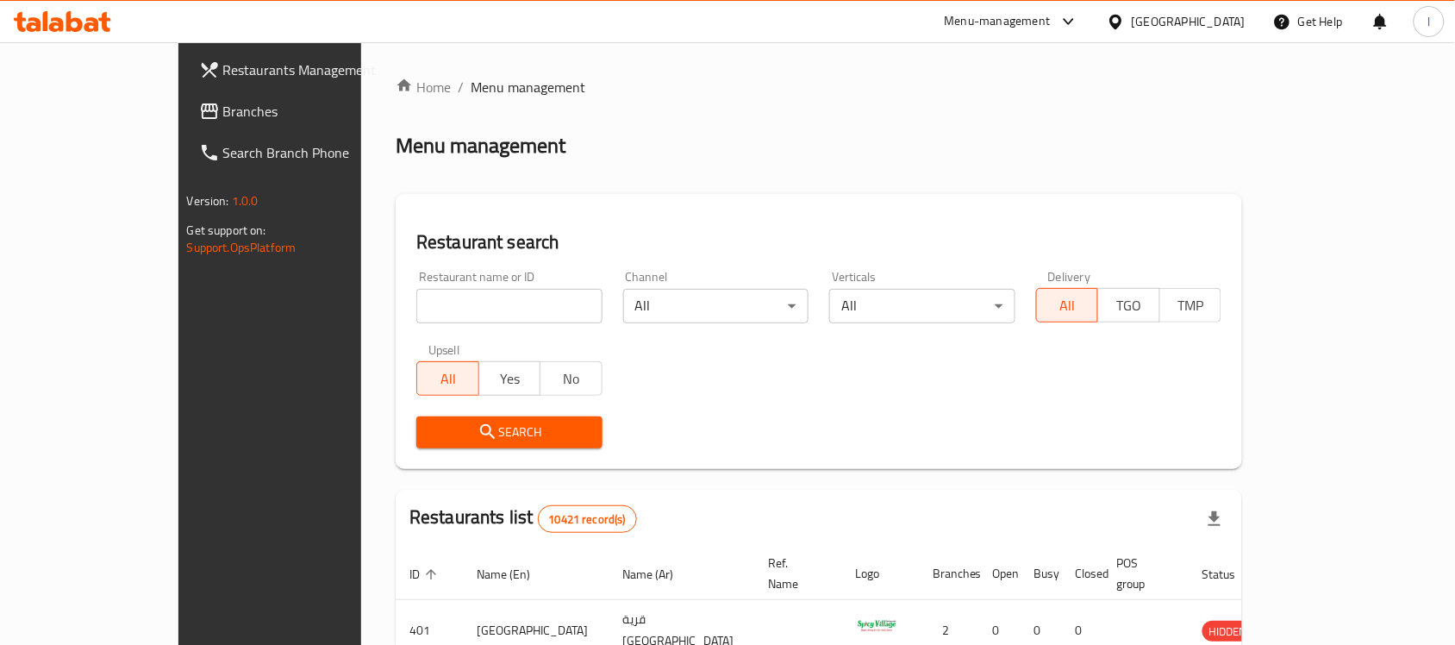
click at [416, 286] on div "Restaurant name or ID Restaurant name or ID" at bounding box center [509, 297] width 186 height 53
click at [416, 306] on input "search" at bounding box center [509, 306] width 186 height 34
paste input "707176"
type input "707176"
click button "Search" at bounding box center [509, 432] width 186 height 32
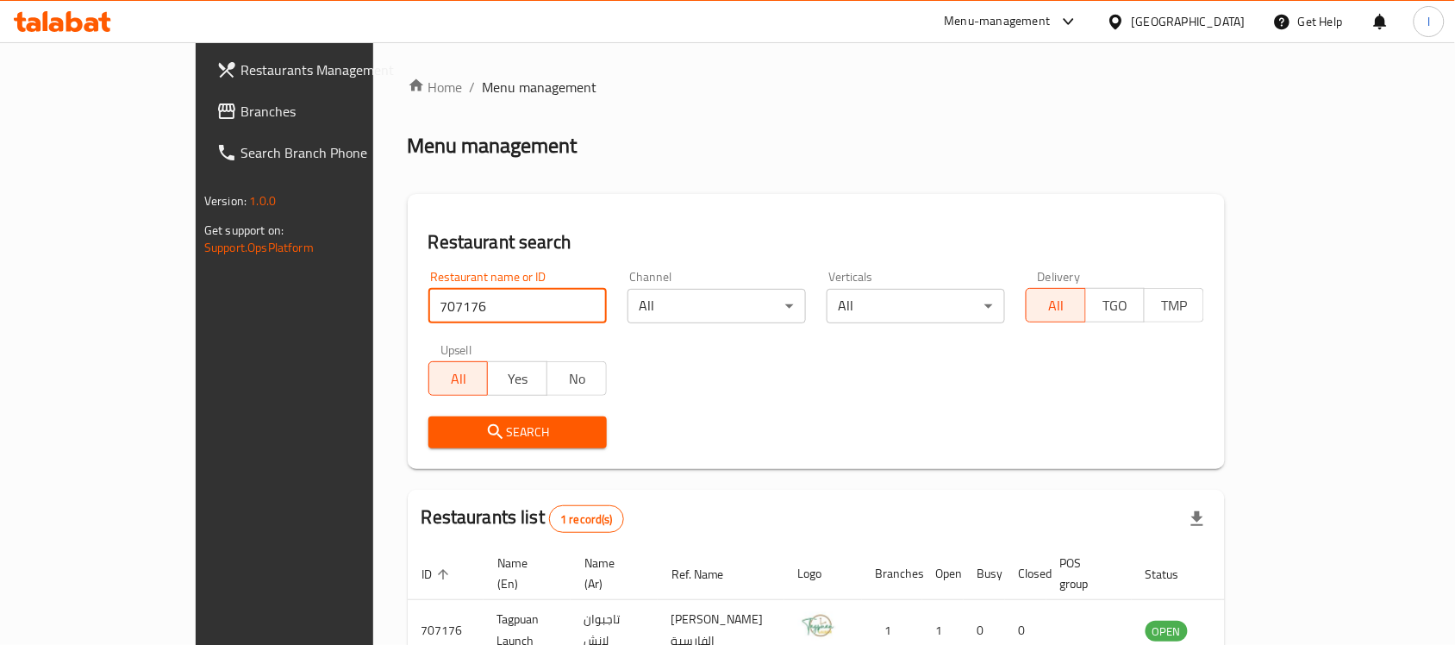
click at [241, 122] on span "Branches" at bounding box center [333, 111] width 184 height 21
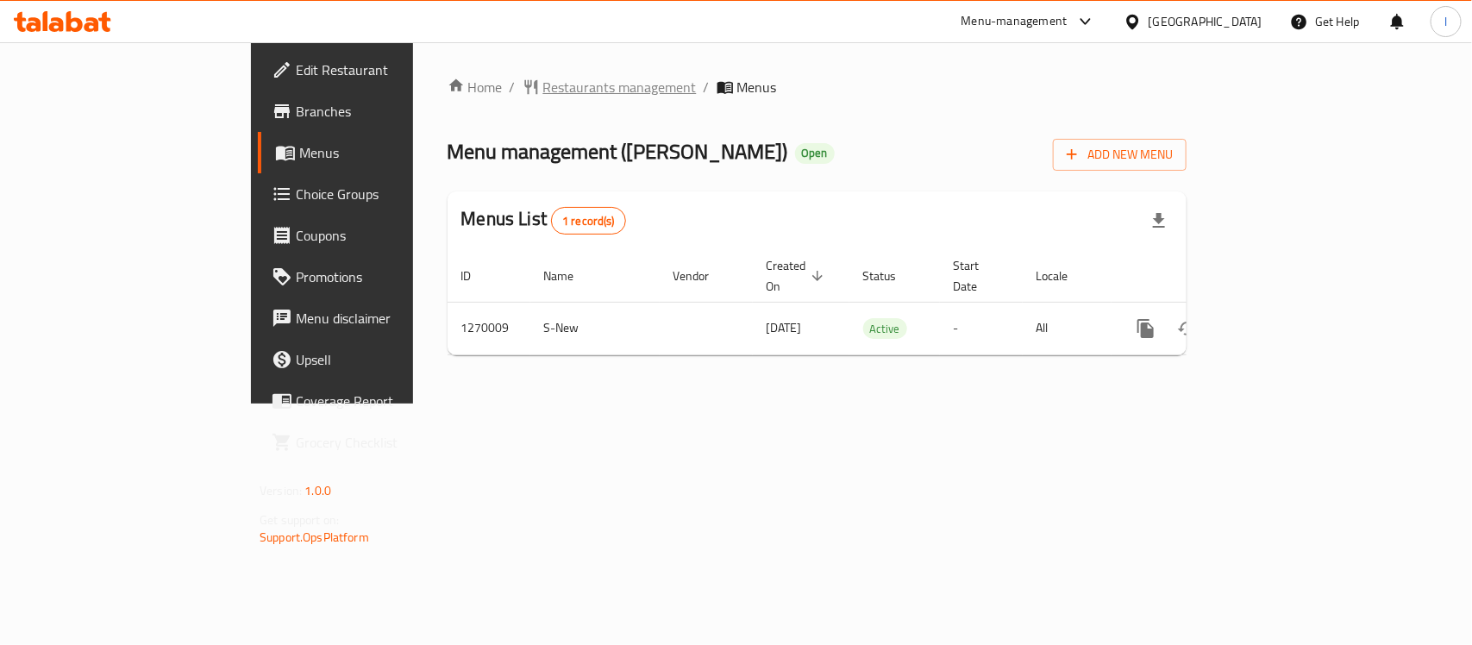
click at [543, 87] on span "Restaurants management" at bounding box center [619, 87] width 153 height 21
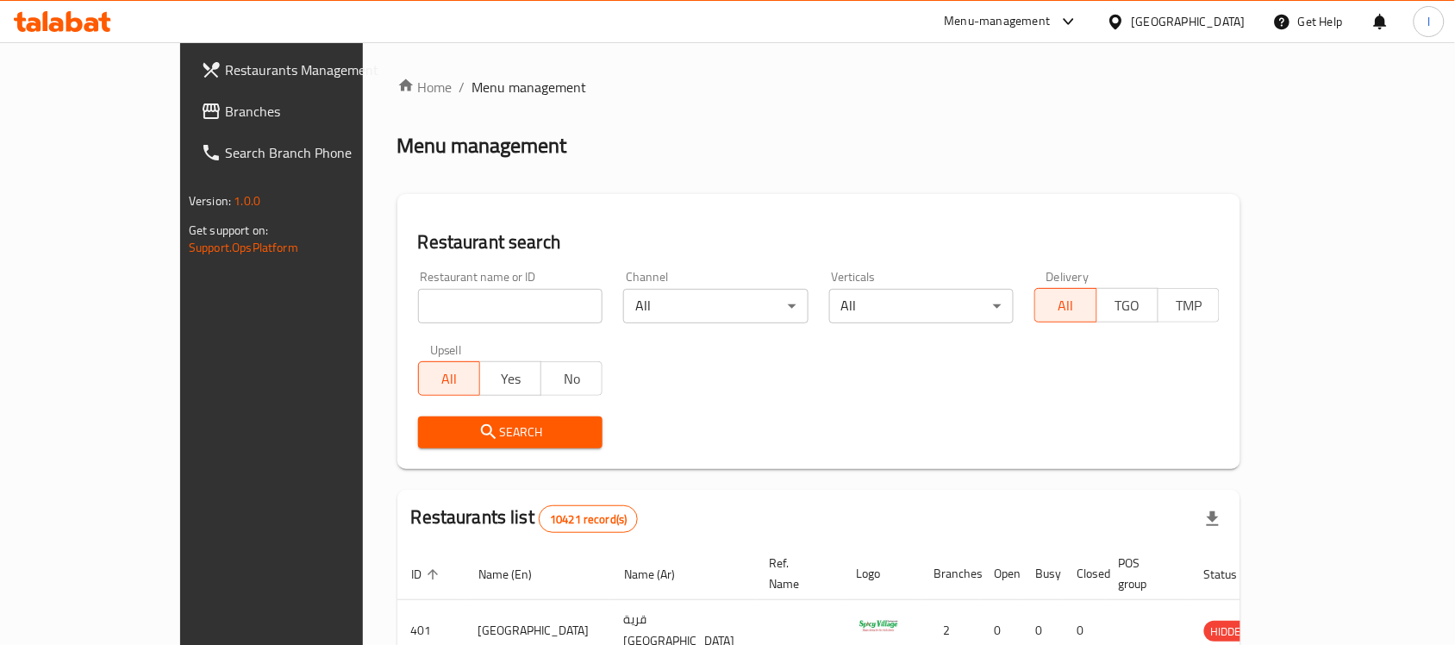
click at [418, 296] on input "search" at bounding box center [510, 306] width 185 height 34
paste input "688956"
type input "688956"
click button "Search" at bounding box center [510, 432] width 185 height 32
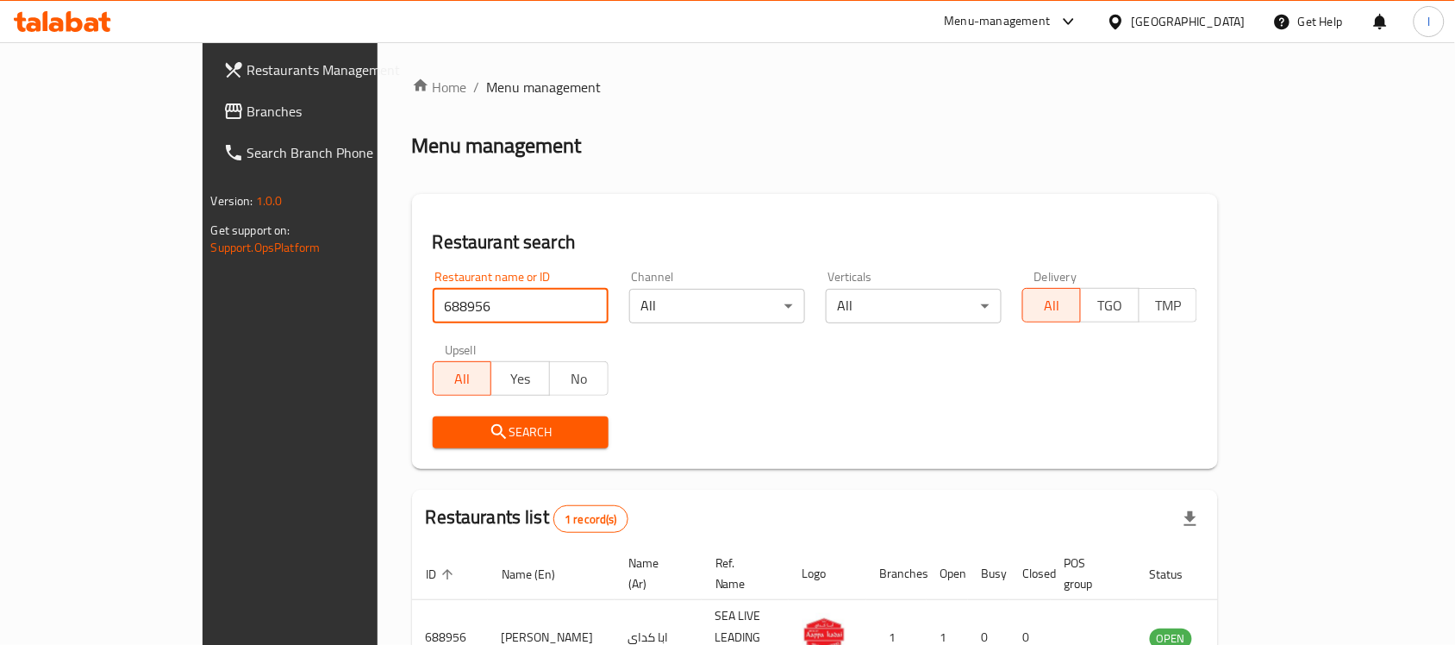
click at [678, 394] on div "Restaurant name or ID 688956 Restaurant name or ID Channel All ​ Verticals All …" at bounding box center [815, 359] width 786 height 198
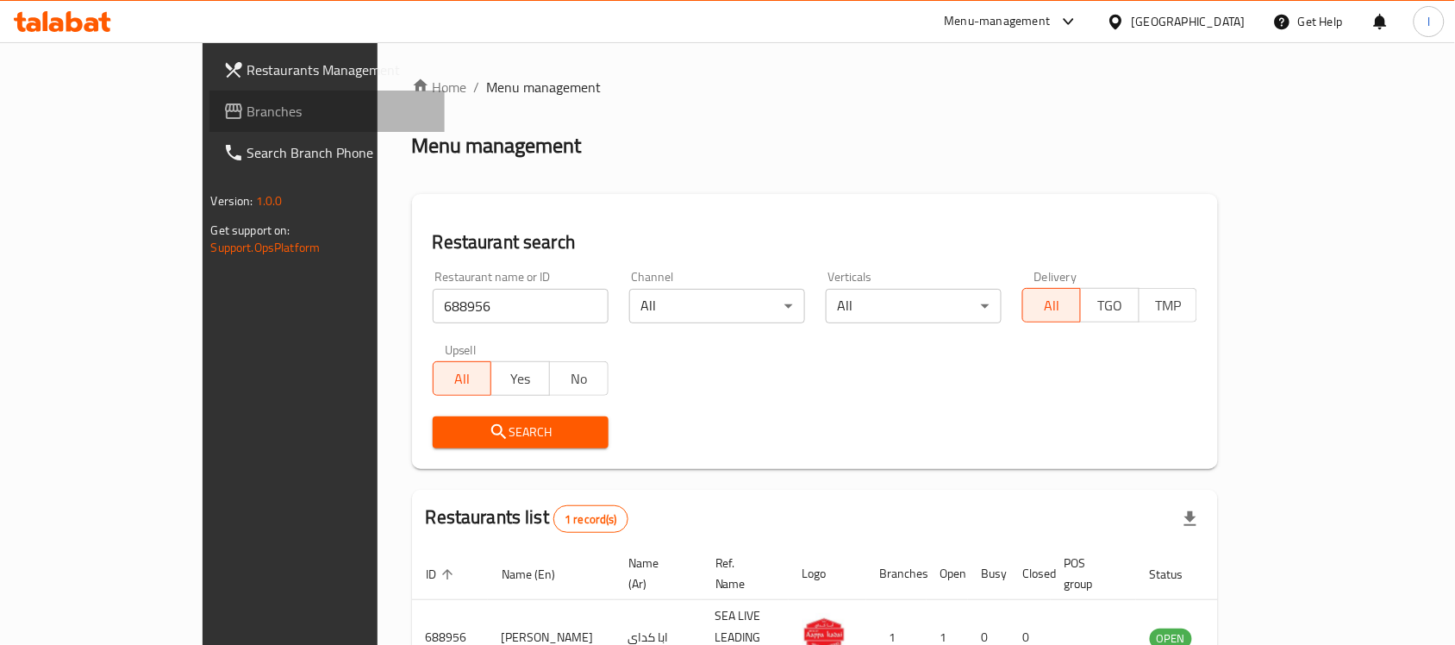
click at [247, 108] on span "Branches" at bounding box center [339, 111] width 184 height 21
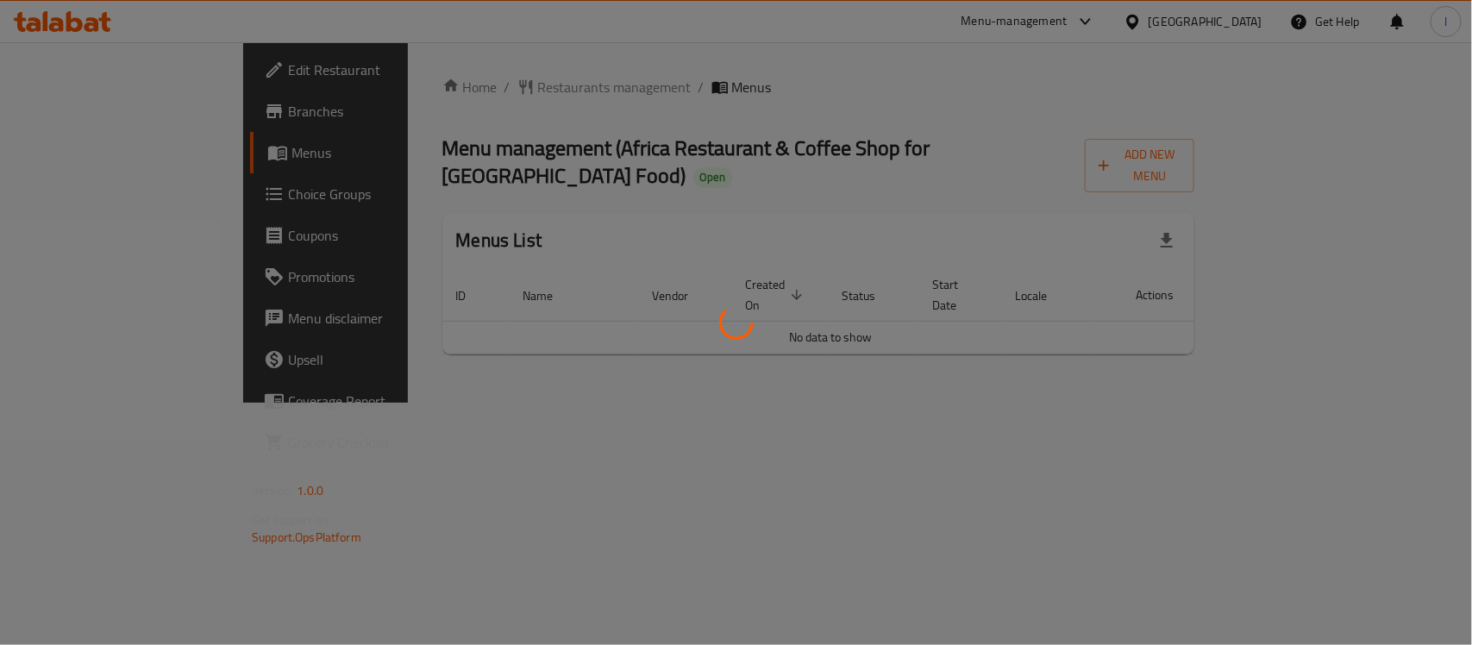
click at [602, 109] on div at bounding box center [736, 322] width 1472 height 645
click at [569, 92] on div at bounding box center [736, 322] width 1472 height 645
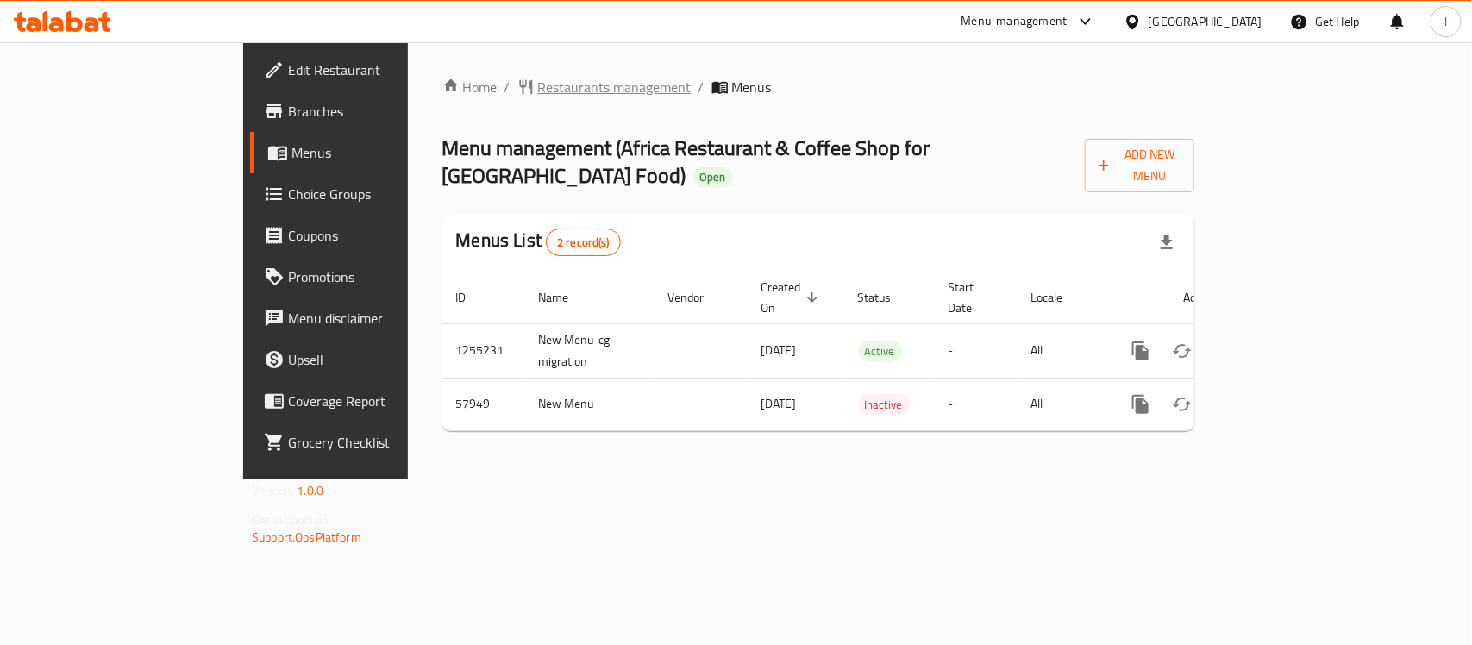
click at [538, 79] on span "Restaurants management" at bounding box center [614, 87] width 153 height 21
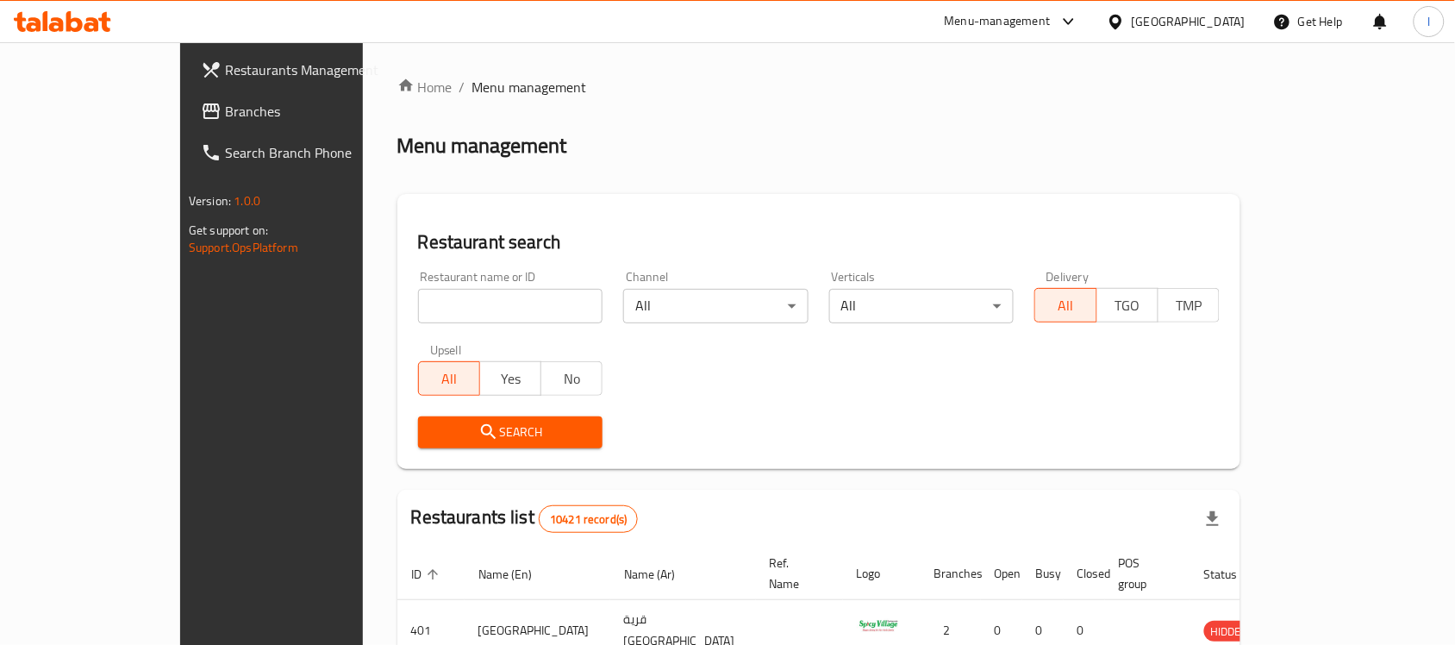
click at [441, 300] on input "search" at bounding box center [510, 306] width 185 height 34
paste input "28245"
click button "Search" at bounding box center [510, 432] width 185 height 32
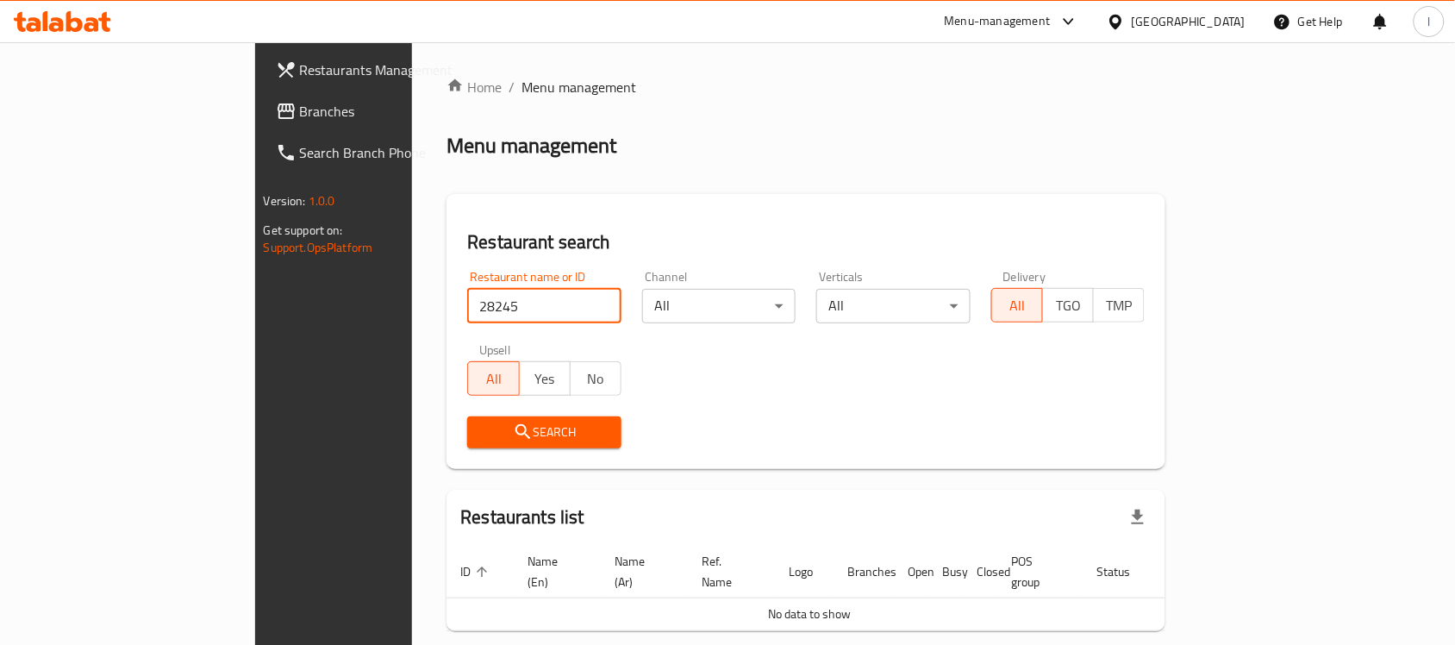
type input "28245"
click button "Search" at bounding box center [544, 432] width 154 height 32
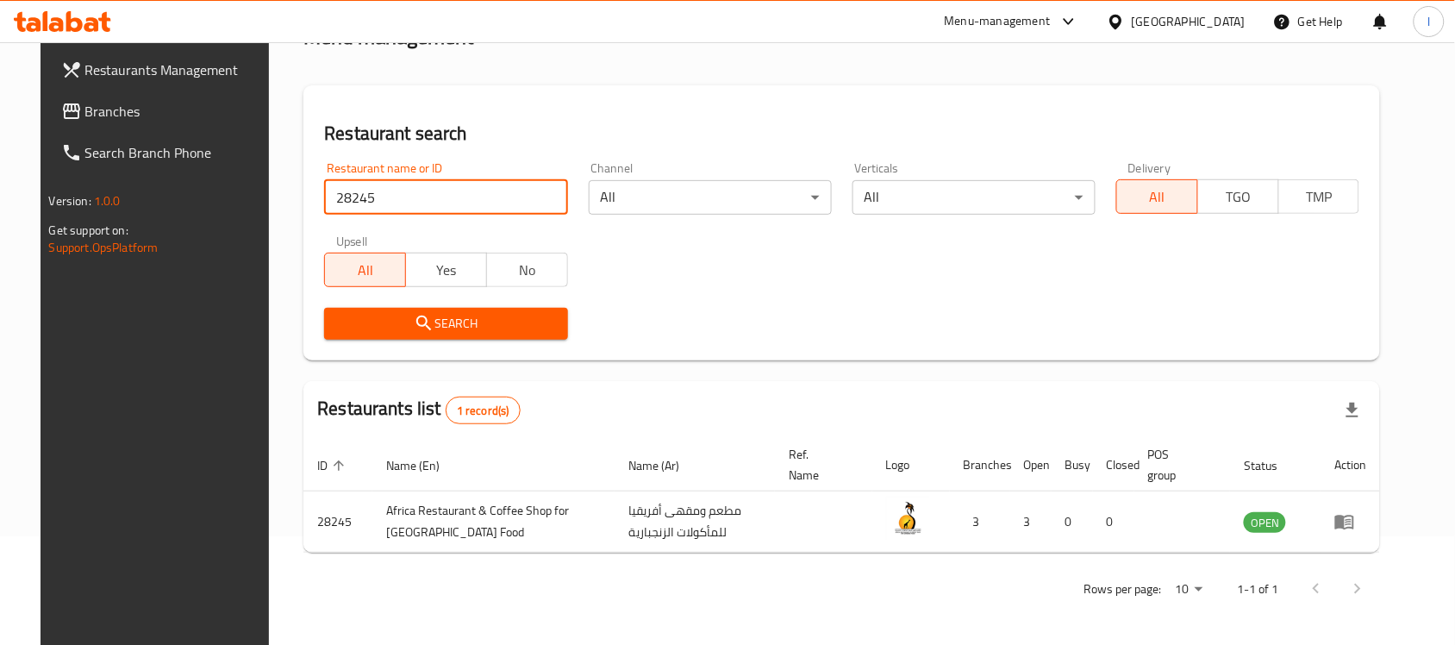
scroll to position [109, 0]
click at [132, 109] on span "Branches" at bounding box center [177, 111] width 184 height 21
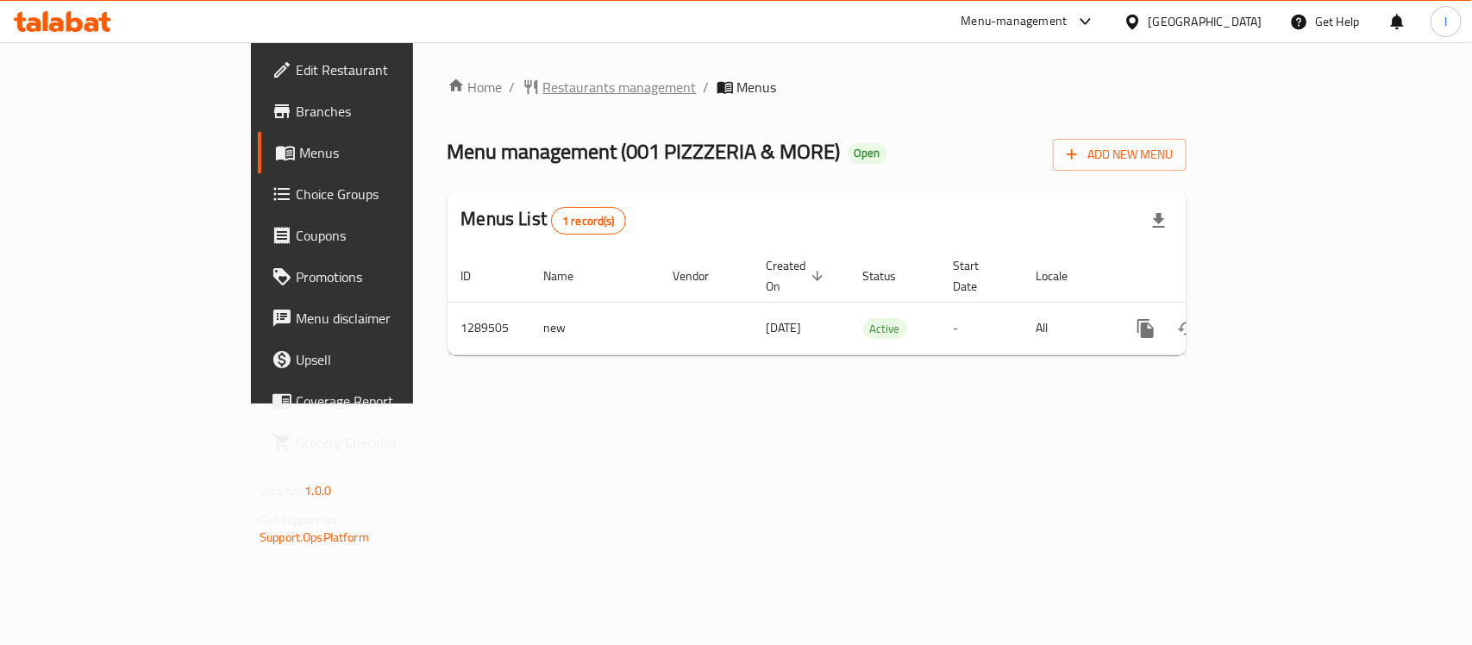
click at [543, 77] on span "Restaurants management" at bounding box center [619, 87] width 153 height 21
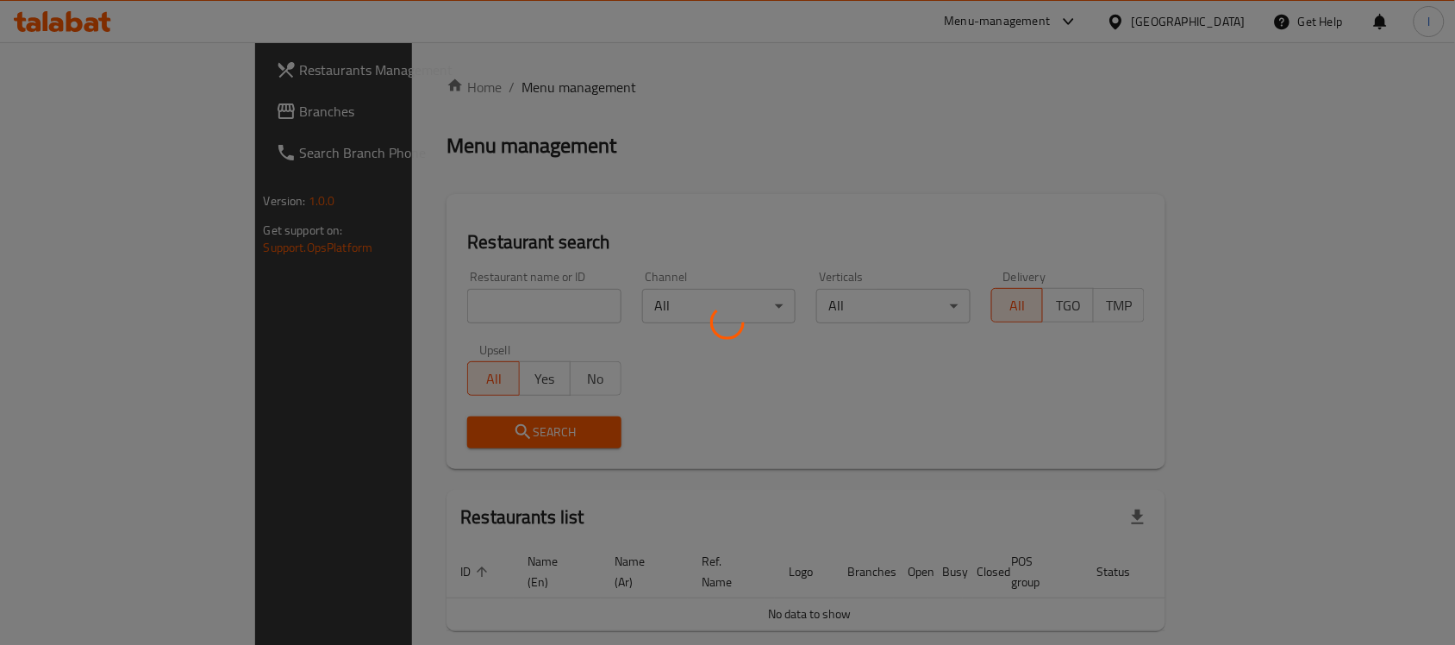
click at [386, 293] on div at bounding box center [727, 322] width 1455 height 645
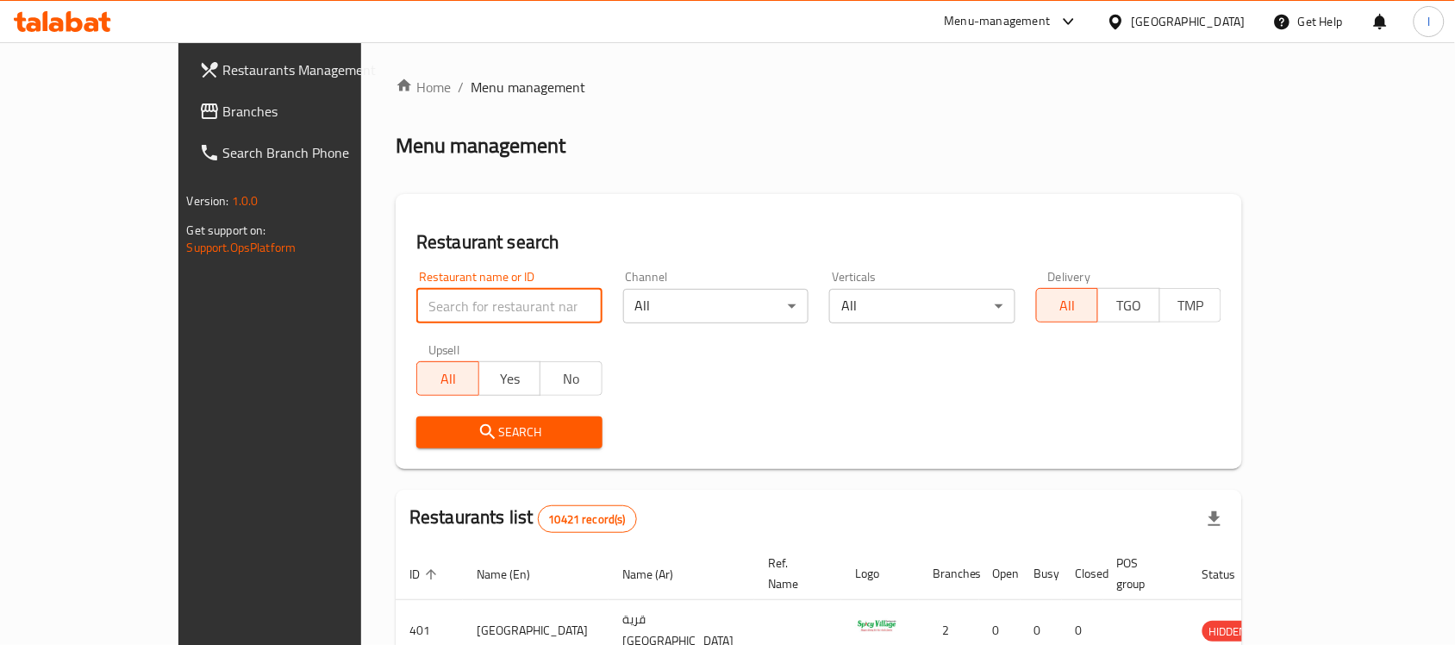
click at [416, 302] on input "search" at bounding box center [509, 306] width 186 height 34
paste input "697714"
type input "697714"
click button "Search" at bounding box center [509, 432] width 186 height 32
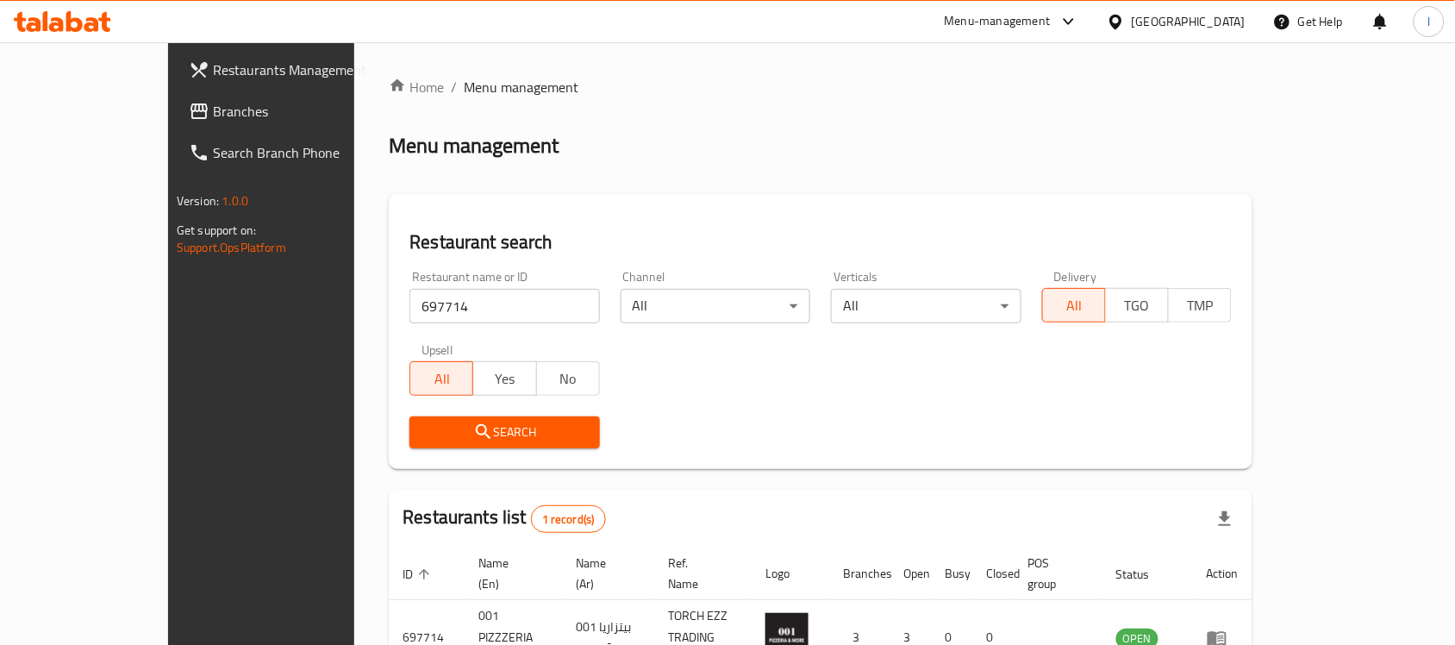
click at [213, 114] on span "Branches" at bounding box center [305, 111] width 184 height 21
